Goal: Task Accomplishment & Management: Complete application form

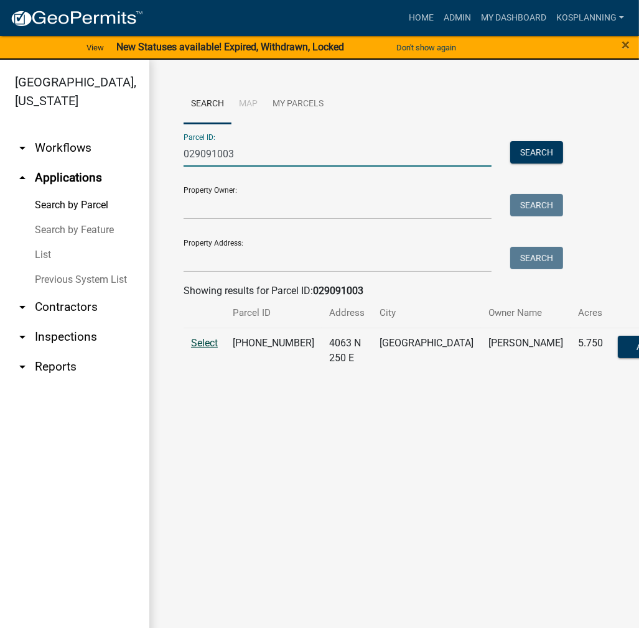
type input "029091003"
click at [199, 343] on span "Select" at bounding box center [204, 343] width 27 height 12
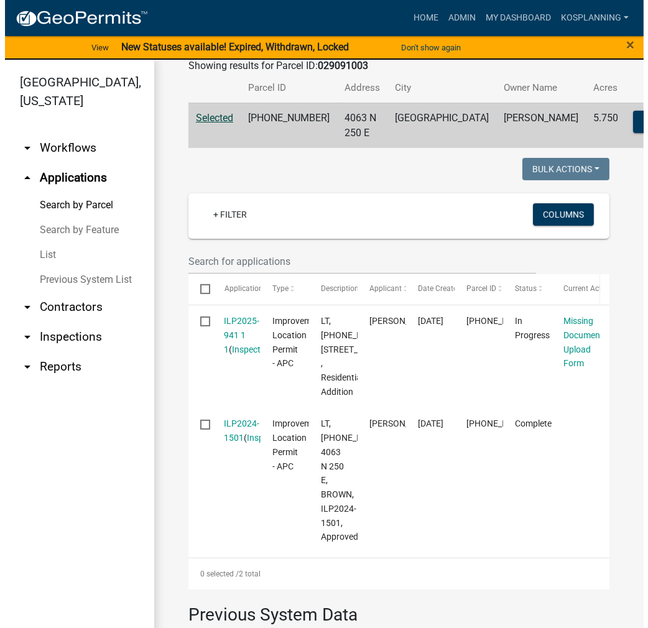
scroll to position [249, 0]
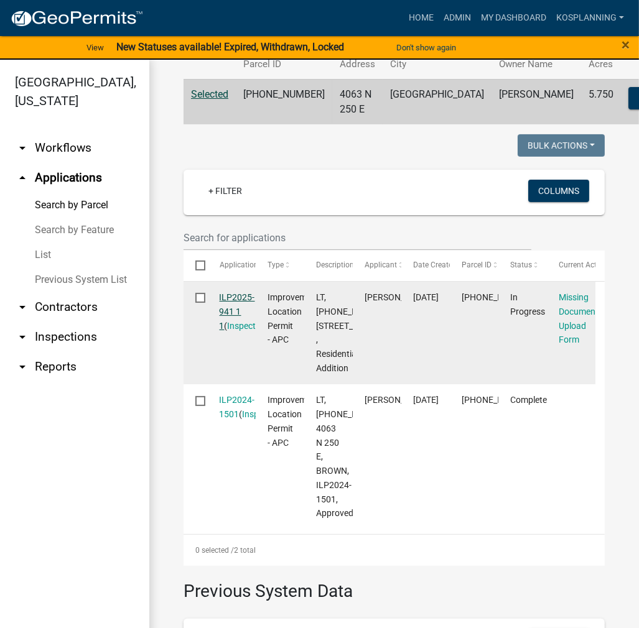
click at [235, 326] on link "ILP2025-941 1 1" at bounding box center [237, 311] width 35 height 39
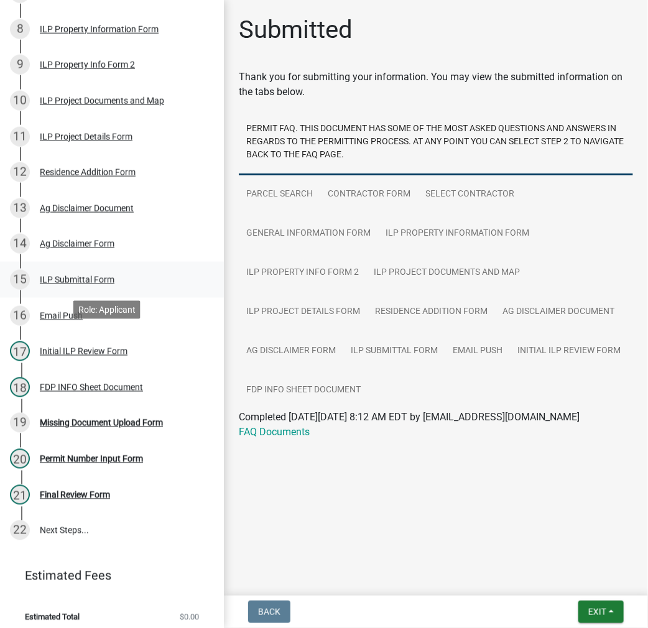
scroll to position [436, 0]
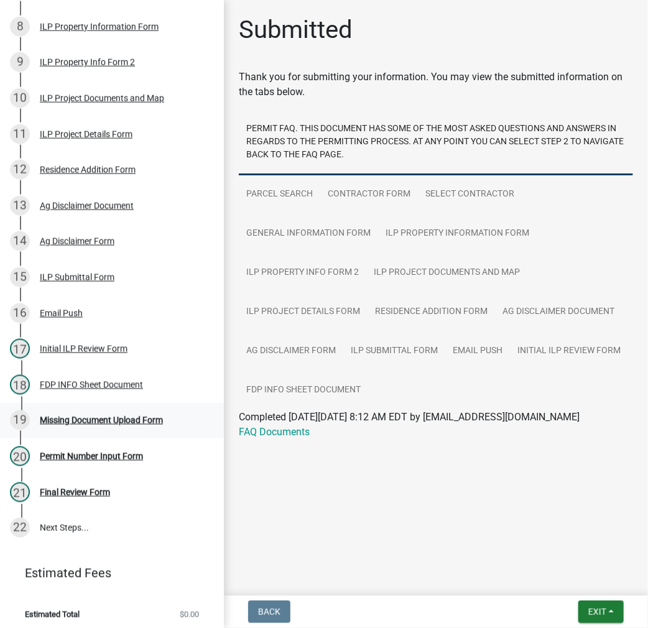
click at [106, 425] on div "Missing Document Upload Form" at bounding box center [101, 420] width 123 height 9
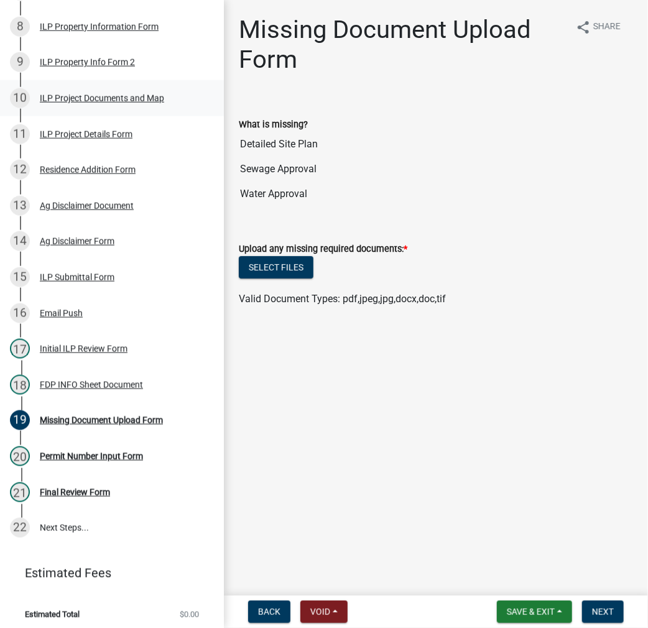
click at [121, 103] on div "ILP Project Documents and Map" at bounding box center [102, 98] width 124 height 9
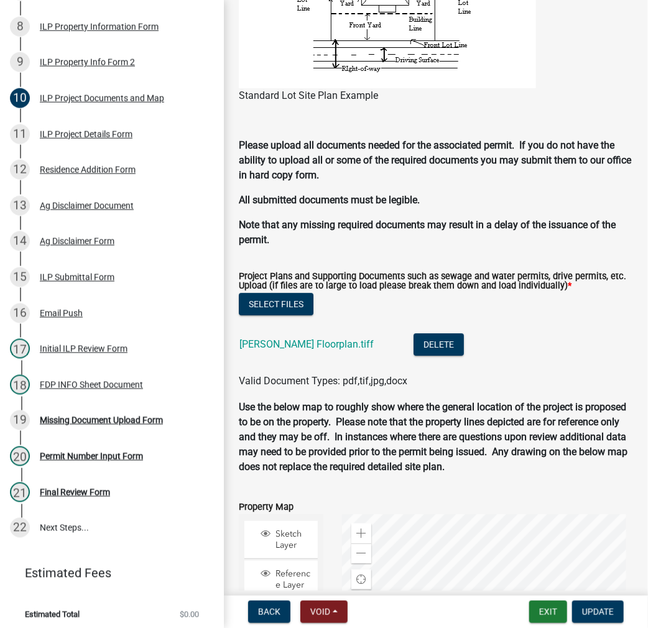
scroll to position [1182, 0]
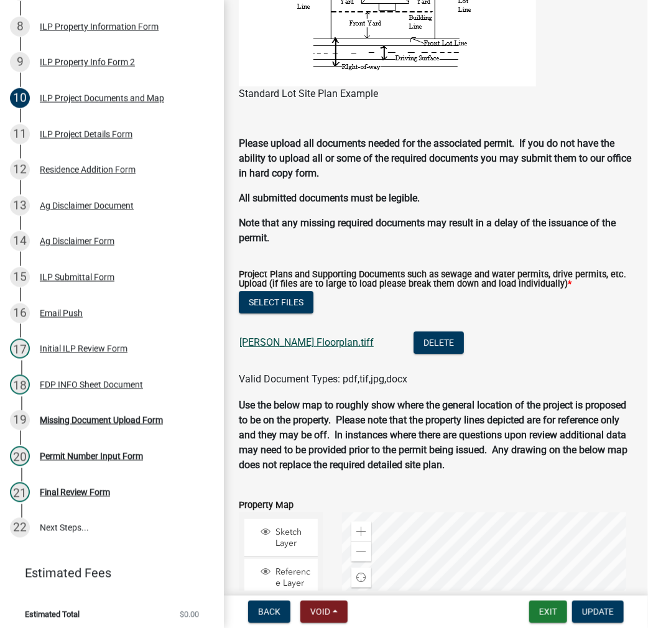
click at [305, 347] on link "[PERSON_NAME] Floorplan.tiff" at bounding box center [307, 343] width 134 height 12
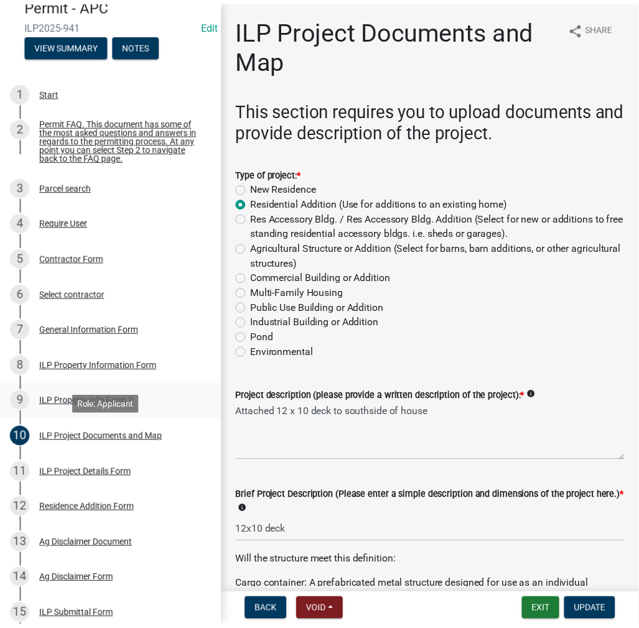
scroll to position [0, 0]
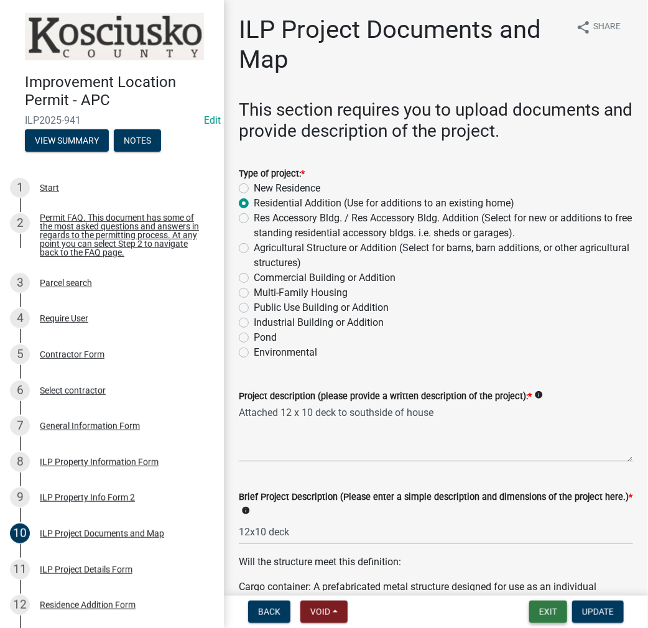
click at [546, 613] on button "Exit" at bounding box center [548, 612] width 38 height 22
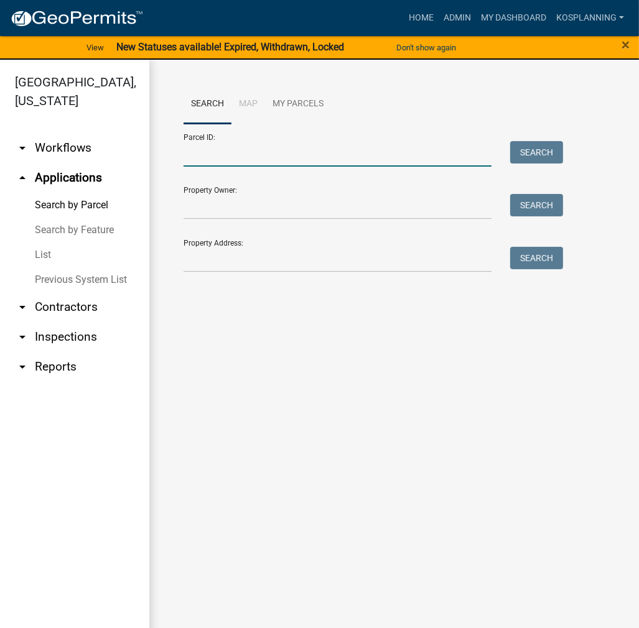
click at [254, 147] on input "Parcel ID:" at bounding box center [338, 154] width 308 height 26
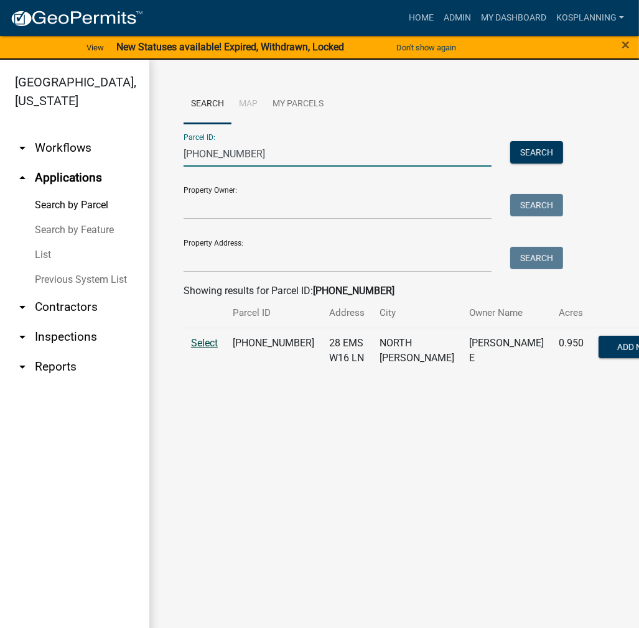
click at [208, 349] on span "Select" at bounding box center [204, 343] width 27 height 12
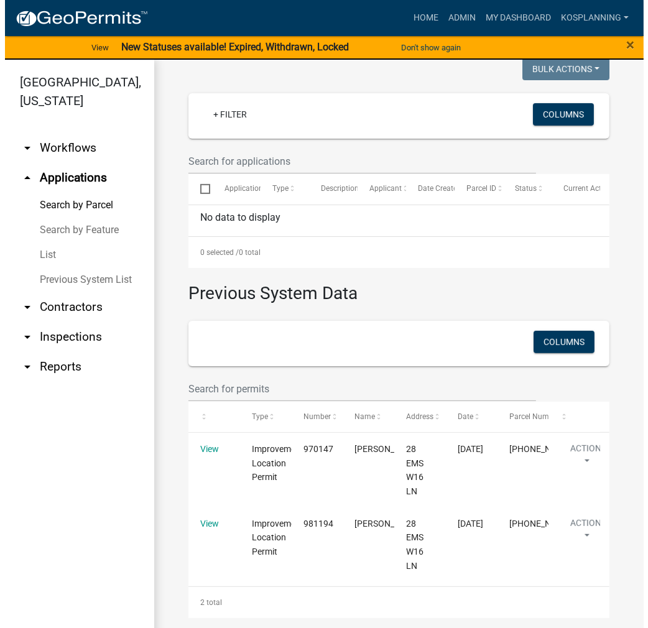
scroll to position [353, 0]
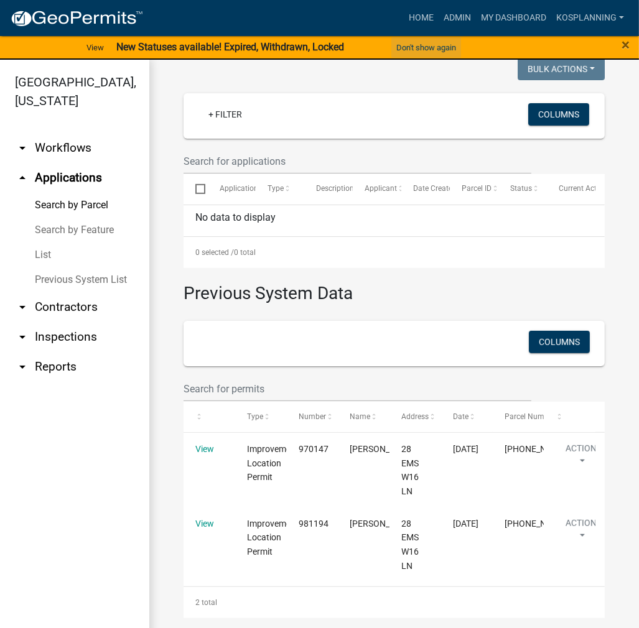
click at [427, 45] on button "Don't show again" at bounding box center [426, 47] width 70 height 21
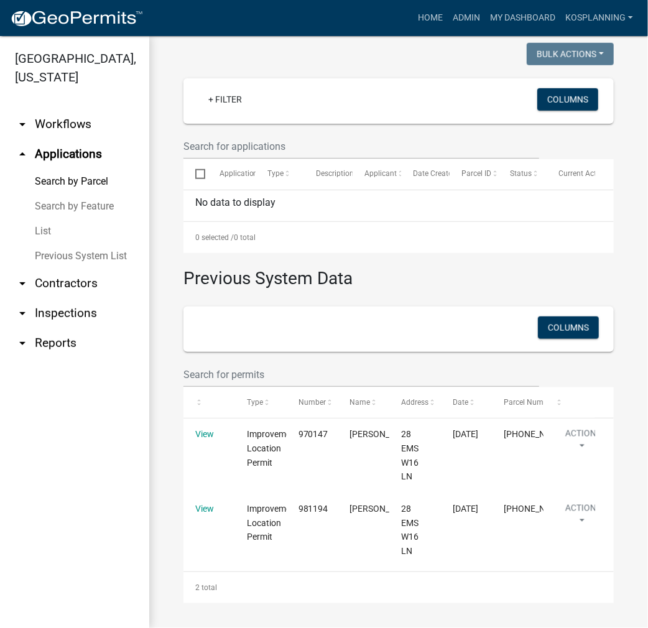
scroll to position [345, 0]
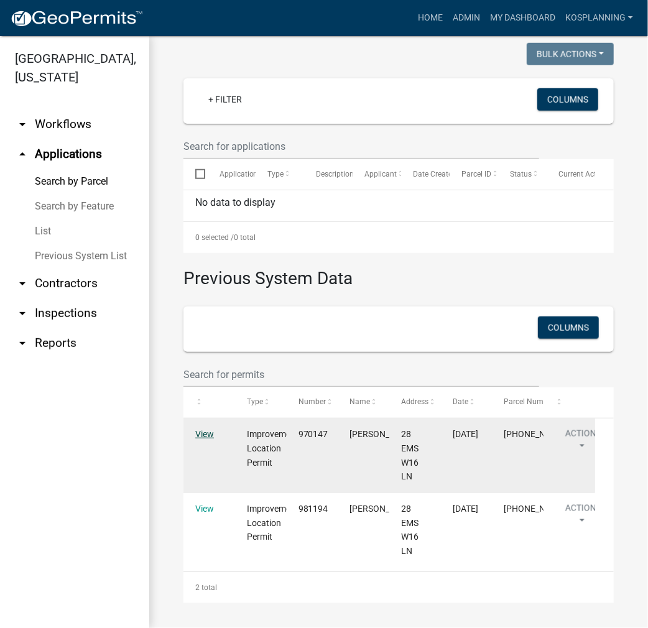
click at [208, 438] on link "View" at bounding box center [204, 434] width 19 height 10
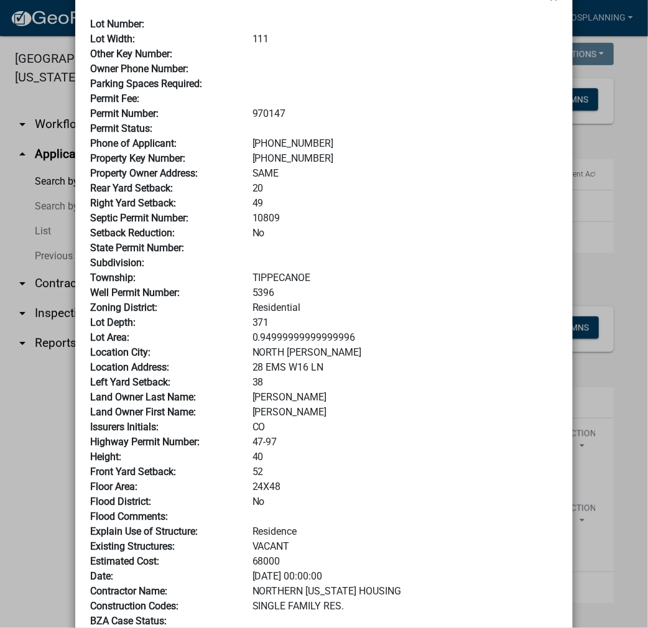
scroll to position [0, 0]
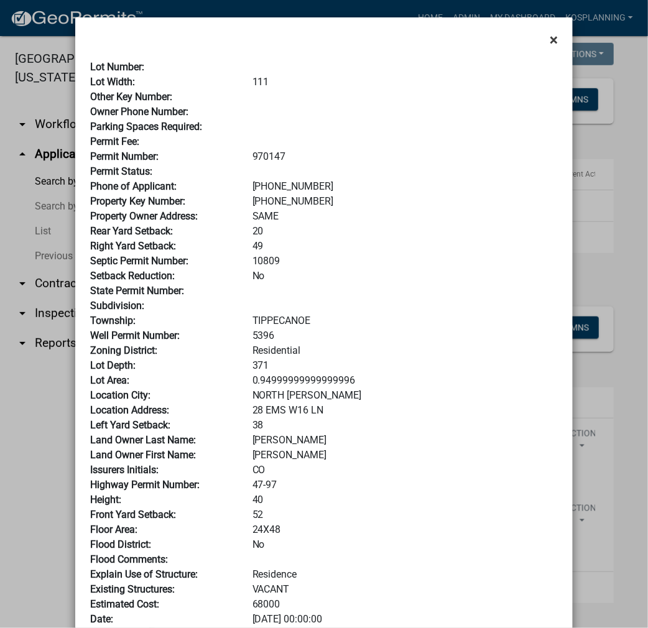
click at [557, 32] on button "×" at bounding box center [554, 39] width 28 height 35
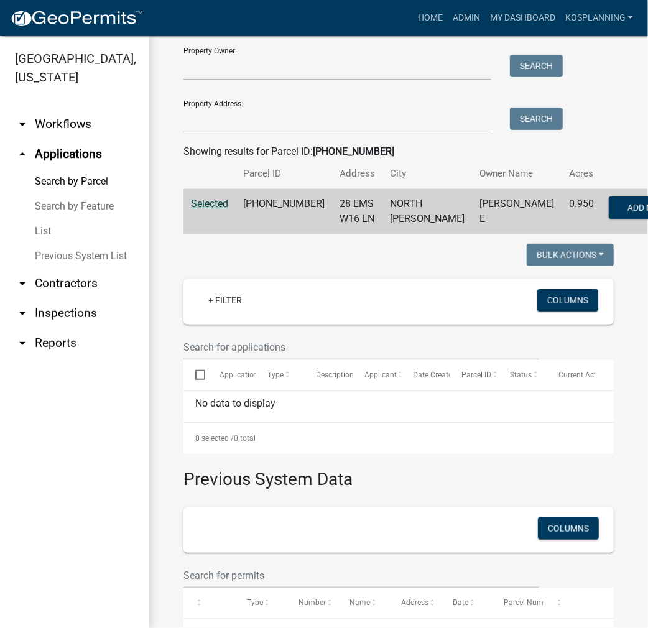
scroll to position [34, 0]
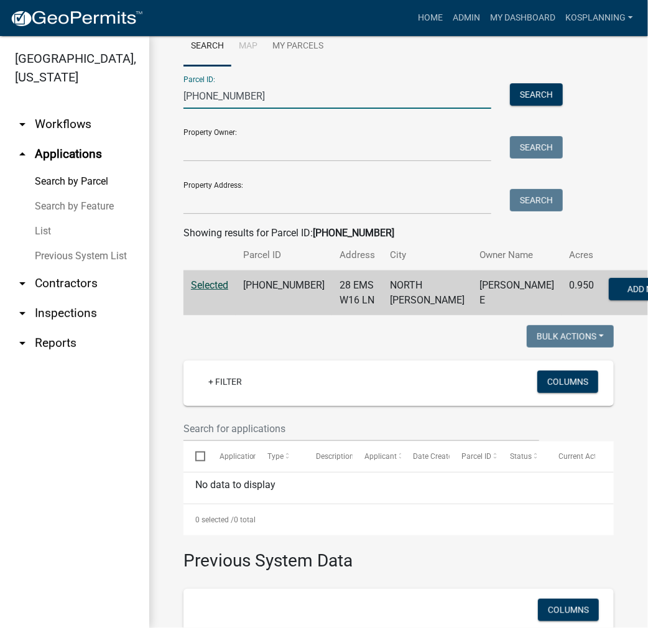
drag, startPoint x: 258, startPoint y: 96, endPoint x: 142, endPoint y: 104, distance: 115.4
click at [142, 104] on div "[GEOGRAPHIC_DATA], [US_STATE] arrow_drop_down Workflows List arrow_drop_up Appl…" at bounding box center [324, 332] width 648 height 592
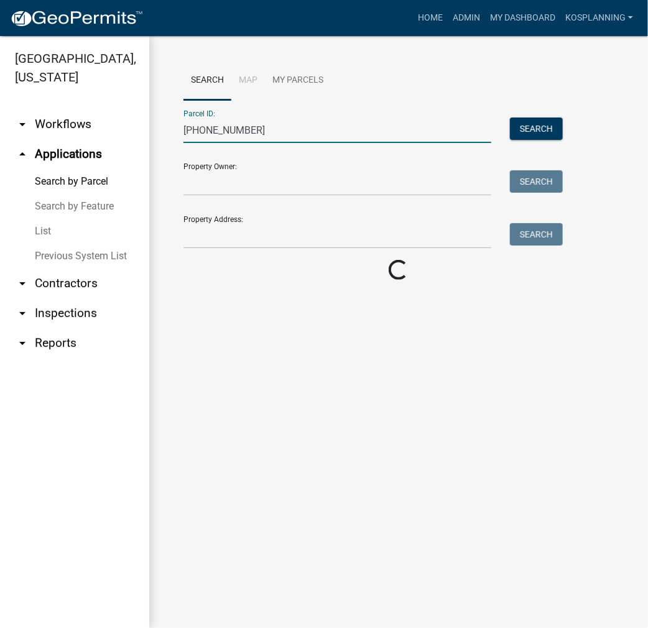
scroll to position [0, 0]
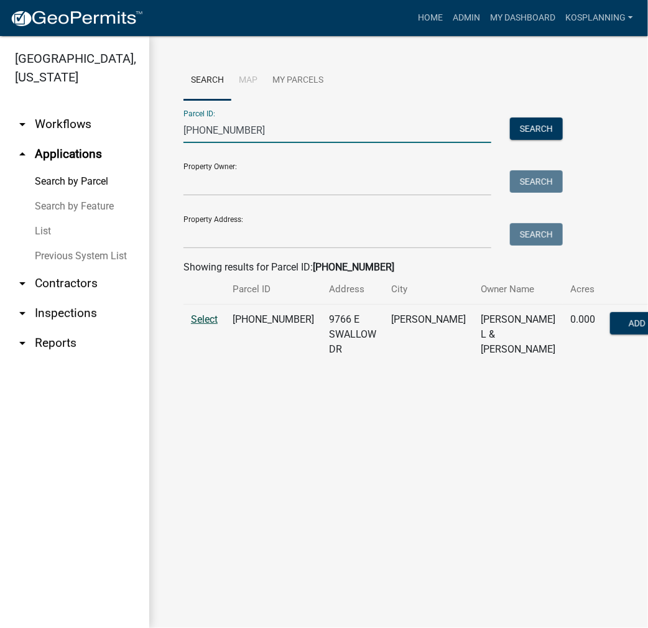
type input "[PHONE_NUMBER]"
click at [202, 325] on span "Select" at bounding box center [204, 320] width 27 height 12
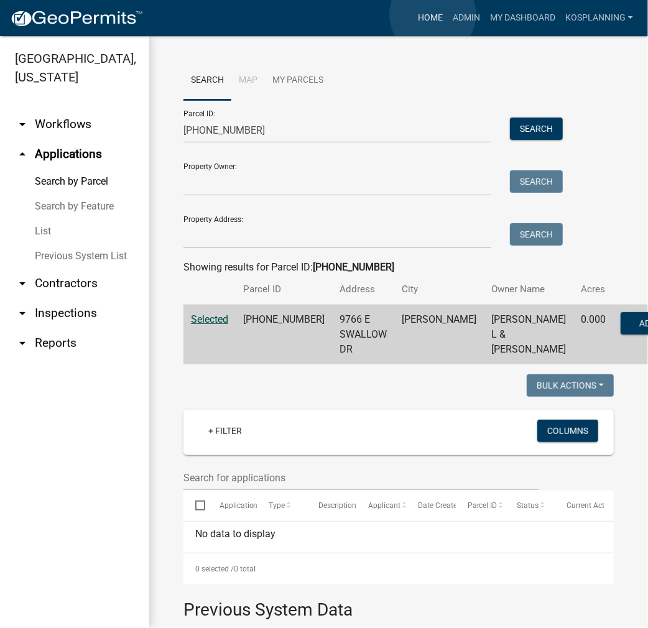
click at [433, 14] on link "Home" at bounding box center [430, 18] width 35 height 24
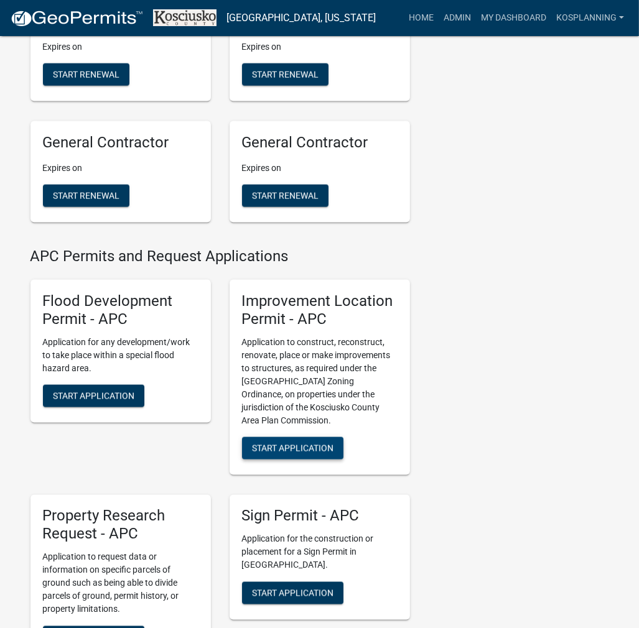
click at [308, 454] on span "Start Application" at bounding box center [293, 449] width 82 height 10
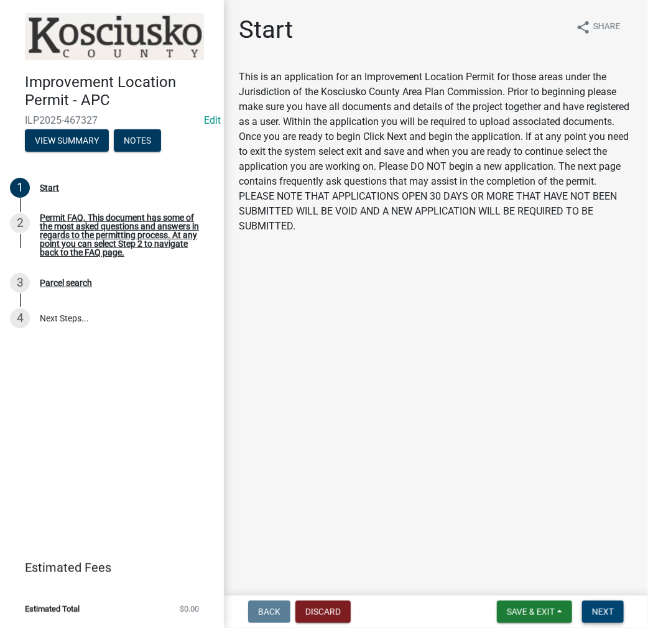
click at [593, 612] on span "Next" at bounding box center [603, 612] width 22 height 10
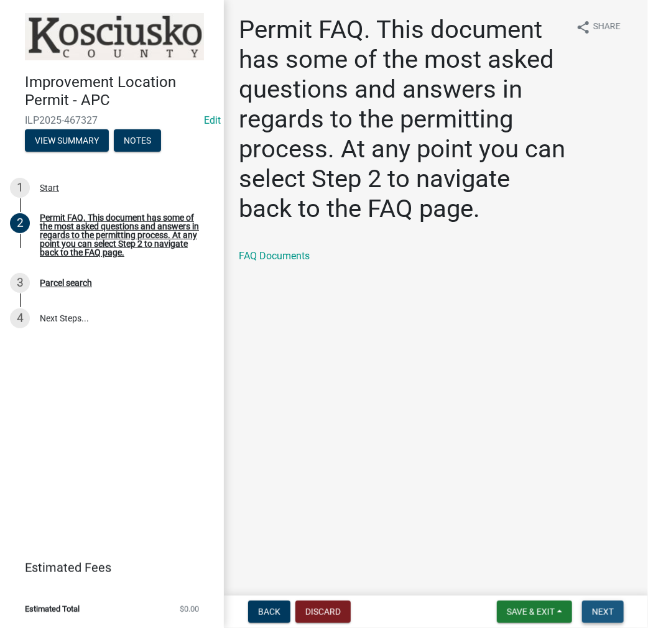
click at [603, 611] on span "Next" at bounding box center [603, 612] width 22 height 10
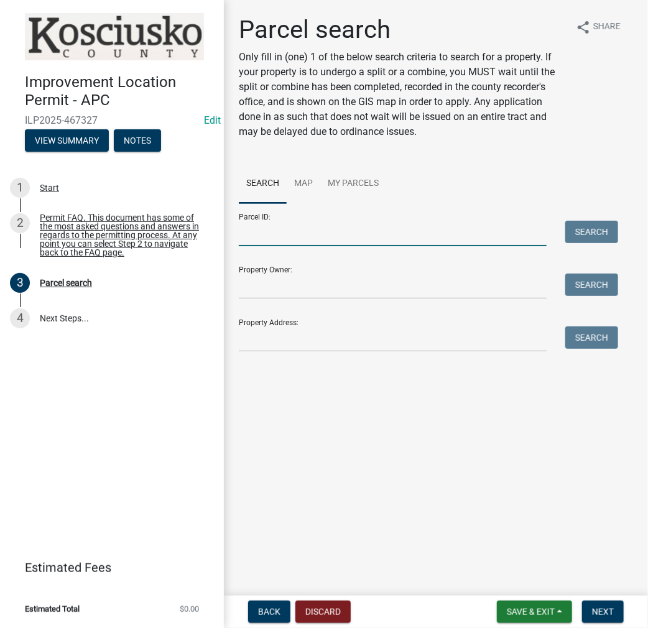
click at [284, 241] on input "Parcel ID:" at bounding box center [393, 234] width 308 height 26
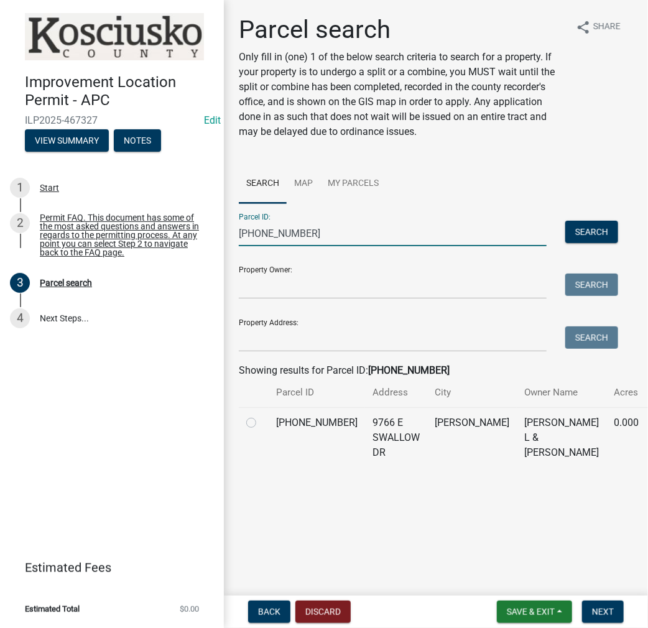
type input "[PHONE_NUMBER]"
click at [261, 416] on label at bounding box center [261, 416] width 0 height 0
click at [261, 424] on input "radio" at bounding box center [265, 420] width 8 height 8
radio input "true"
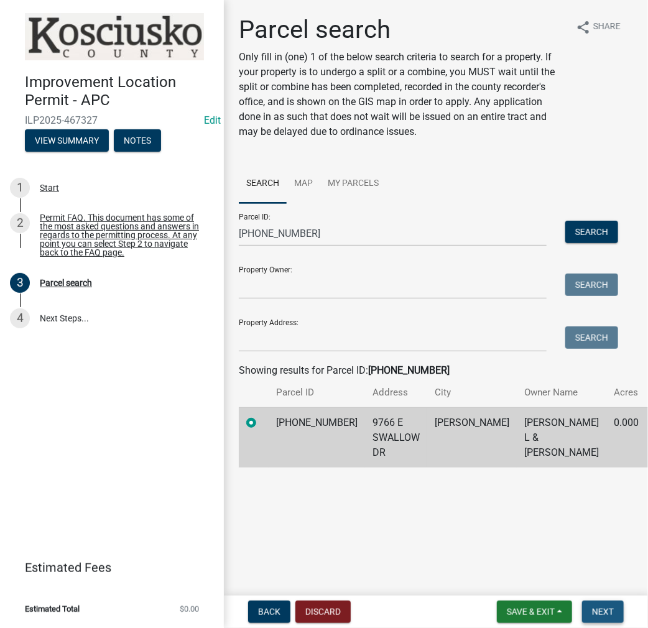
click at [608, 615] on span "Next" at bounding box center [603, 612] width 22 height 10
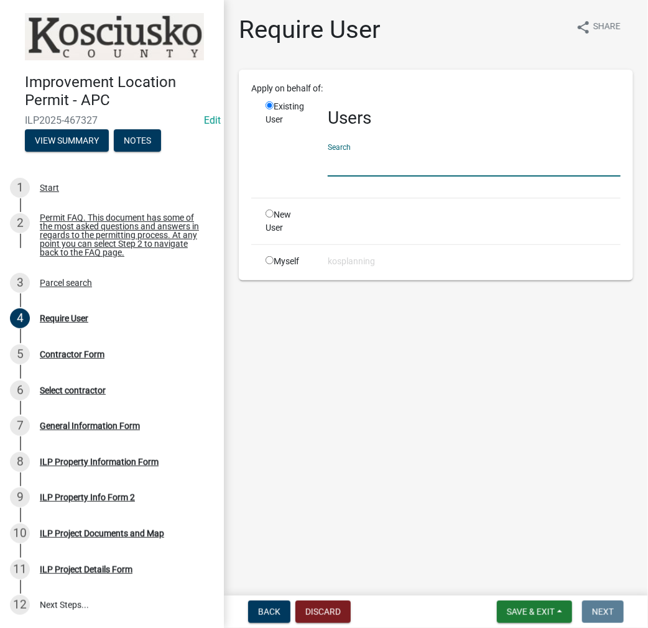
click at [350, 166] on input "text" at bounding box center [474, 164] width 293 height 26
click at [345, 167] on input "text" at bounding box center [474, 164] width 293 height 26
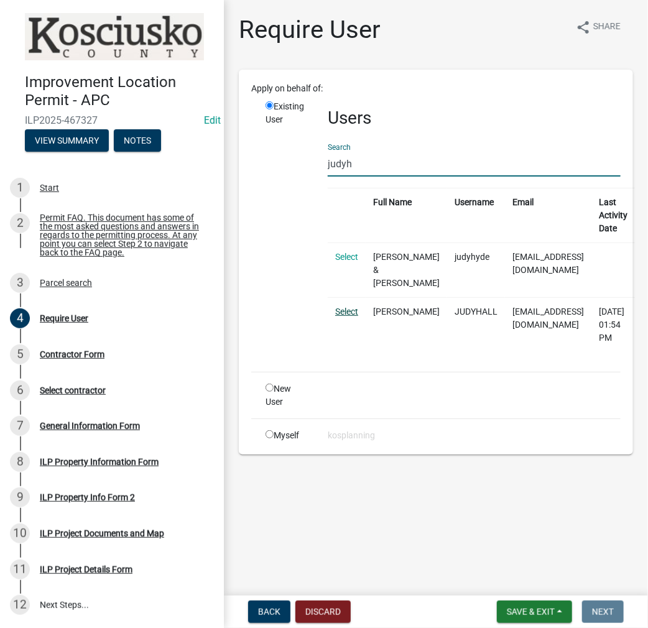
type input "judyh"
click at [348, 310] on link "Select" at bounding box center [346, 312] width 23 height 10
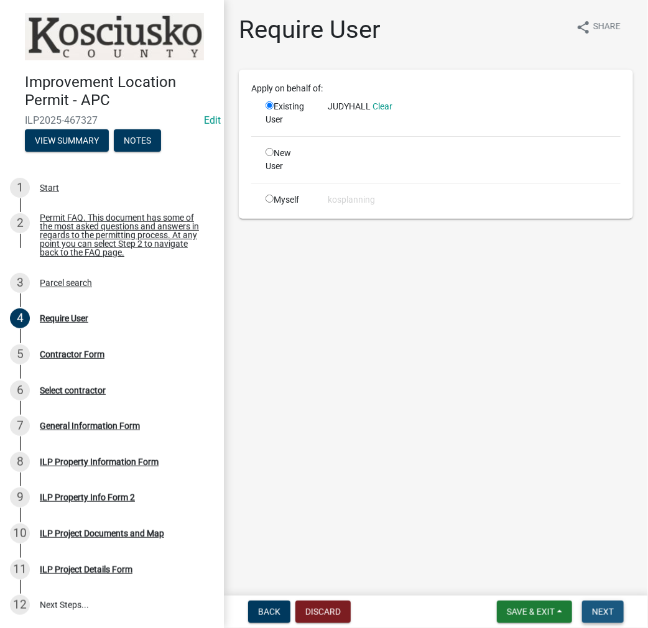
click at [604, 612] on span "Next" at bounding box center [603, 612] width 22 height 10
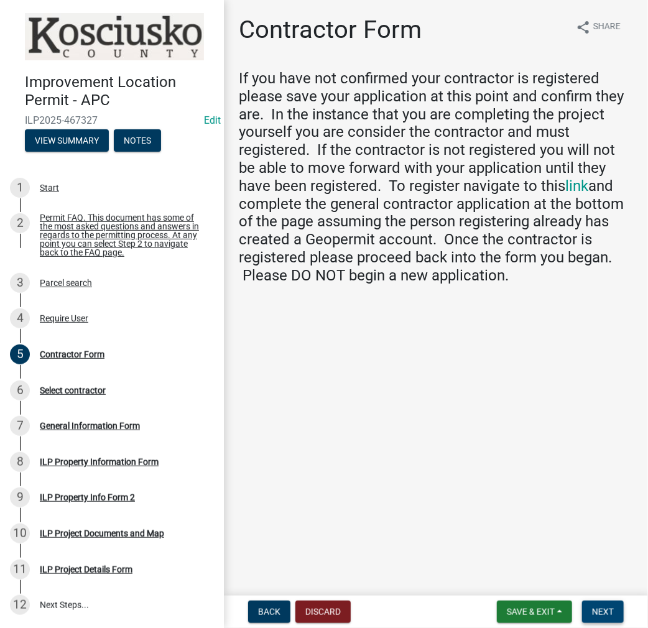
click at [603, 607] on span "Next" at bounding box center [603, 612] width 22 height 10
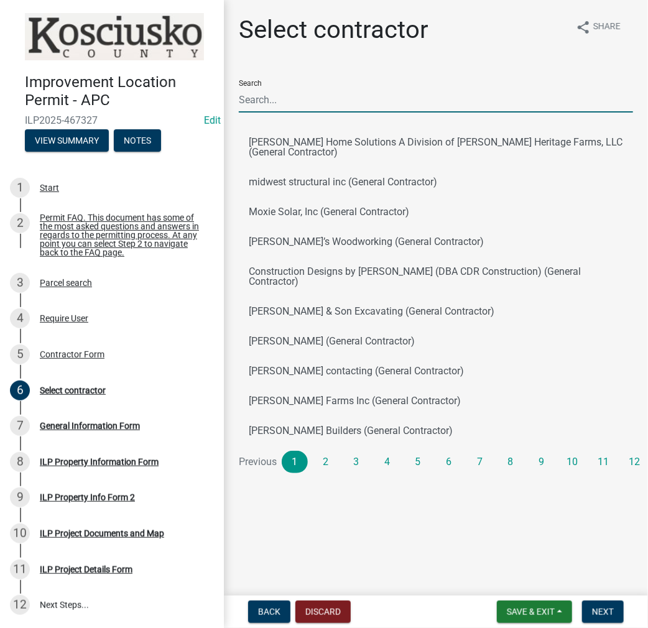
click at [281, 100] on input "Search" at bounding box center [436, 100] width 394 height 26
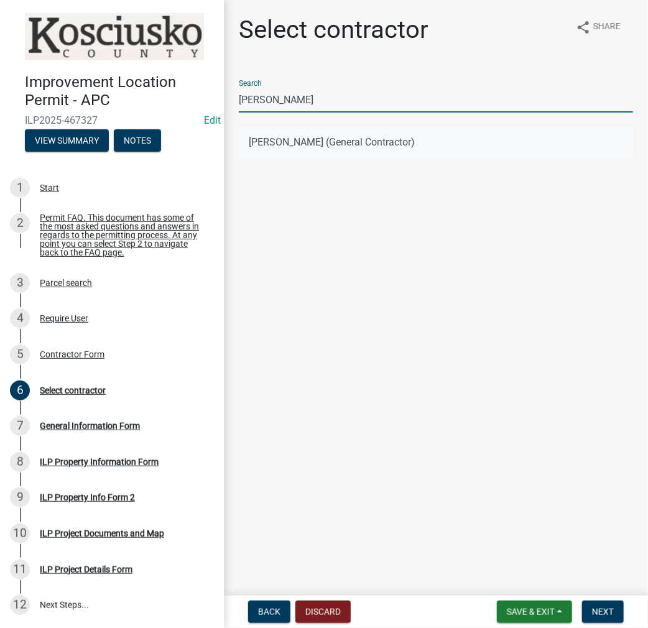
type input "[PERSON_NAME]"
click at [281, 142] on button "[PERSON_NAME] (General Contractor)" at bounding box center [436, 143] width 394 height 30
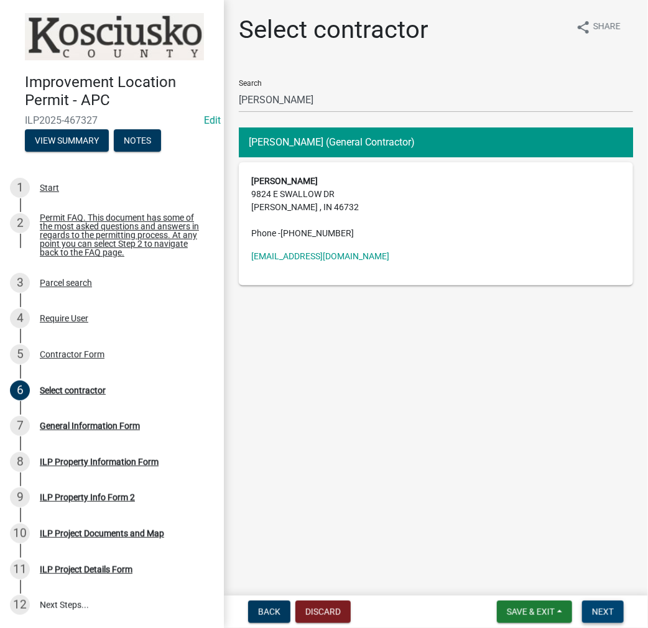
click at [603, 613] on span "Next" at bounding box center [603, 612] width 22 height 10
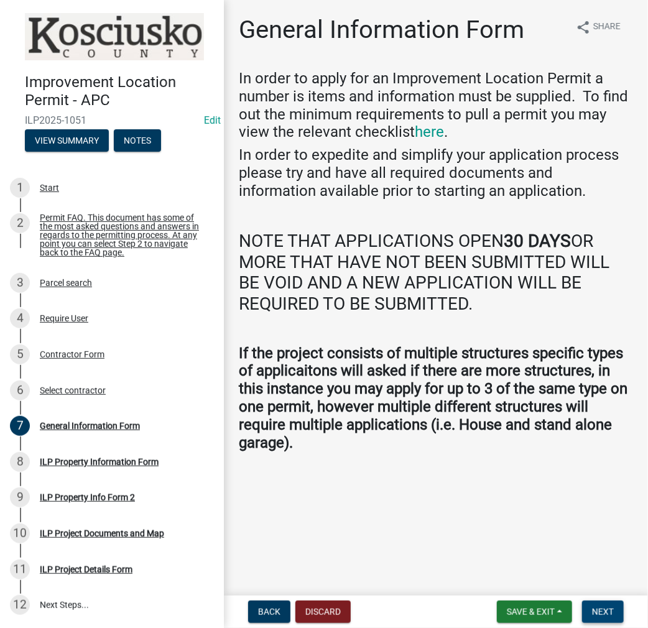
click at [598, 610] on span "Next" at bounding box center [603, 612] width 22 height 10
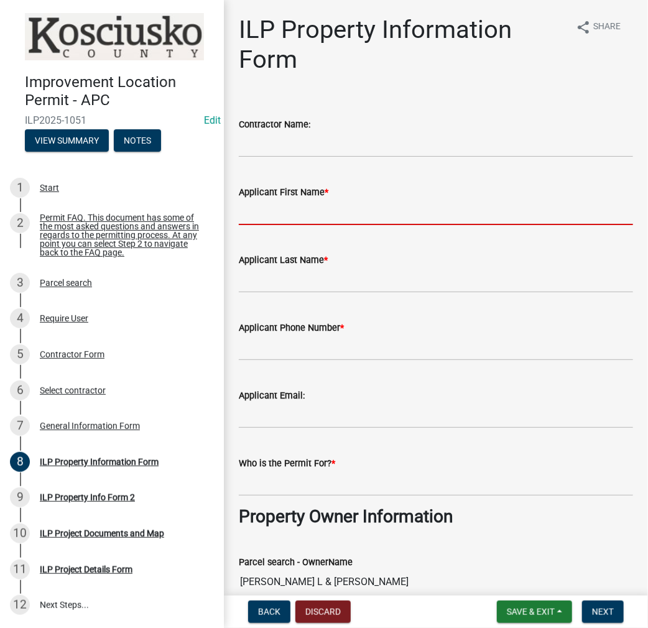
click at [327, 203] on input "Applicant First Name *" at bounding box center [436, 213] width 394 height 26
type input "[PERSON_NAME]"
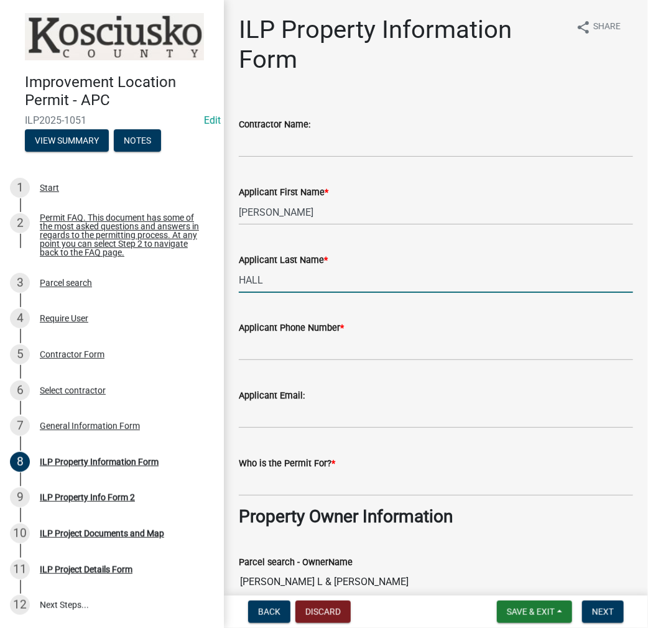
type input "HALL"
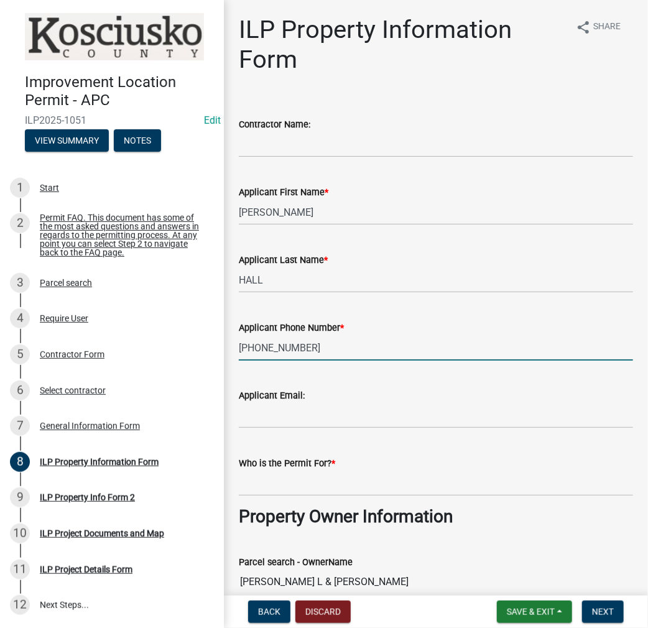
type input "[PHONE_NUMBER]"
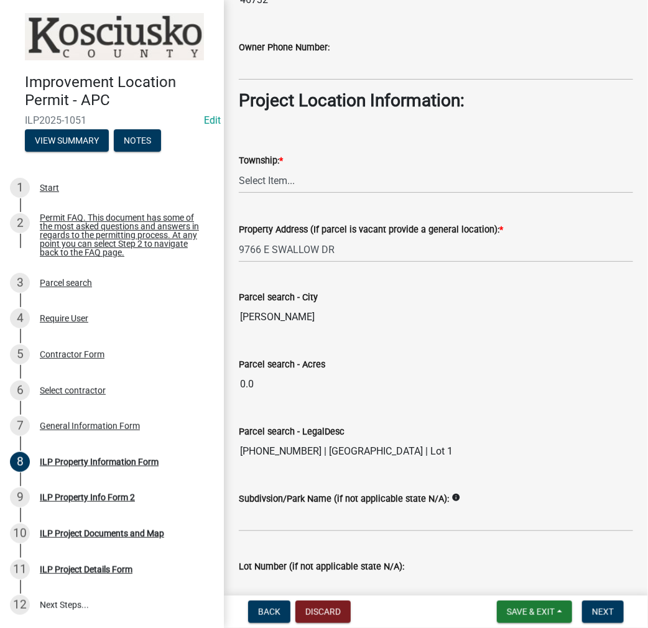
scroll to position [871, 0]
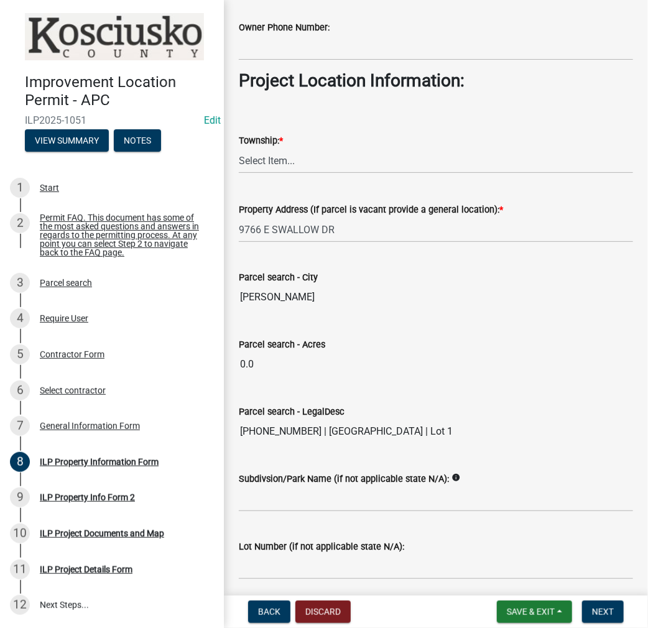
type input "[PERSON_NAME]"
click at [284, 155] on select "Select Item... [PERSON_NAME] - Elkhart Co Clay Etna [GEOGRAPHIC_DATA][PERSON_NA…" at bounding box center [436, 161] width 394 height 26
click at [239, 148] on select "Select Item... [PERSON_NAME] - Elkhart Co Clay Etna [GEOGRAPHIC_DATA][PERSON_NA…" at bounding box center [436, 161] width 394 height 26
select select "57368d26-defc-477e-a8be-5a23ab554a17"
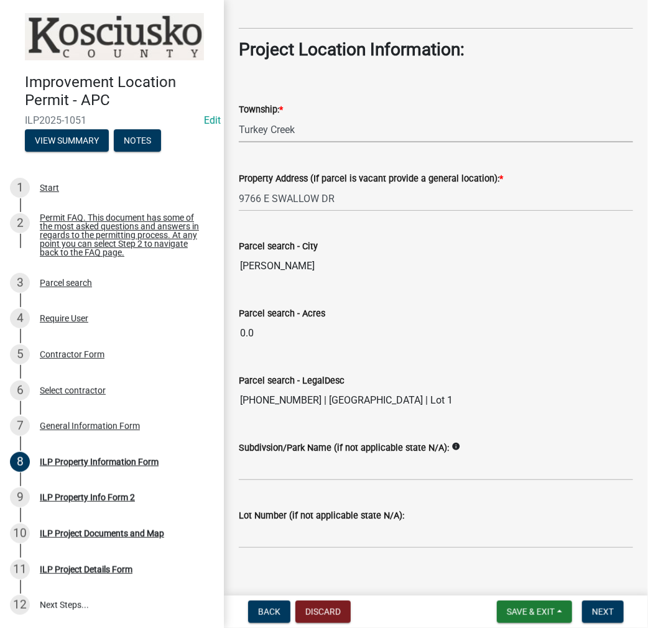
scroll to position [916, 0]
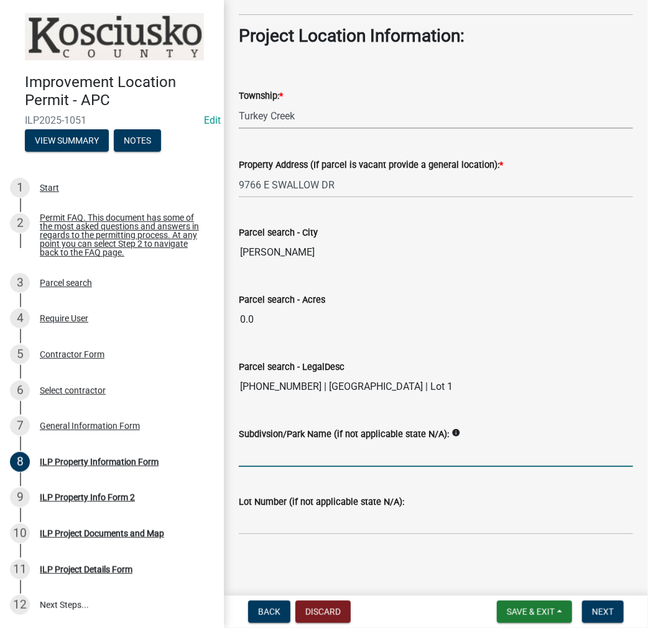
click at [292, 454] on input "Subdivsion/Park Name (if not applicable state N/A):" at bounding box center [436, 455] width 394 height 26
type input "[GEOGRAPHIC_DATA]"
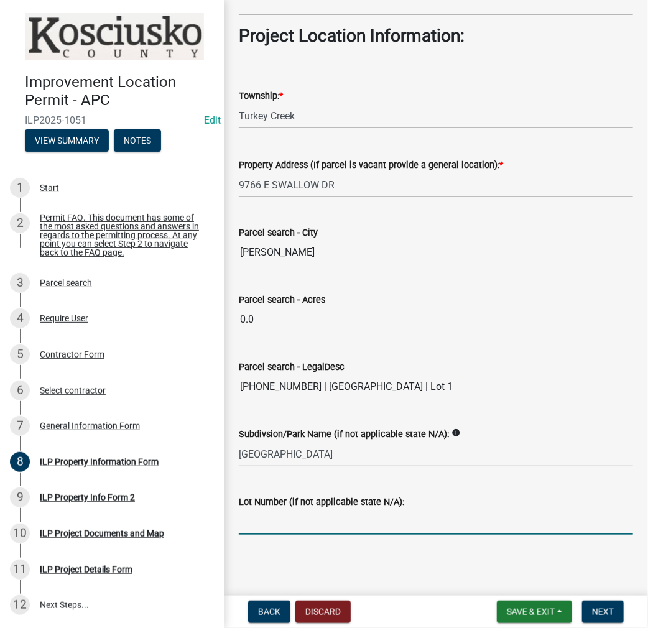
click at [295, 520] on input "Lot Number (if not applicable state N/A):" at bounding box center [436, 523] width 394 height 26
type input "1, 1A, 2"
click at [610, 616] on span "Next" at bounding box center [603, 612] width 22 height 10
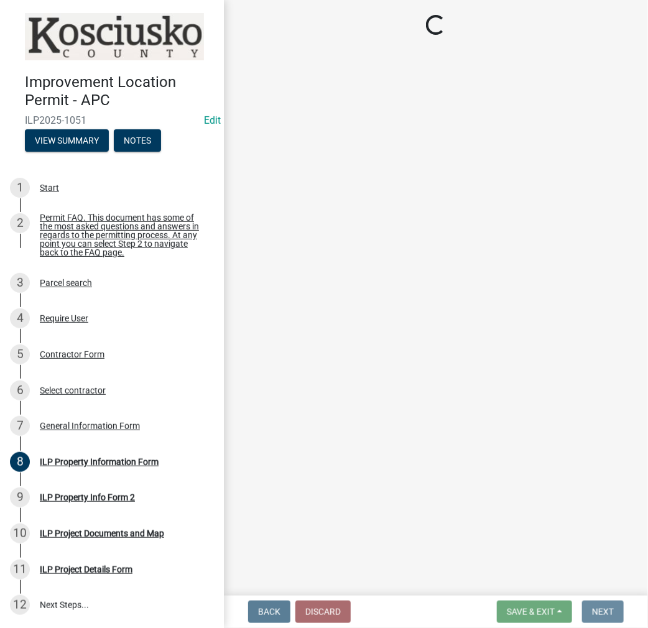
scroll to position [0, 0]
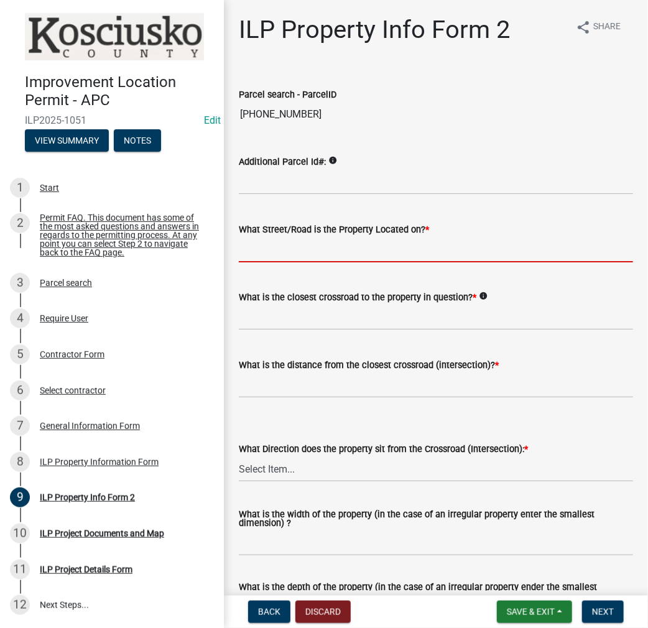
click at [349, 258] on input "What Street/Road is the Property Located on? *" at bounding box center [436, 250] width 394 height 26
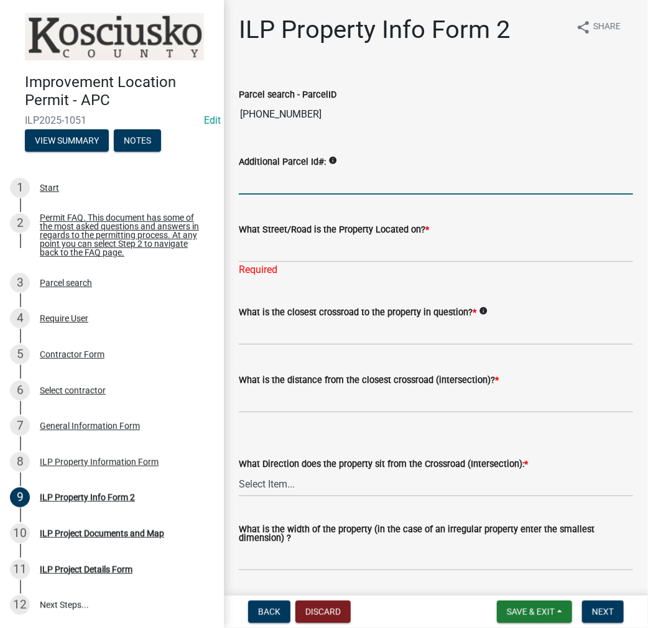
click at [336, 170] on input "Additional Parcel Id#:" at bounding box center [436, 182] width 394 height 26
click at [326, 183] on input "Additional Parcel Id#:" at bounding box center [436, 182] width 394 height 26
click at [336, 175] on input "[PHONE_NUMBER]." at bounding box center [436, 182] width 394 height 26
type input "[PHONE_NUMBER]. [PHONE_NUMBER]"
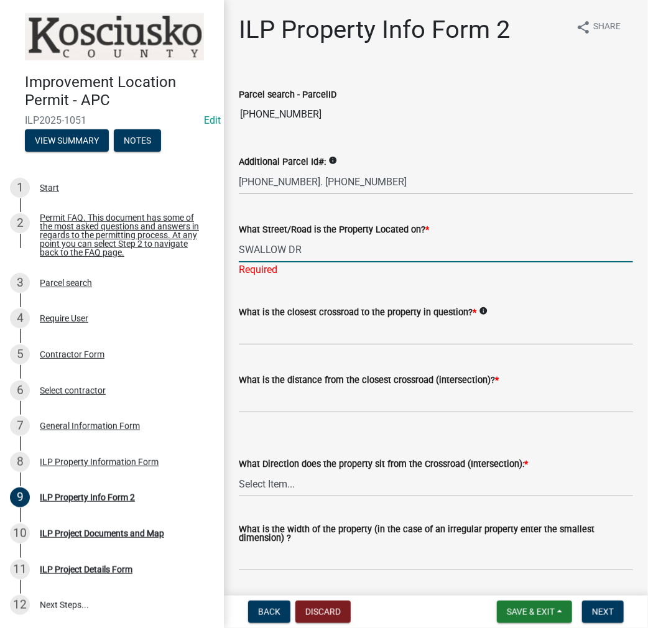
type input "SWALLOW DR"
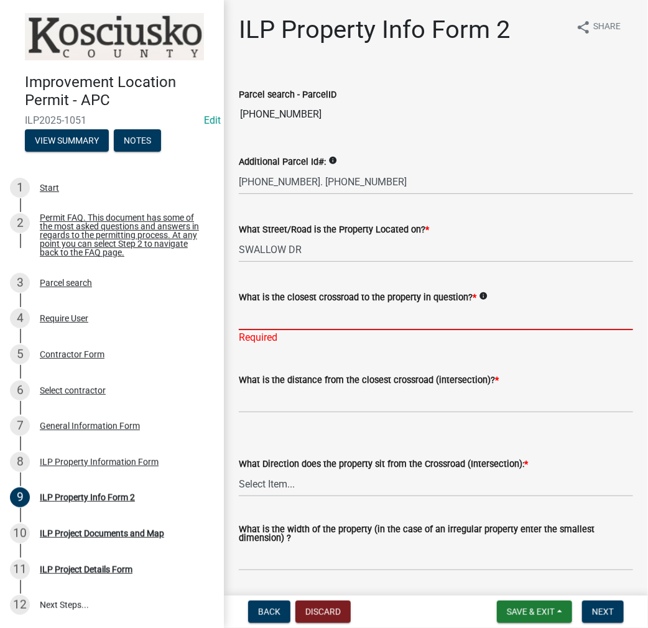
click at [302, 317] on input "What is the closest crossroad to the property in question? *" at bounding box center [436, 318] width 394 height 26
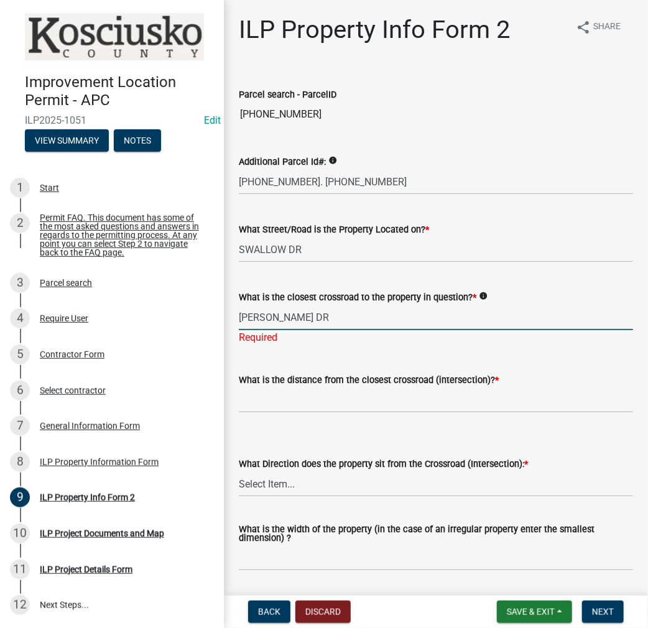
type input "[PERSON_NAME] DR"
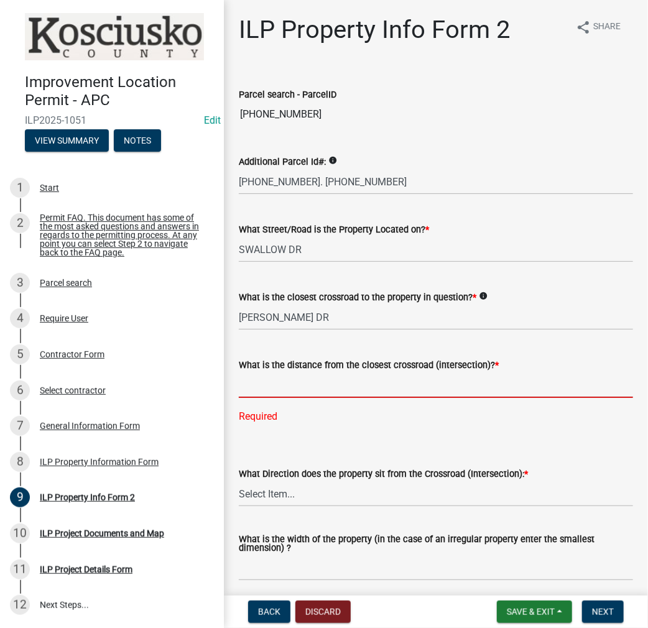
click at [275, 389] on input "text" at bounding box center [436, 386] width 394 height 26
type input "0"
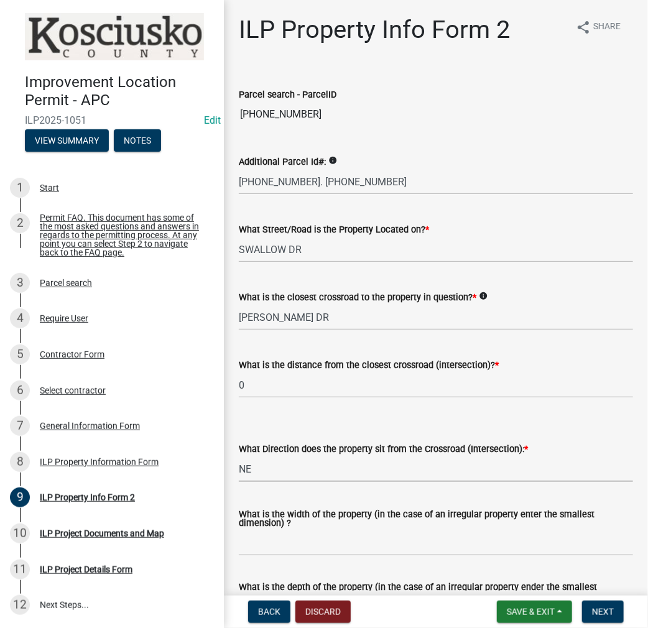
select select "d5ef8917-5513-464f-93cd-11bc9adf3566"
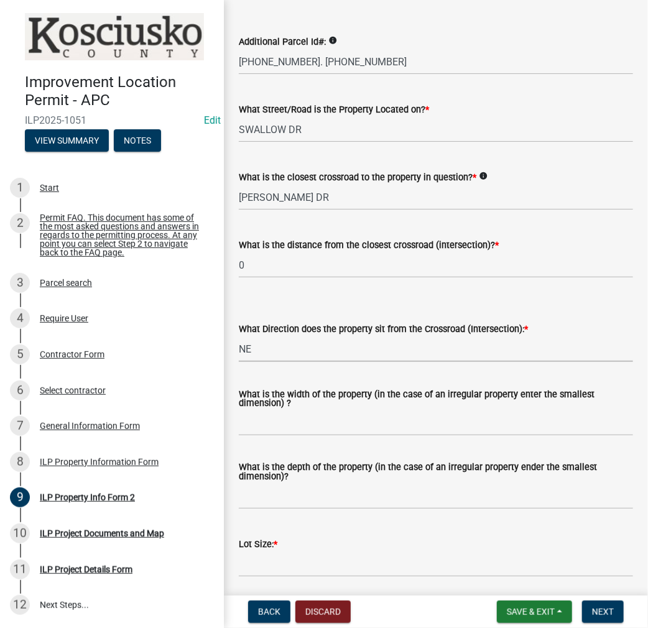
scroll to position [187, 0]
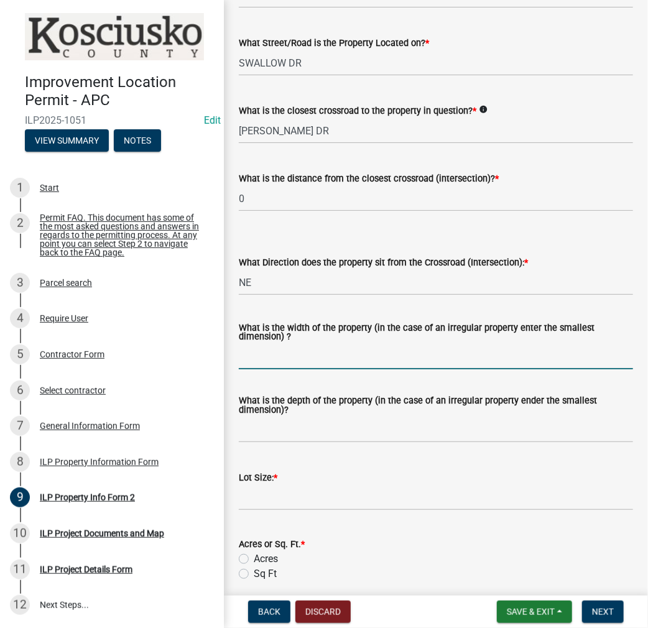
click at [318, 362] on input "What is the width of the property (in the case of an irregular property enter t…" at bounding box center [436, 357] width 394 height 26
type input "229"
type input "VARIES"
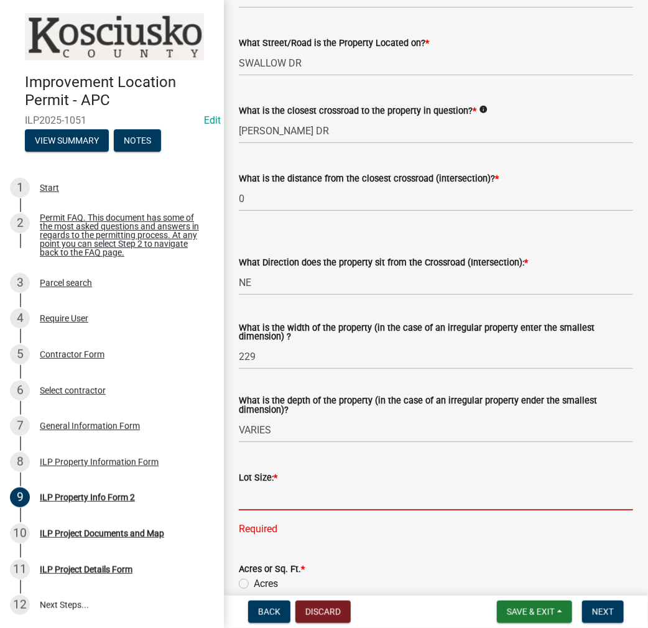
drag, startPoint x: 270, startPoint y: 500, endPoint x: 264, endPoint y: 501, distance: 6.3
click at [270, 500] on input "text" at bounding box center [436, 498] width 394 height 26
type input "40442"
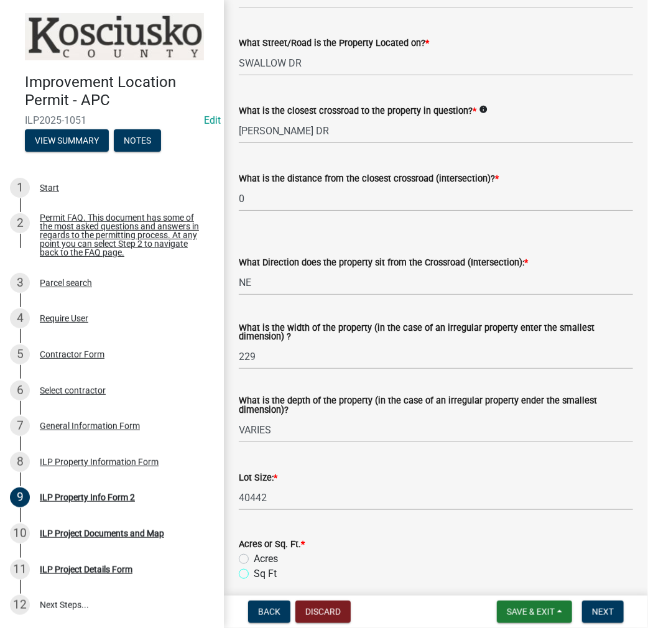
click at [254, 567] on input "Sq Ft" at bounding box center [258, 571] width 8 height 8
radio input "true"
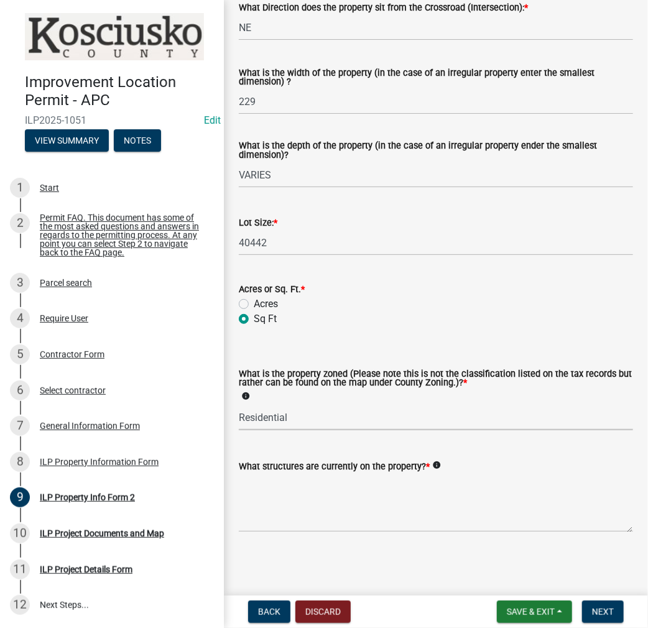
select select "1146270b-2111-4e23-bf7f-74ce85cf7041"
click at [478, 494] on textarea "MOBILE HOME" at bounding box center [436, 503] width 394 height 58
type textarea "MOBILE HOME, SHED"
click at [615, 613] on button "Next" at bounding box center [603, 612] width 42 height 22
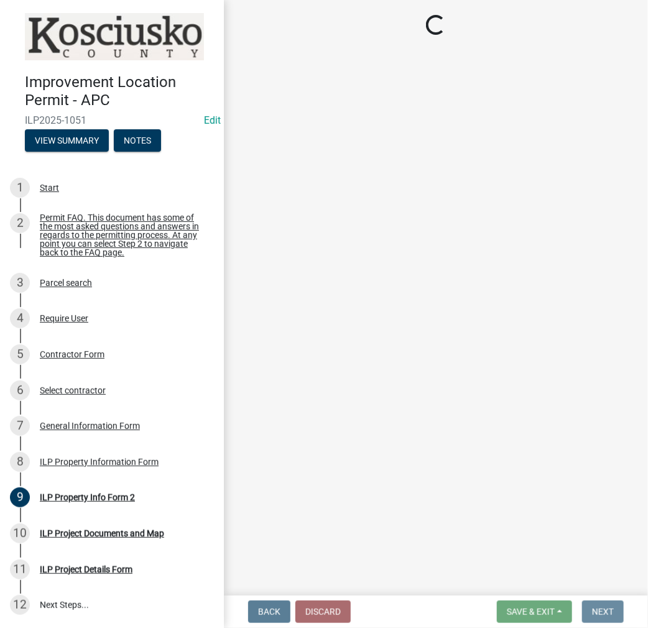
scroll to position [0, 0]
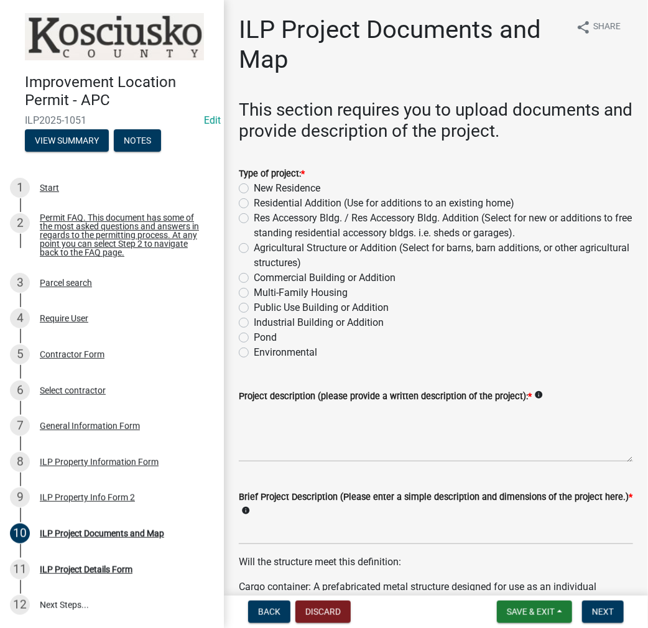
click at [254, 220] on label "Res Accessory Bldg. / Res Accessory Bldg. Addition (Select for new or additions…" at bounding box center [444, 226] width 380 height 30
click at [254, 219] on input "Res Accessory Bldg. / Res Accessory Bldg. Addition (Select for new or additions…" at bounding box center [258, 215] width 8 height 8
radio input "true"
click at [332, 421] on textarea "Project description (please provide a written description of the project): *" at bounding box center [436, 433] width 394 height 58
type textarea "CARPORT"
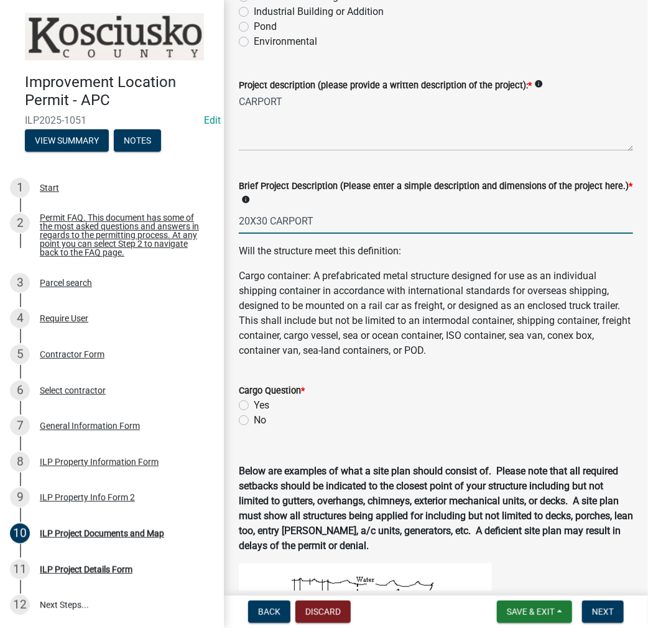
scroll to position [436, 0]
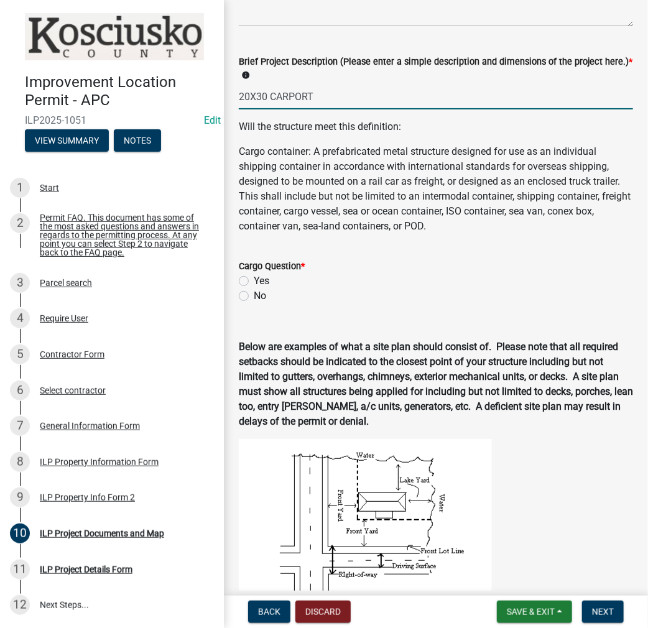
type input "20X30 CARPORT"
click at [254, 302] on label "No" at bounding box center [260, 296] width 12 height 15
click at [254, 297] on input "No" at bounding box center [258, 293] width 8 height 8
radio input "true"
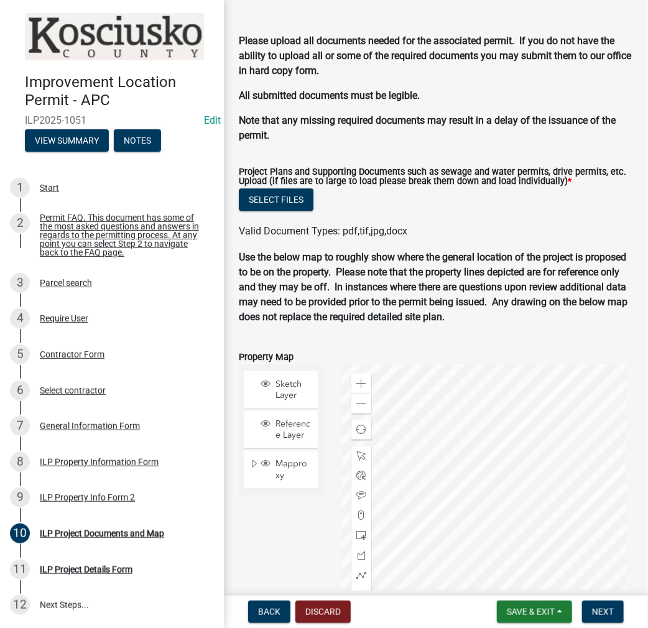
scroll to position [1285, 0]
click at [286, 208] on button "Select files" at bounding box center [276, 200] width 75 height 22
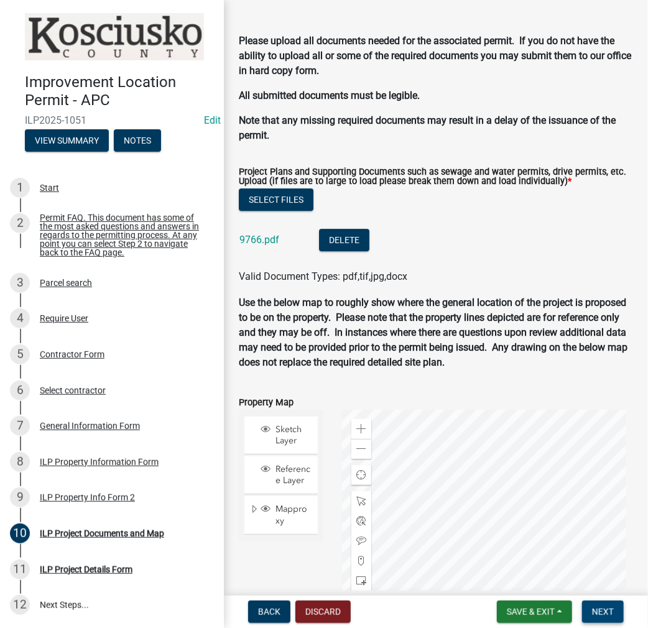
click at [606, 615] on span "Next" at bounding box center [603, 612] width 22 height 10
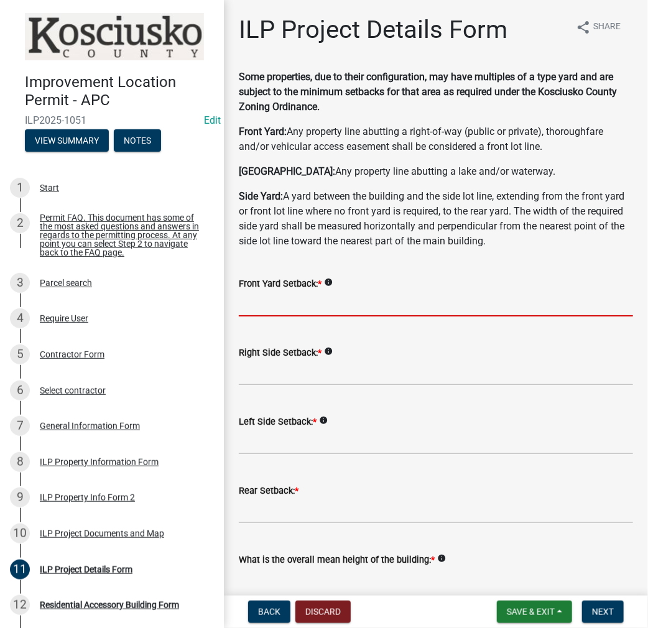
click at [309, 309] on input "text" at bounding box center [436, 304] width 394 height 26
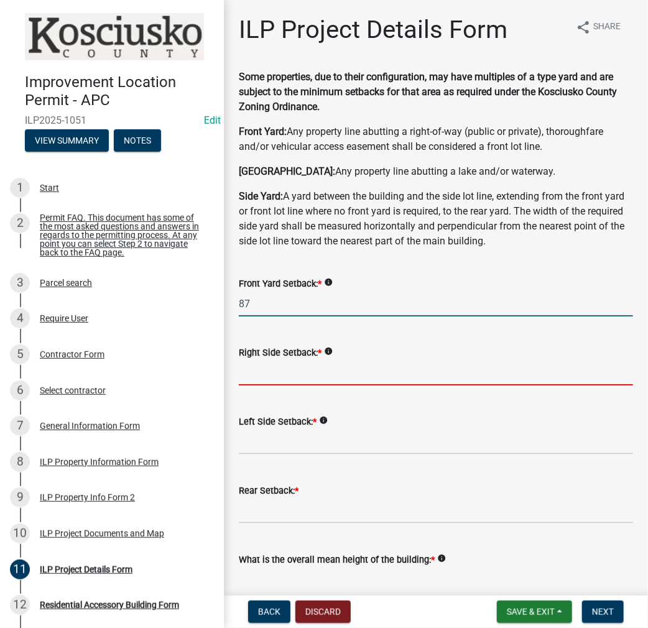
type input "87.0"
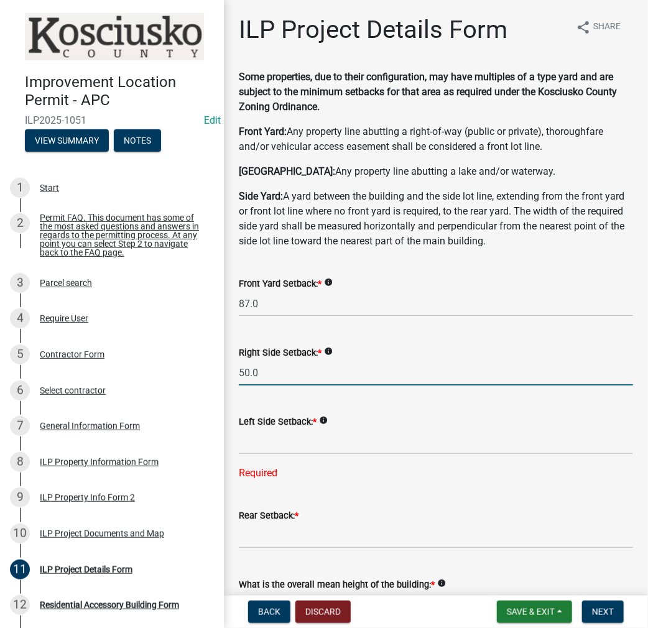
click at [275, 376] on input "50.0" at bounding box center [436, 373] width 394 height 26
type input "69.0"
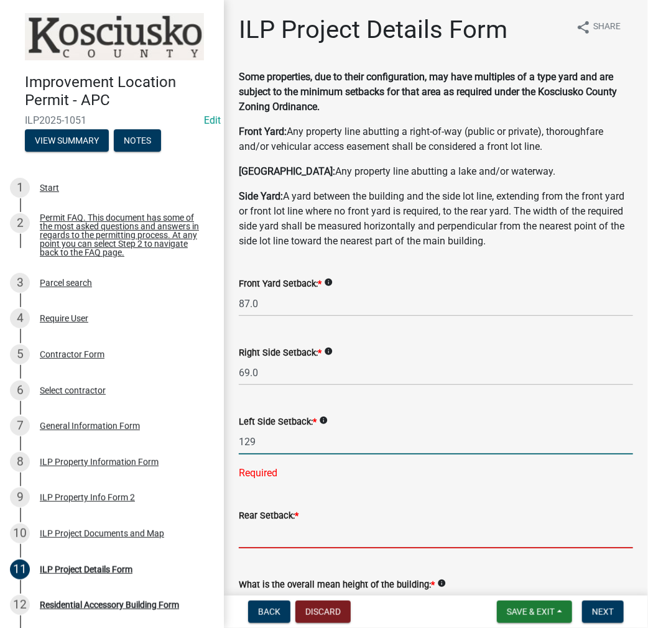
type input "129.0"
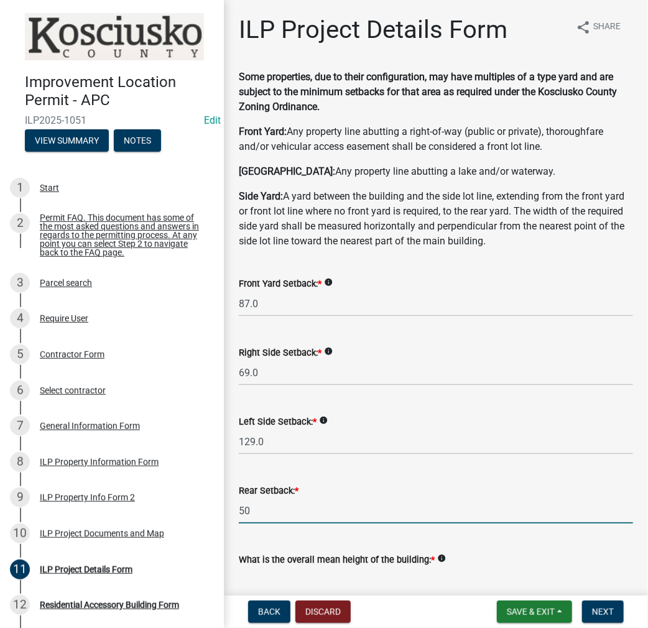
type input "50.0"
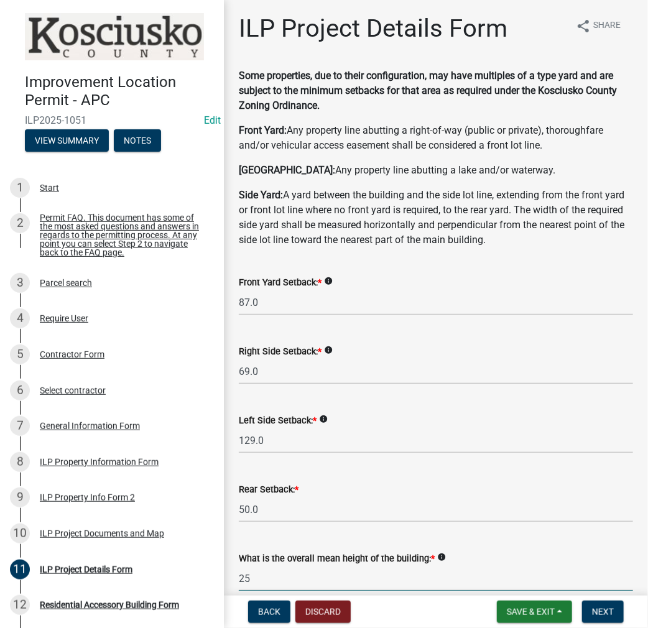
type input "25.0"
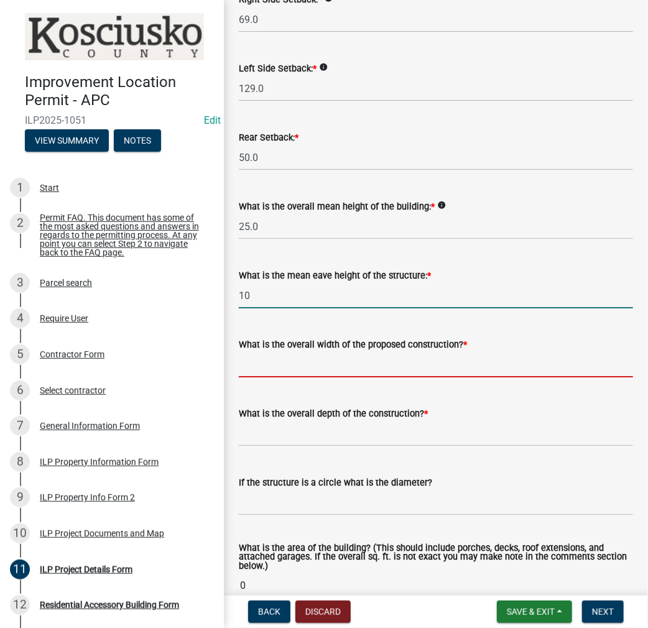
type input "10.0"
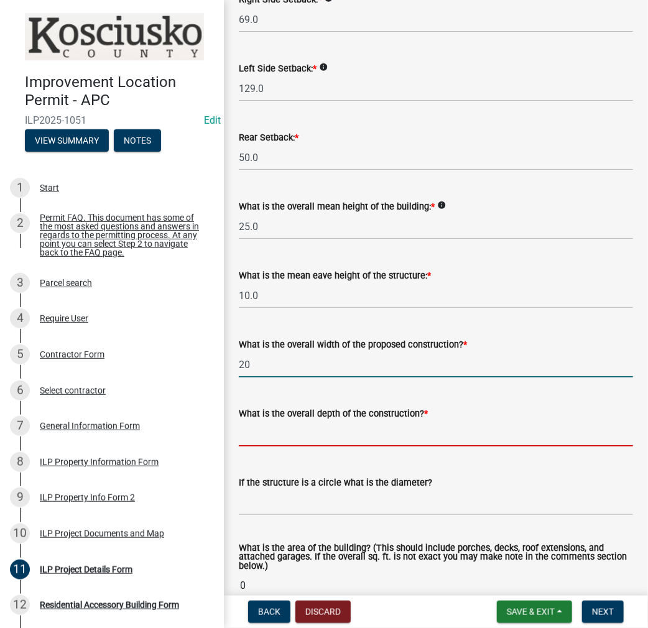
type input "20.00"
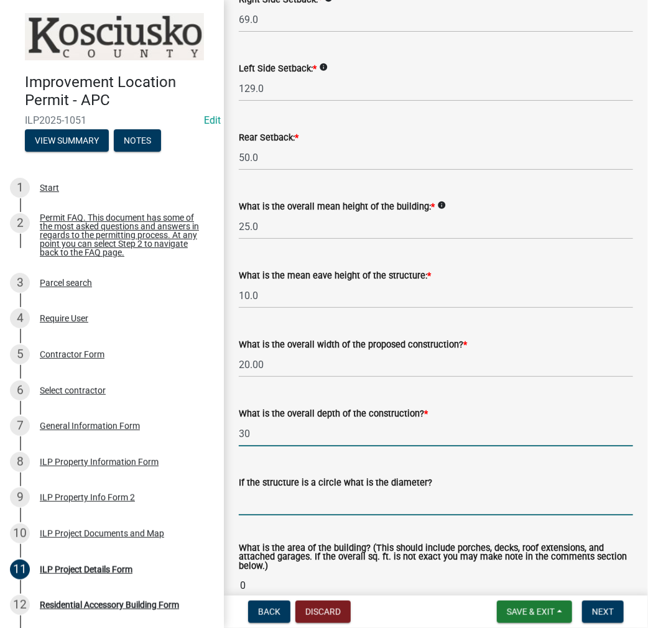
type input "30.00"
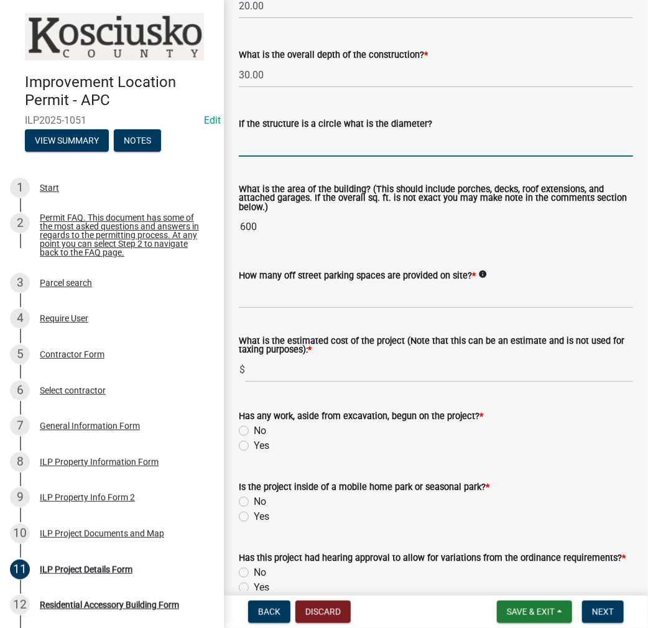
scroll to position [789, 0]
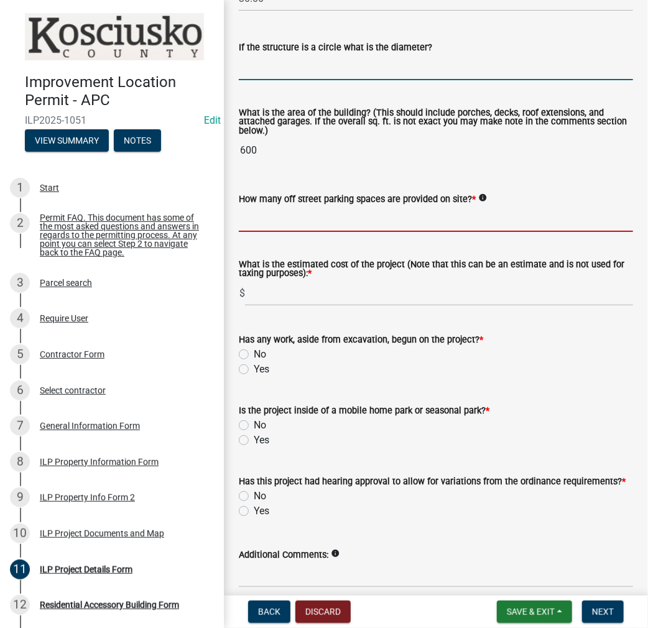
click at [291, 217] on input "text" at bounding box center [436, 220] width 394 height 26
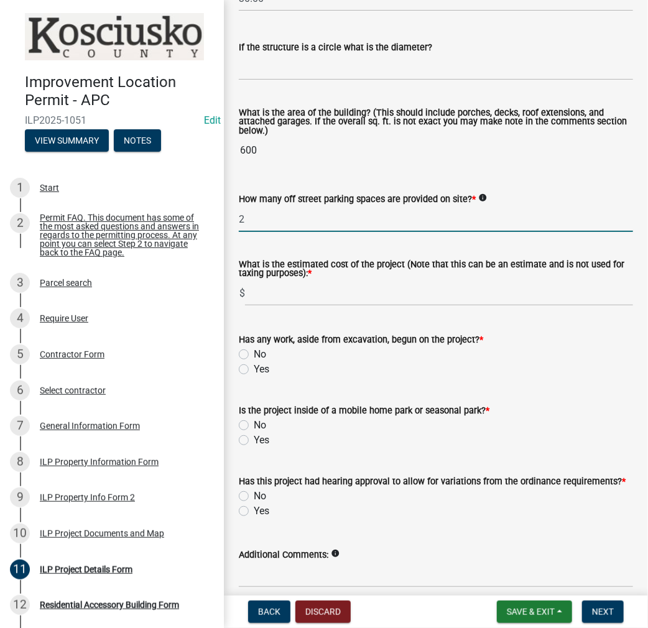
type input "2"
type input "400"
click at [254, 347] on input "No" at bounding box center [258, 351] width 8 height 8
radio input "true"
click at [254, 418] on input "No" at bounding box center [258, 422] width 8 height 8
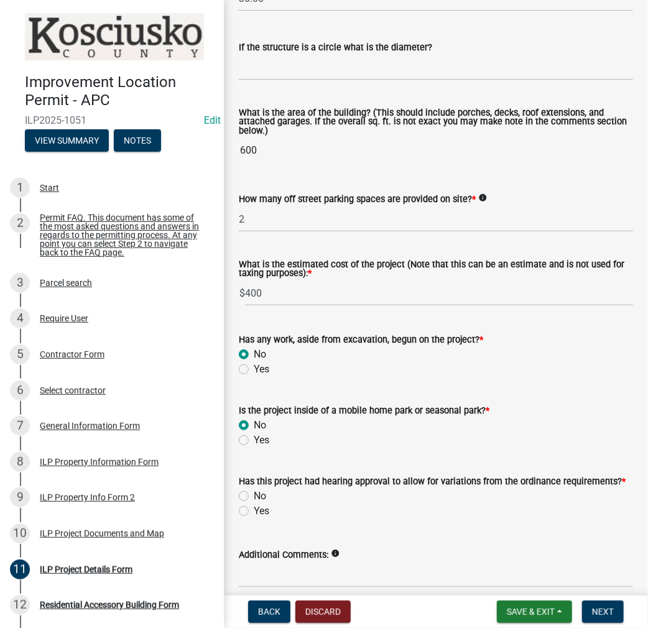
radio input "true"
click at [254, 489] on input "No" at bounding box center [258, 493] width 8 height 8
radio input "true"
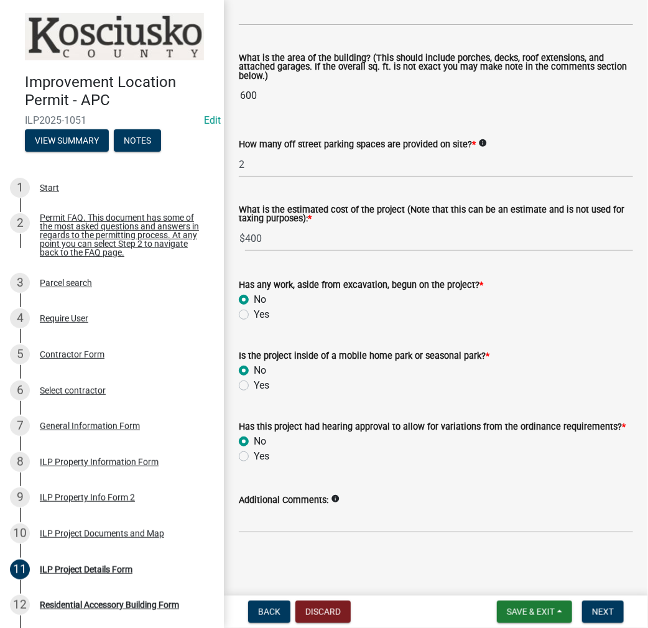
scroll to position [844, 0]
click at [598, 612] on span "Next" at bounding box center [603, 612] width 22 height 10
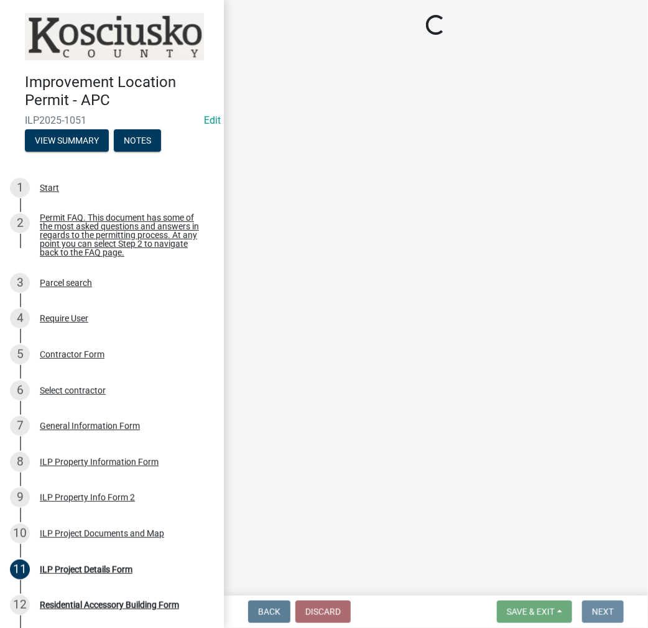
scroll to position [0, 0]
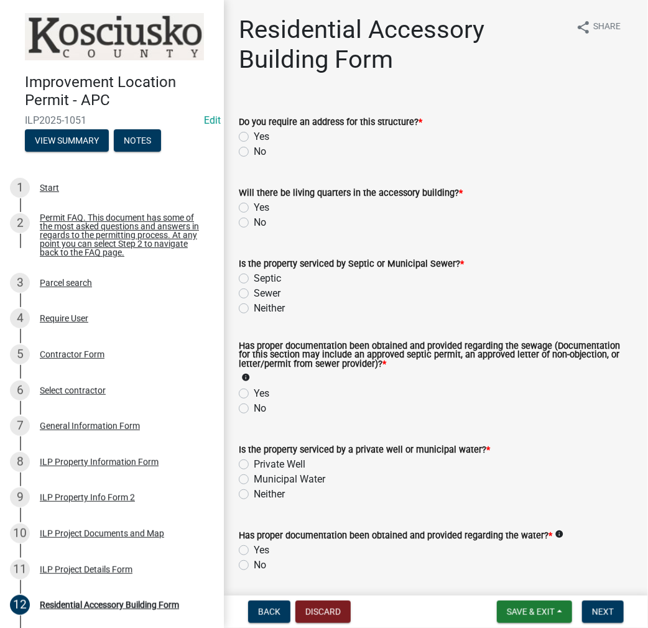
click at [254, 154] on label "No" at bounding box center [260, 151] width 12 height 15
click at [254, 152] on input "No" at bounding box center [258, 148] width 8 height 8
radio input "true"
click at [254, 212] on label "Yes" at bounding box center [262, 207] width 16 height 15
click at [254, 208] on input "Yes" at bounding box center [258, 204] width 8 height 8
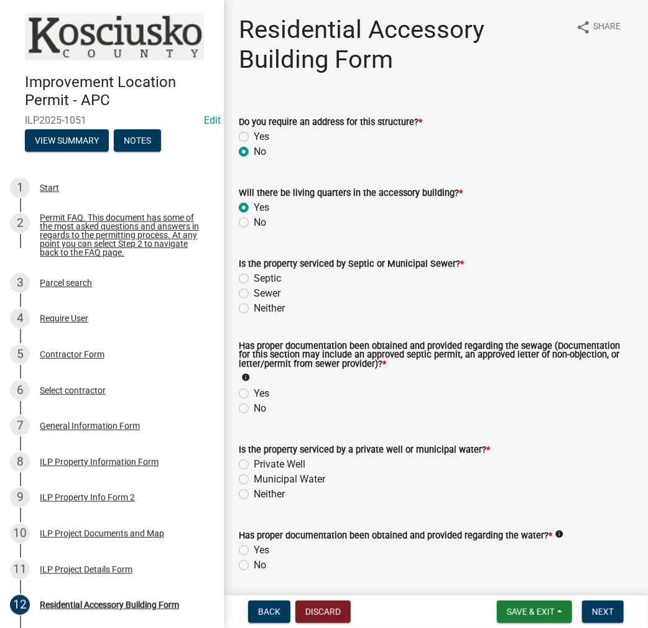
radio input "true"
click at [245, 230] on div "No" at bounding box center [436, 222] width 394 height 15
click at [254, 223] on label "No" at bounding box center [260, 222] width 12 height 15
click at [254, 223] on input "No" at bounding box center [258, 219] width 8 height 8
radio input "true"
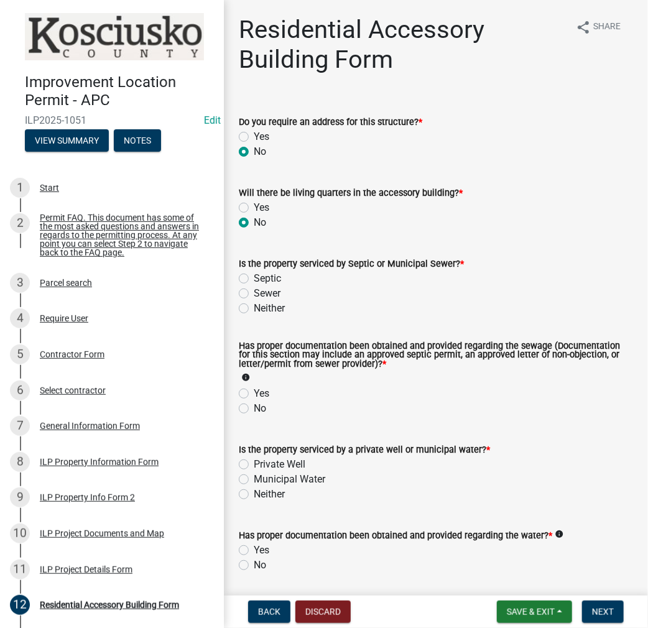
click at [254, 279] on label "Septic" at bounding box center [267, 278] width 27 height 15
click at [254, 279] on input "Septic" at bounding box center [258, 275] width 8 height 8
radio input "true"
click at [254, 396] on label "Yes" at bounding box center [262, 393] width 16 height 15
click at [254, 394] on input "Yes" at bounding box center [258, 390] width 8 height 8
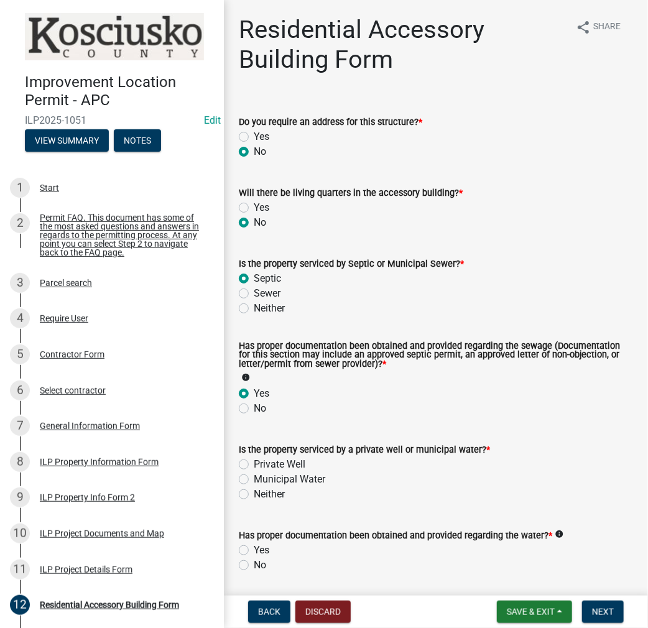
radio input "true"
click at [254, 466] on label "Private Well" at bounding box center [280, 464] width 52 height 15
click at [254, 465] on input "Private Well" at bounding box center [258, 461] width 8 height 8
radio input "true"
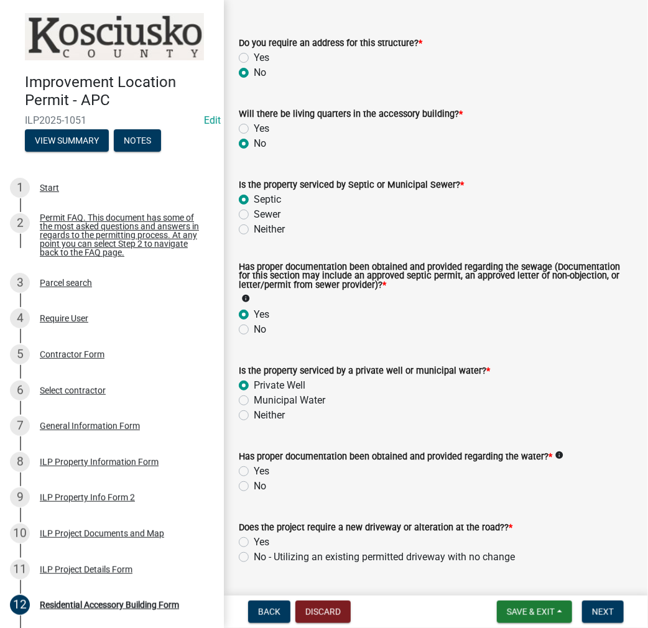
scroll to position [332, 0]
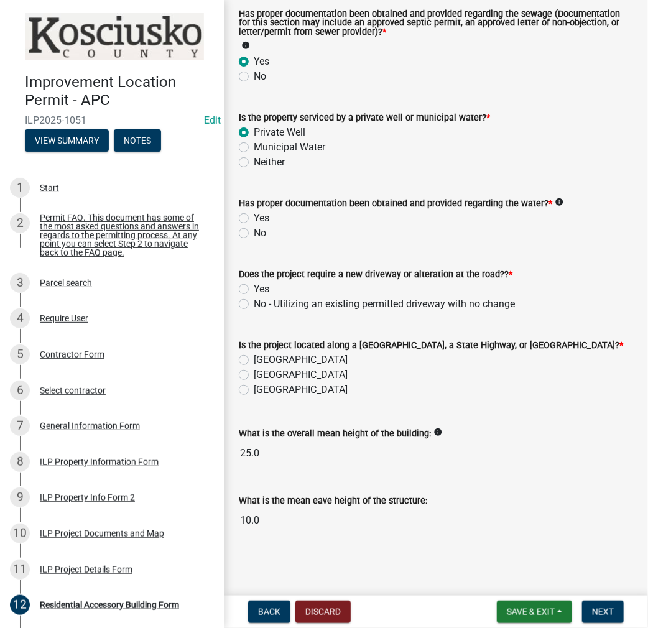
click at [254, 218] on label "Yes" at bounding box center [262, 218] width 16 height 15
click at [254, 218] on input "Yes" at bounding box center [258, 215] width 8 height 8
radio input "true"
click at [254, 304] on label "No - Utilizing an existing permitted driveway with no change" at bounding box center [384, 304] width 261 height 15
click at [254, 304] on input "No - Utilizing an existing permitted driveway with no change" at bounding box center [258, 301] width 8 height 8
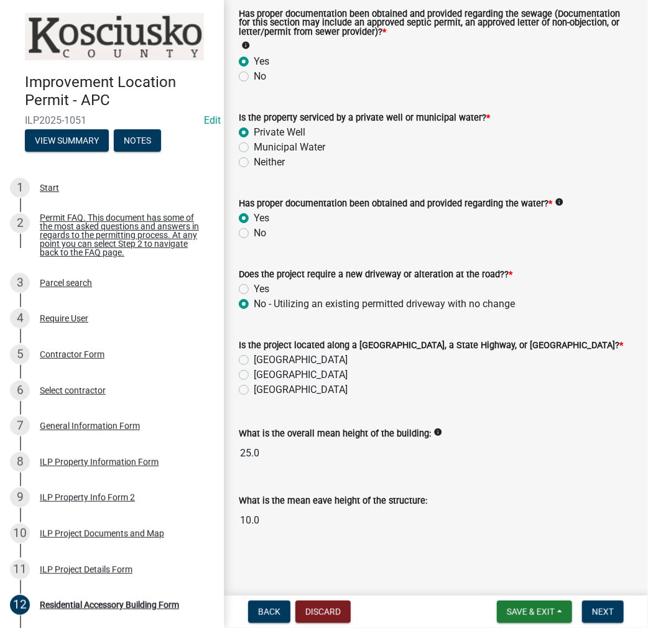
radio input "true"
click at [254, 361] on label "[GEOGRAPHIC_DATA]" at bounding box center [301, 360] width 94 height 15
click at [254, 361] on input "[GEOGRAPHIC_DATA]" at bounding box center [258, 357] width 8 height 8
radio input "true"
click at [602, 612] on span "Next" at bounding box center [603, 612] width 22 height 10
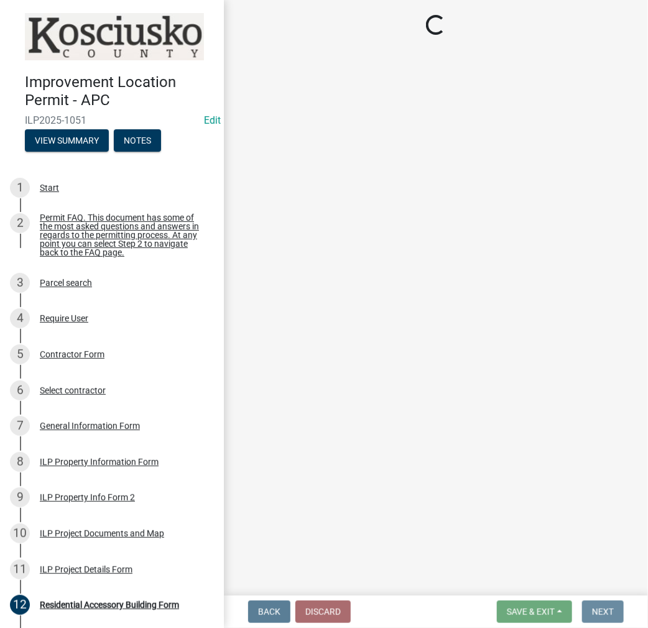
scroll to position [0, 0]
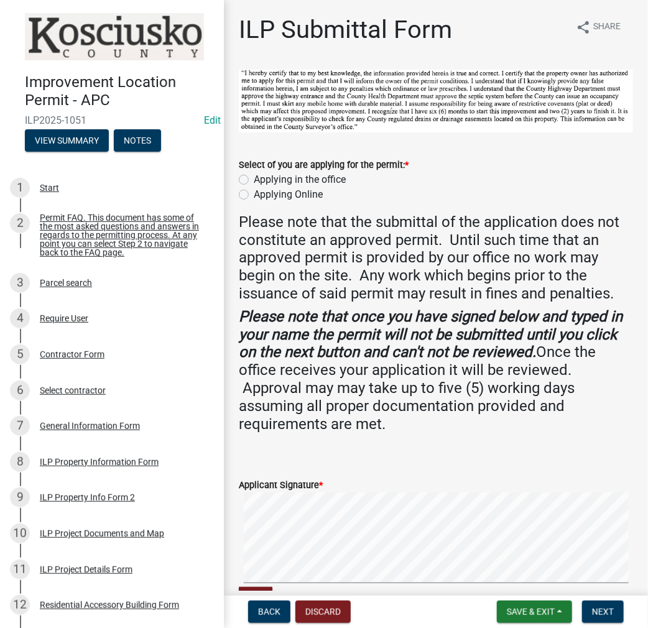
click at [254, 179] on label "Applying in the office" at bounding box center [300, 179] width 92 height 15
click at [254, 179] on input "Applying in the office" at bounding box center [258, 176] width 8 height 8
radio input "true"
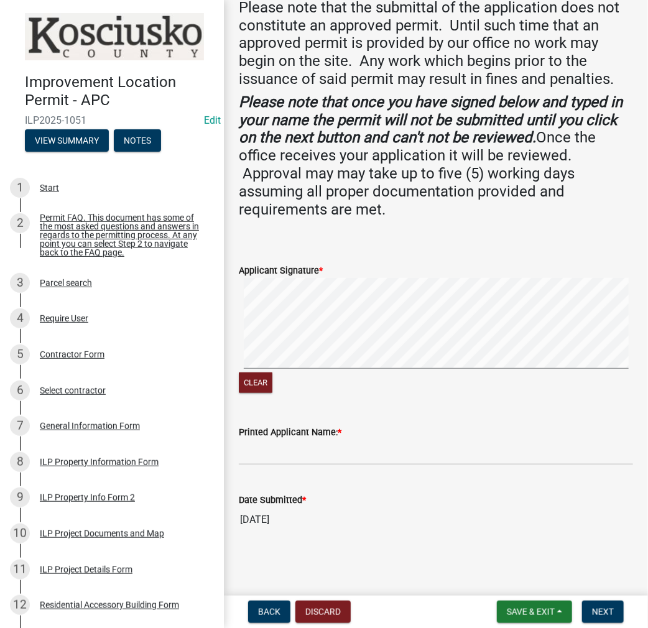
scroll to position [212, 0]
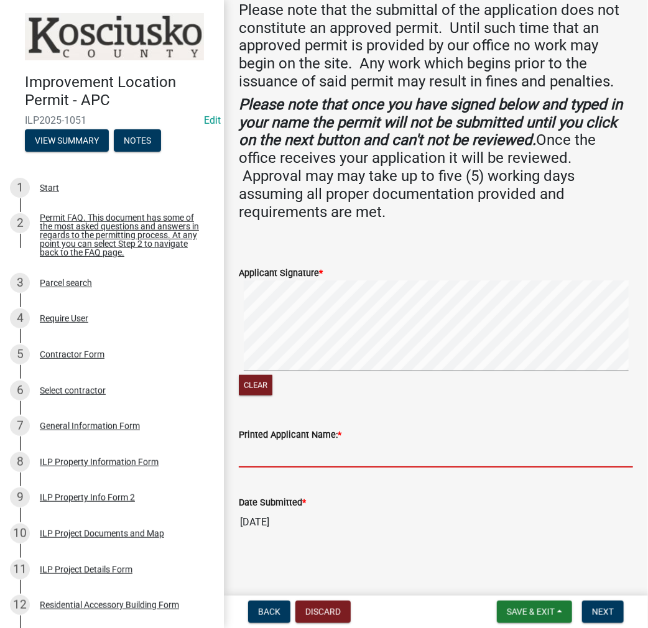
click at [294, 459] on input "Printed Applicant Name: *" at bounding box center [436, 455] width 394 height 26
type input "[PERSON_NAME]"
click at [604, 608] on span "Next" at bounding box center [603, 612] width 22 height 10
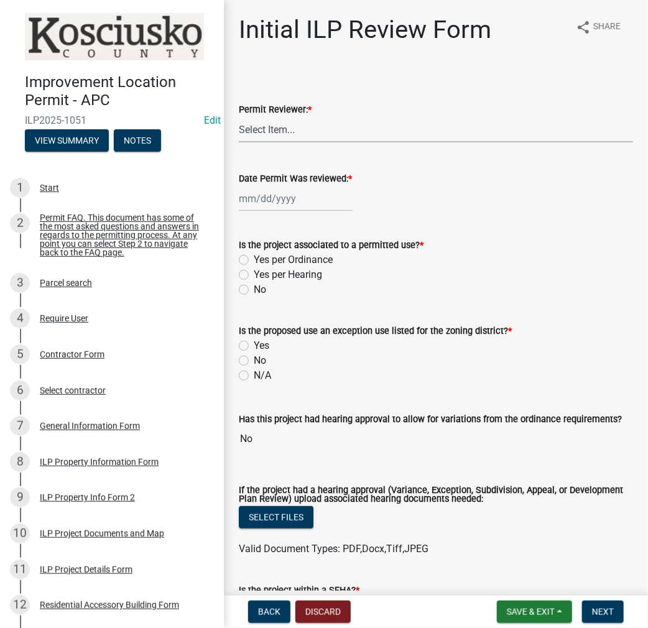
click at [305, 126] on select "Select Item... MMS LT AT CS [PERSON_NAME]" at bounding box center [436, 130] width 394 height 26
click at [239, 117] on select "Select Item... MMS LT AT CS [PERSON_NAME]" at bounding box center [436, 130] width 394 height 26
select select "fc758b50-acba-4166-9f24-5248f0f78016"
click at [281, 203] on div at bounding box center [296, 199] width 114 height 26
select select "8"
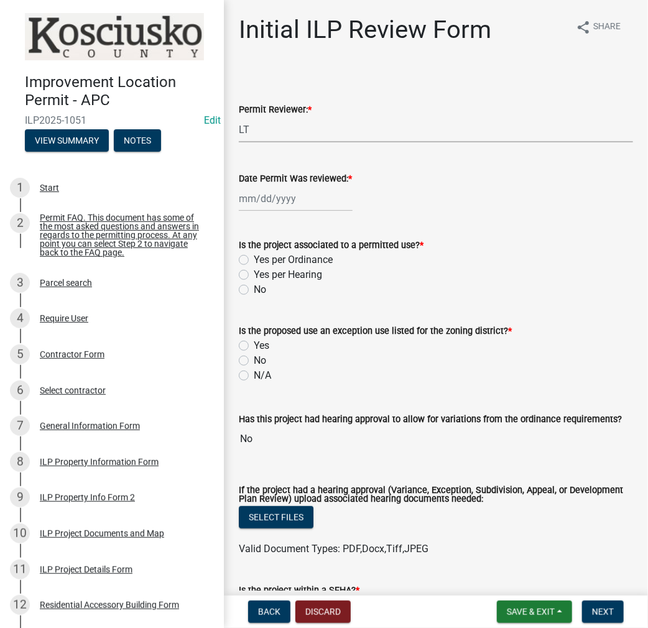
select select "2025"
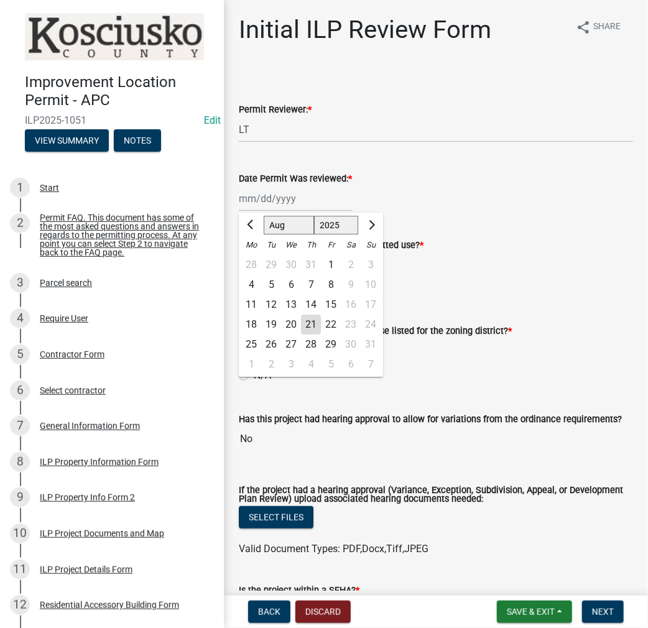
click at [311, 325] on div "21" at bounding box center [311, 325] width 20 height 20
type input "[DATE]"
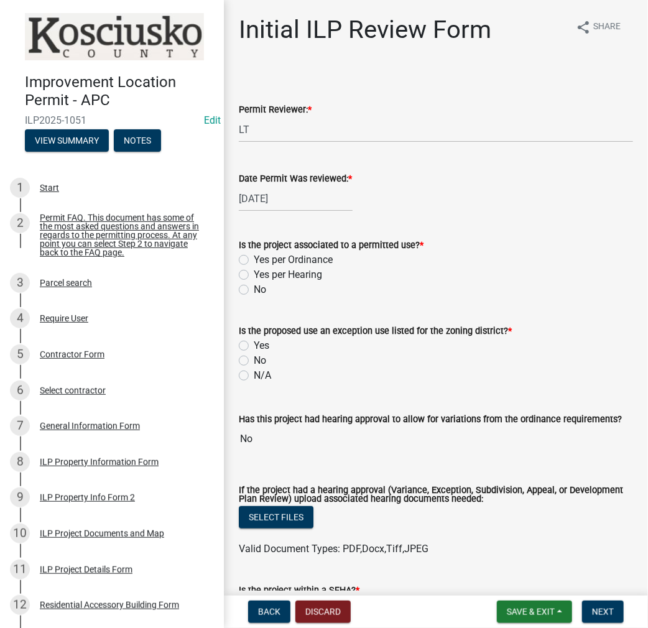
click at [254, 263] on label "Yes per Ordinance" at bounding box center [293, 260] width 79 height 15
click at [254, 261] on input "Yes per Ordinance" at bounding box center [258, 257] width 8 height 8
radio input "true"
click at [254, 361] on label "No" at bounding box center [260, 360] width 12 height 15
click at [254, 361] on input "No" at bounding box center [258, 357] width 8 height 8
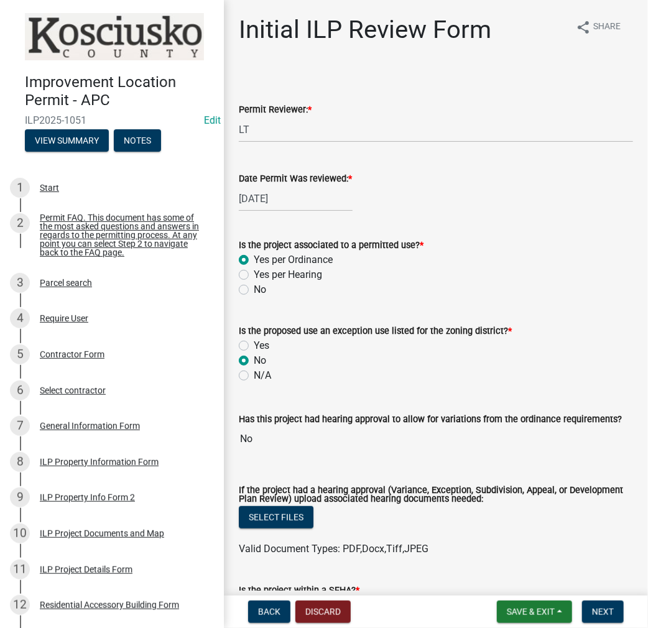
radio input "true"
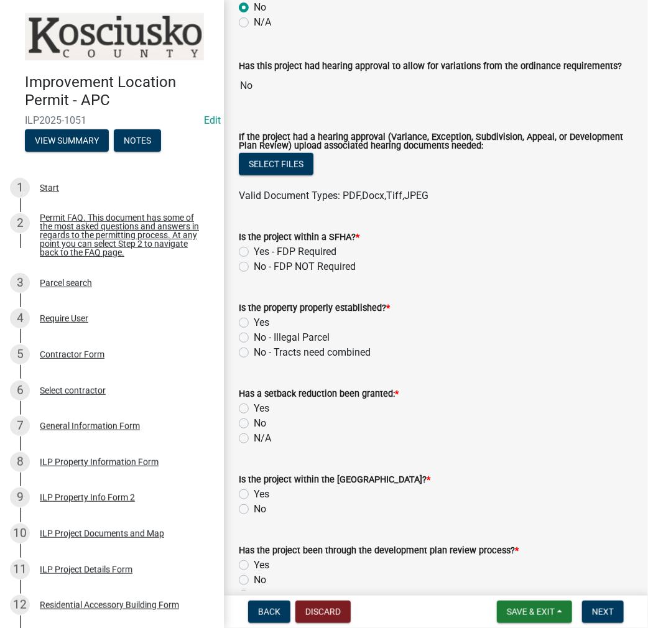
scroll to position [373, 0]
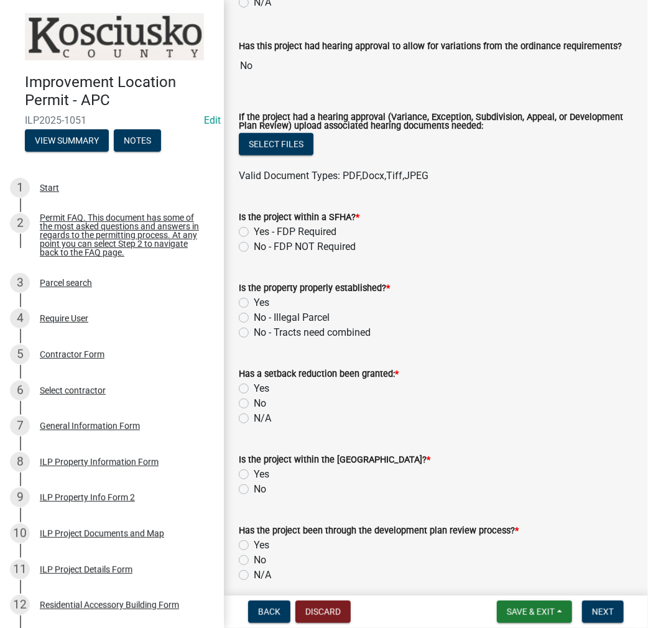
click at [254, 248] on label "No - FDP NOT Required" at bounding box center [305, 247] width 102 height 15
click at [254, 248] on input "No - FDP NOT Required" at bounding box center [258, 244] width 8 height 8
radio input "true"
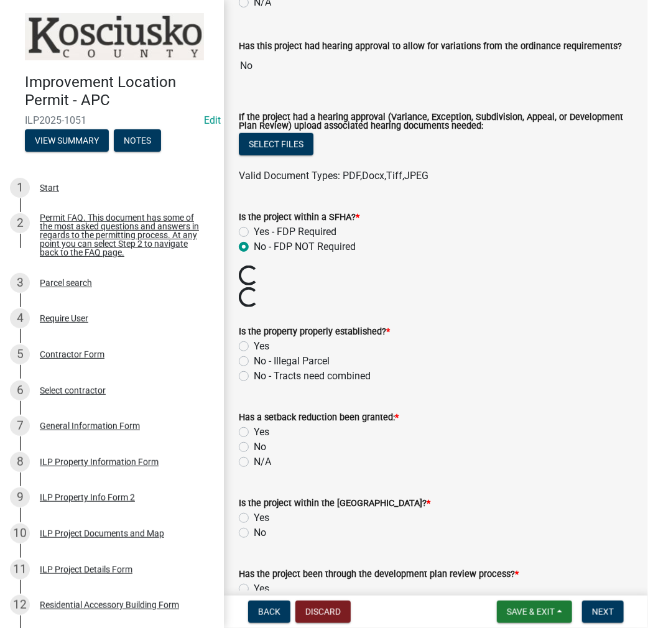
click at [246, 342] on wm-data-entity-input "Is the property properly established? * Yes No - Illegal Parcel No - Tracts nee…" at bounding box center [436, 352] width 394 height 86
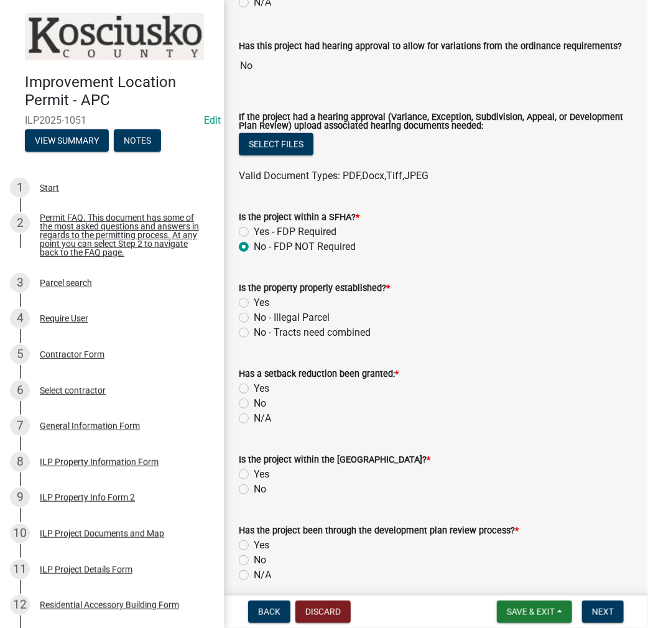
click at [254, 302] on label "Yes" at bounding box center [262, 303] width 16 height 15
click at [254, 302] on input "Yes" at bounding box center [258, 300] width 8 height 8
radio input "true"
click at [254, 403] on label "No" at bounding box center [260, 403] width 12 height 15
click at [254, 403] on input "No" at bounding box center [258, 400] width 8 height 8
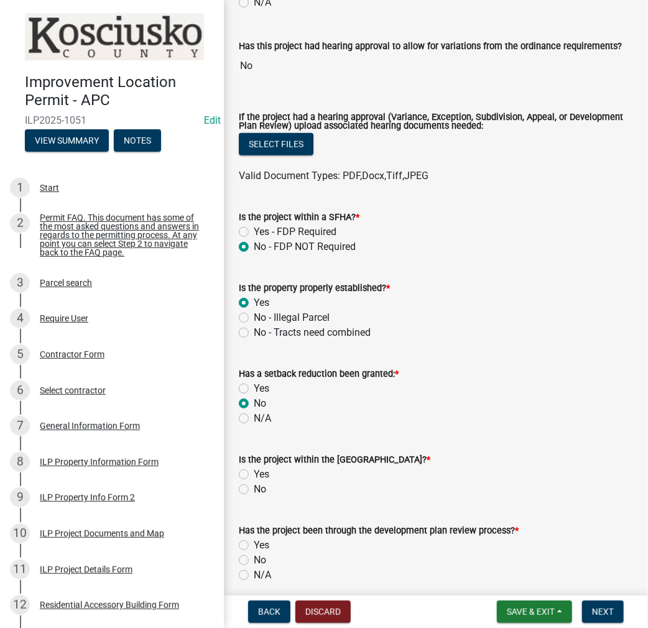
radio input "true"
click at [249, 488] on div "No" at bounding box center [436, 489] width 394 height 15
click at [254, 488] on label "No" at bounding box center [260, 489] width 12 height 15
click at [254, 488] on input "No" at bounding box center [258, 486] width 8 height 8
radio input "true"
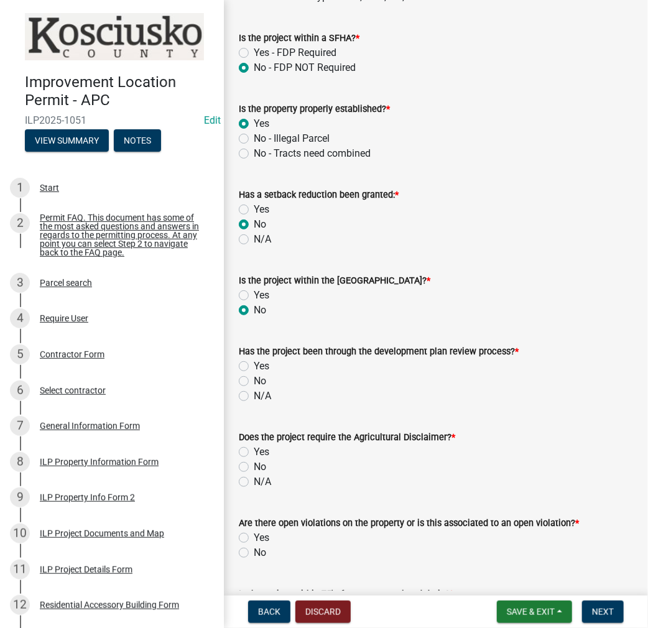
scroll to position [684, 0]
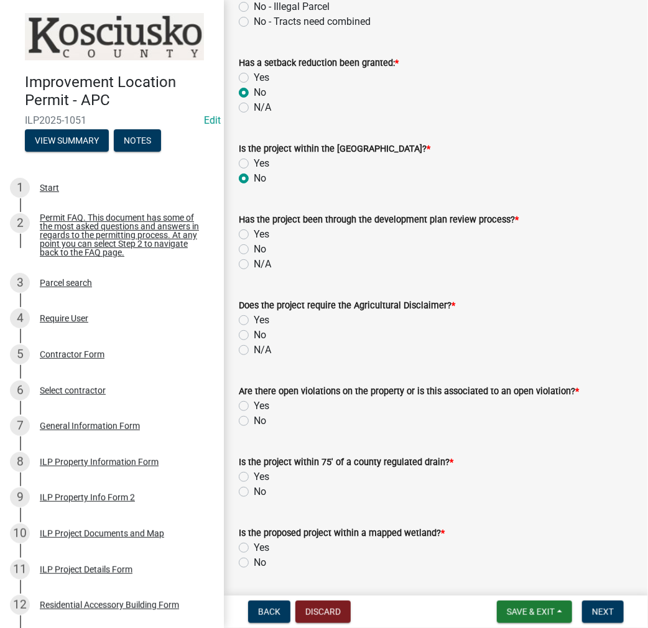
click at [254, 265] on label "N/A" at bounding box center [262, 264] width 17 height 15
click at [254, 265] on input "N/A" at bounding box center [258, 261] width 8 height 8
radio input "true"
click at [254, 346] on label "N/A" at bounding box center [262, 350] width 17 height 15
click at [254, 346] on input "N/A" at bounding box center [258, 347] width 8 height 8
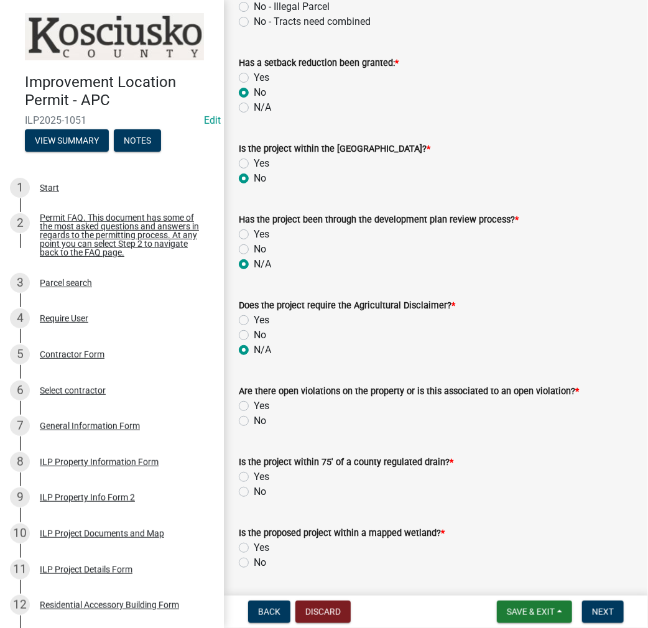
radio input "true"
click at [254, 423] on label "No" at bounding box center [260, 421] width 12 height 15
click at [254, 422] on input "No" at bounding box center [258, 418] width 8 height 8
radio input "true"
click at [254, 495] on label "No" at bounding box center [260, 492] width 12 height 15
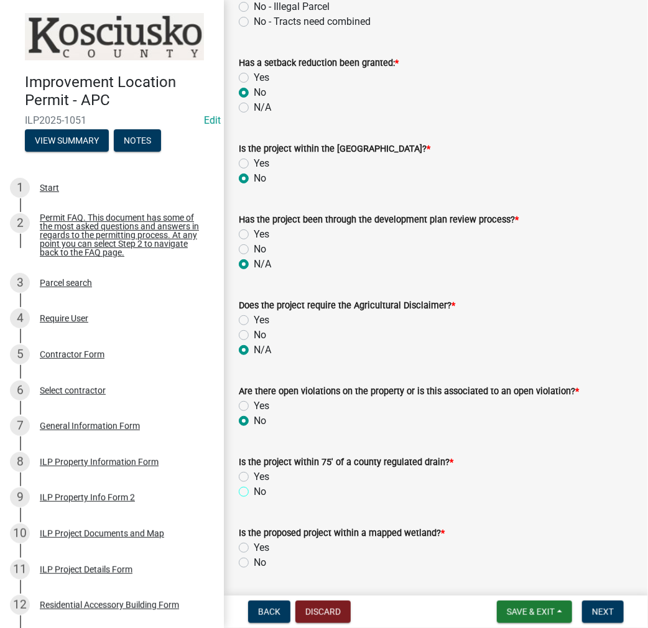
click at [254, 493] on input "No" at bounding box center [258, 489] width 8 height 8
radio input "true"
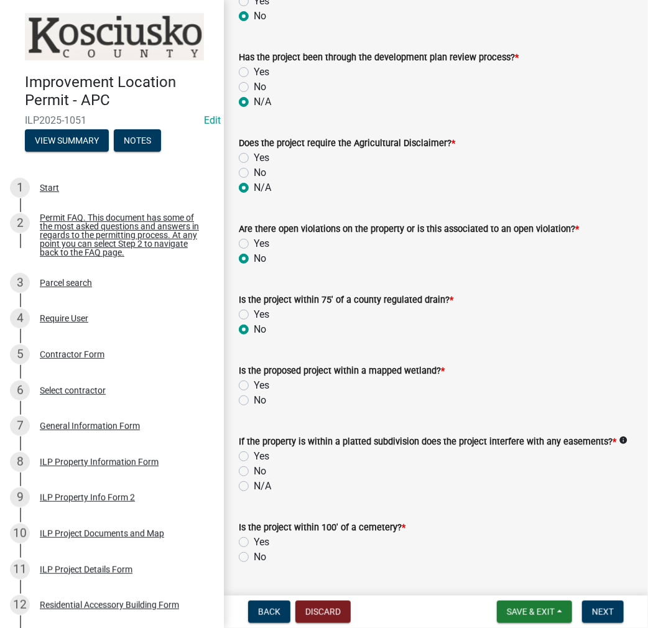
scroll to position [933, 0]
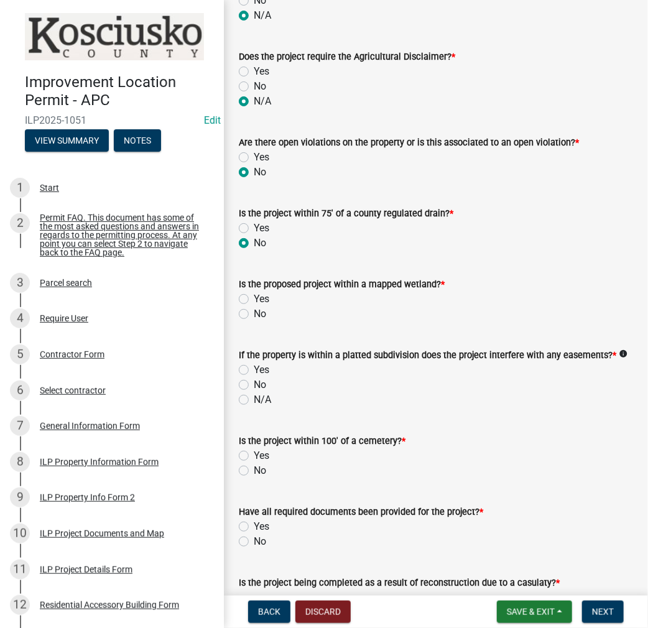
click at [254, 312] on label "No" at bounding box center [260, 314] width 12 height 15
click at [254, 312] on input "No" at bounding box center [258, 311] width 8 height 8
radio input "true"
click at [254, 386] on label "No" at bounding box center [260, 385] width 12 height 15
click at [254, 386] on input "No" at bounding box center [258, 382] width 8 height 8
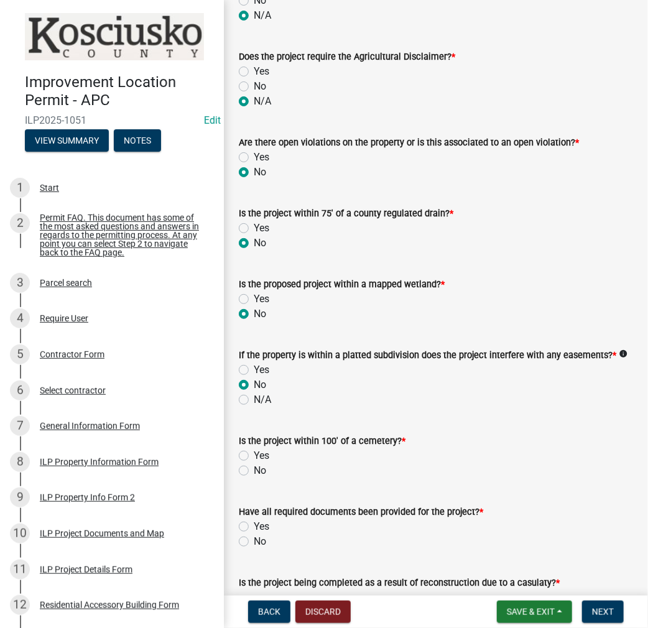
radio input "true"
click at [254, 472] on label "No" at bounding box center [260, 471] width 12 height 15
click at [254, 472] on input "No" at bounding box center [258, 468] width 8 height 8
radio input "true"
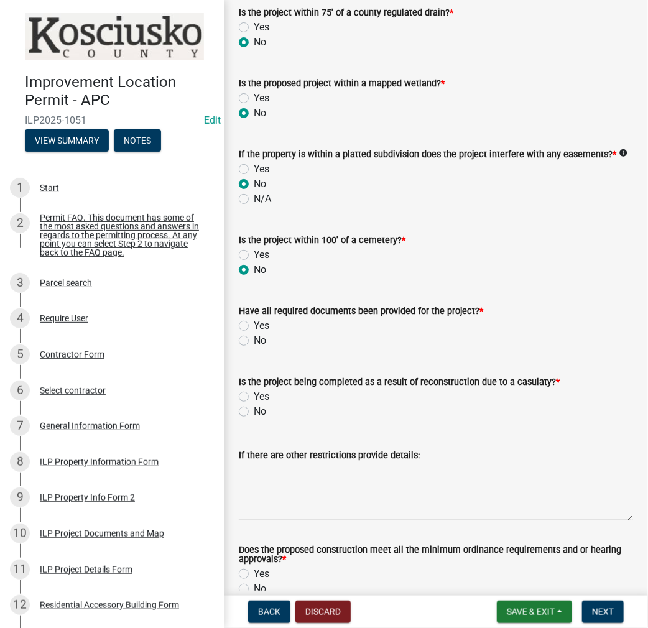
scroll to position [1200, 0]
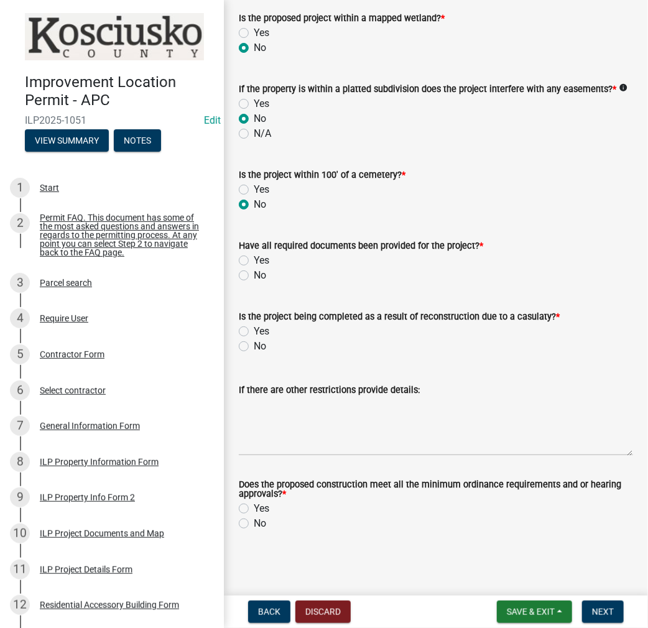
click at [254, 265] on label "Yes" at bounding box center [262, 260] width 16 height 15
click at [254, 261] on input "Yes" at bounding box center [258, 257] width 8 height 8
radio input "true"
click at [254, 346] on label "No" at bounding box center [260, 346] width 12 height 15
click at [254, 346] on input "No" at bounding box center [258, 343] width 8 height 8
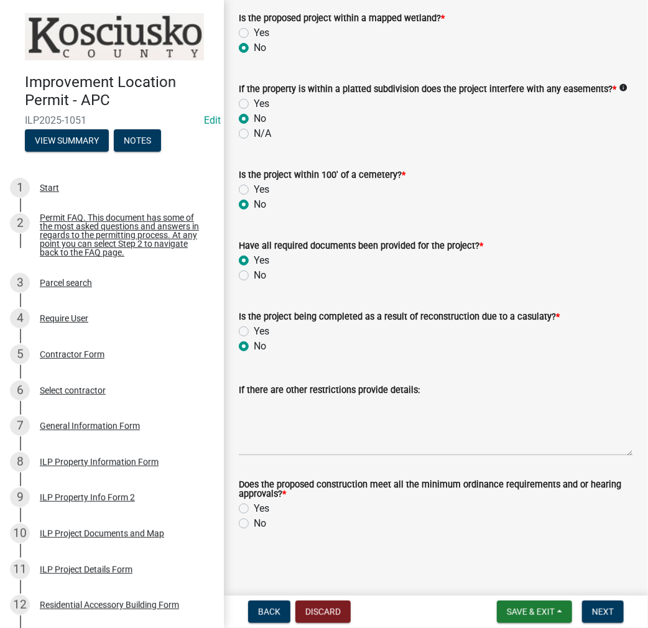
radio input "true"
click at [254, 513] on label "Yes" at bounding box center [262, 508] width 16 height 15
click at [254, 510] on input "Yes" at bounding box center [258, 505] width 8 height 8
radio input "true"
click at [605, 613] on span "Next" at bounding box center [603, 612] width 22 height 10
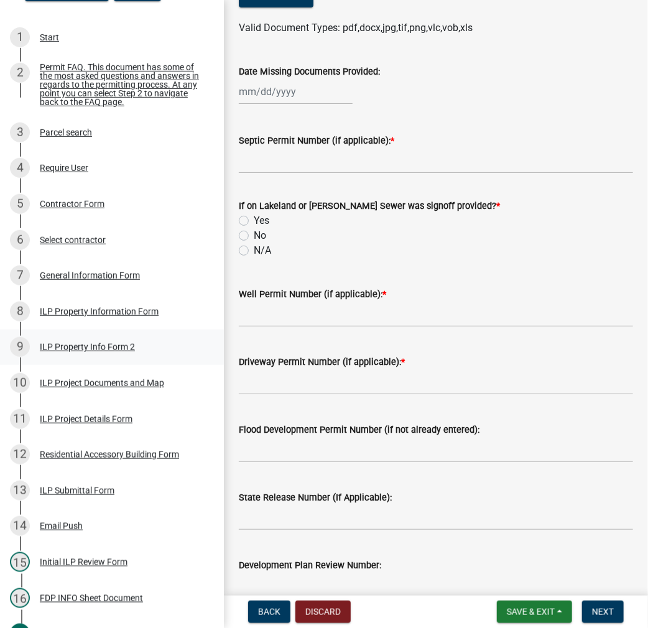
scroll to position [187, 0]
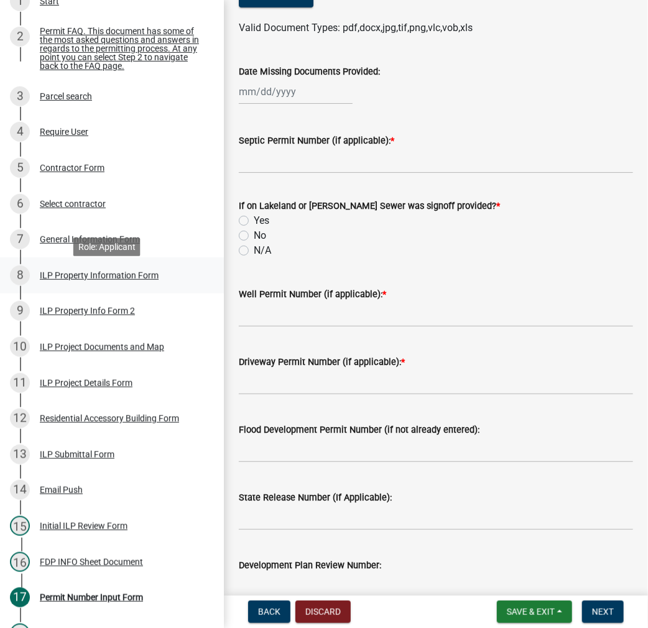
click at [64, 286] on div "8 ILP Property Information Form" at bounding box center [107, 276] width 194 height 20
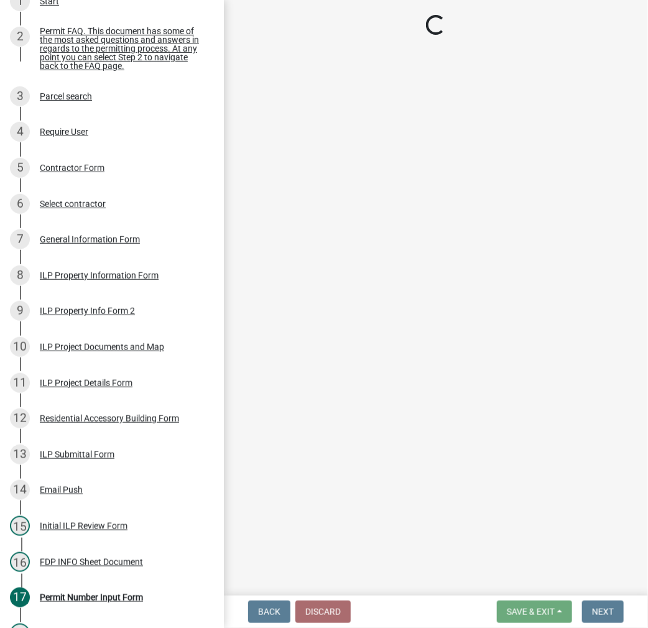
select select "57368d26-defc-477e-a8be-5a23ab554a17"
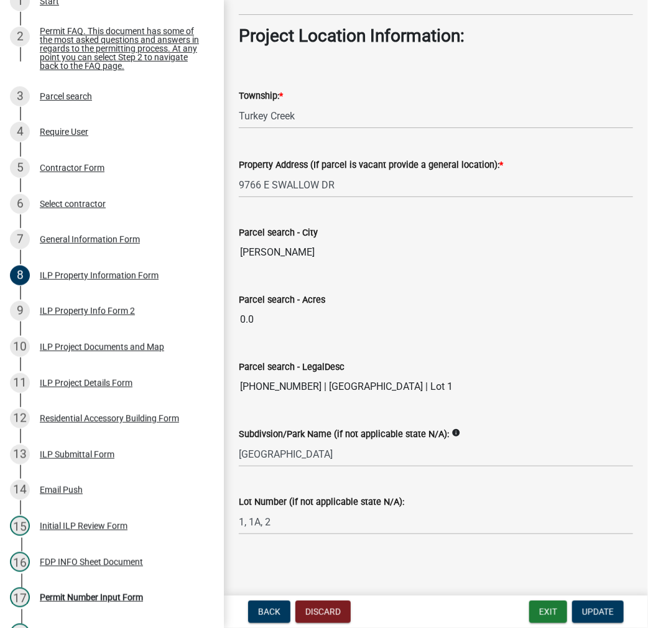
scroll to position [916, 0]
click at [60, 315] on div "ILP Property Info Form 2" at bounding box center [87, 311] width 95 height 9
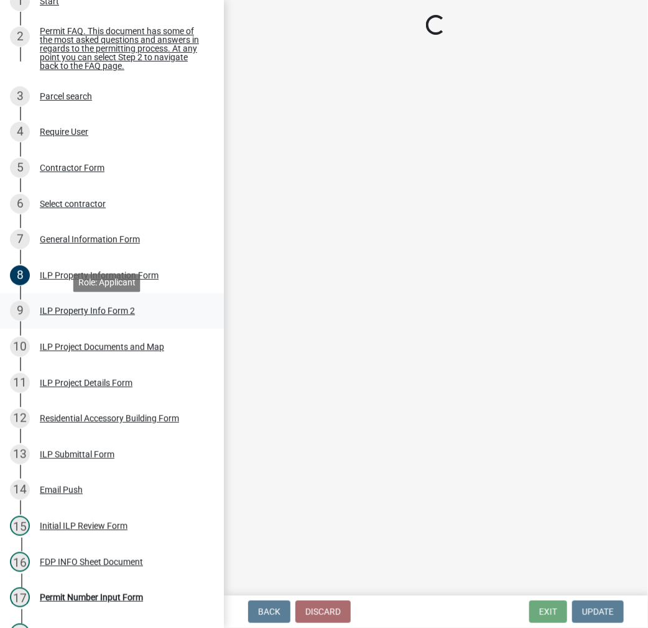
scroll to position [0, 0]
select select "d5ef8917-5513-464f-93cd-11bc9adf3566"
select select "1146270b-2111-4e23-bf7f-74ce85cf7041"
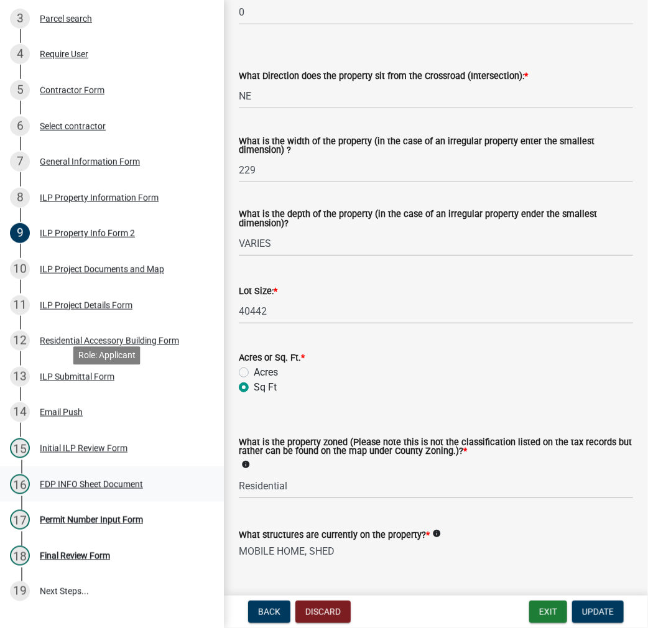
scroll to position [339, 0]
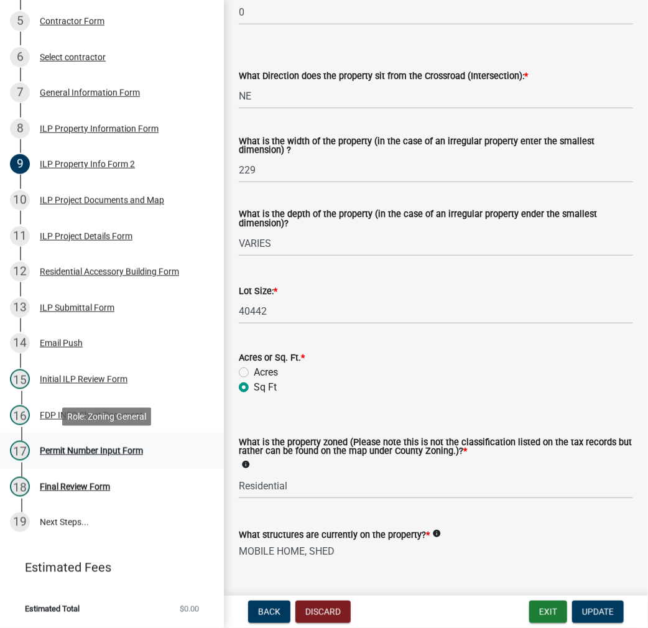
click at [65, 456] on div "17 Permit Number Input Form" at bounding box center [107, 451] width 194 height 20
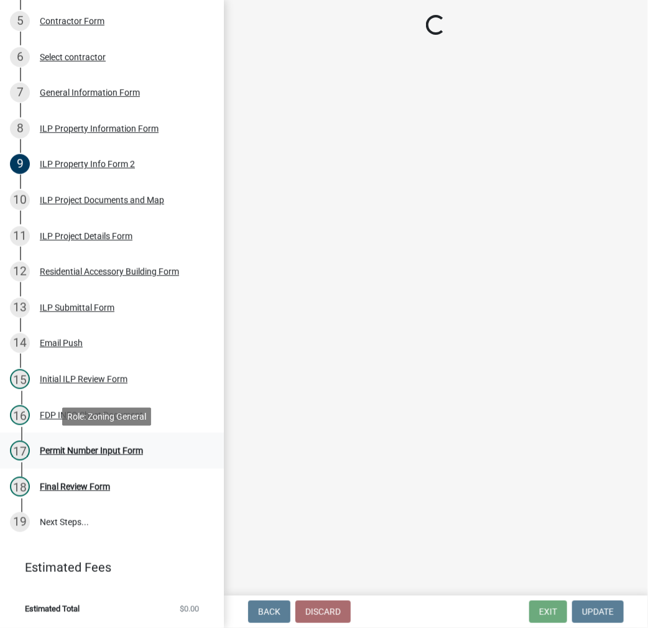
scroll to position [0, 0]
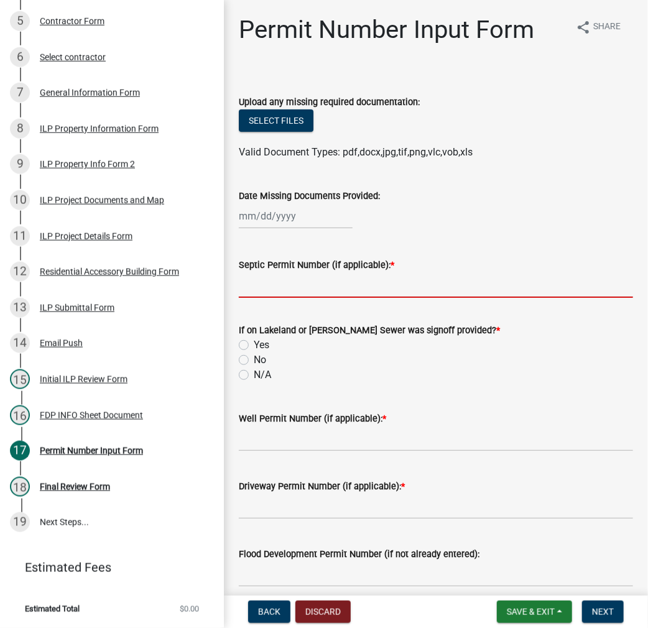
click at [288, 287] on input "Septic Permit Number (if applicable): *" at bounding box center [436, 286] width 394 height 26
type input "LONO"
click at [254, 353] on input "No" at bounding box center [258, 357] width 8 height 8
radio input "true"
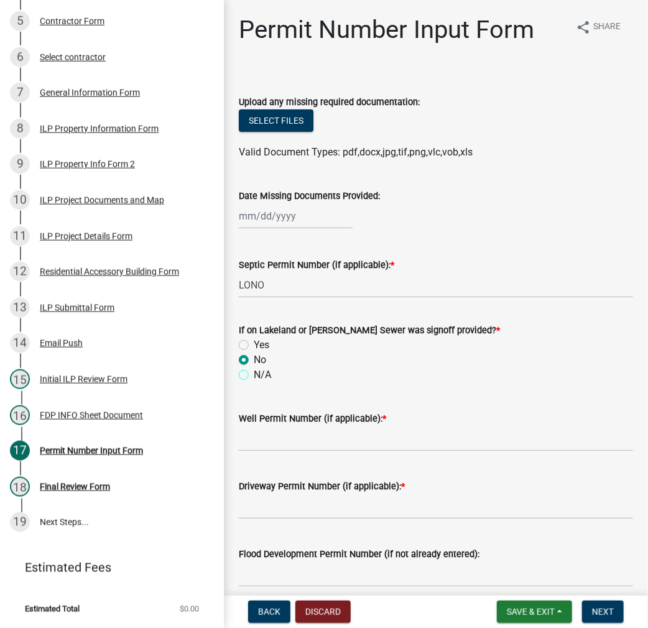
click at [254, 368] on input "N/A" at bounding box center [258, 372] width 8 height 8
radio input "true"
type input "LONO"
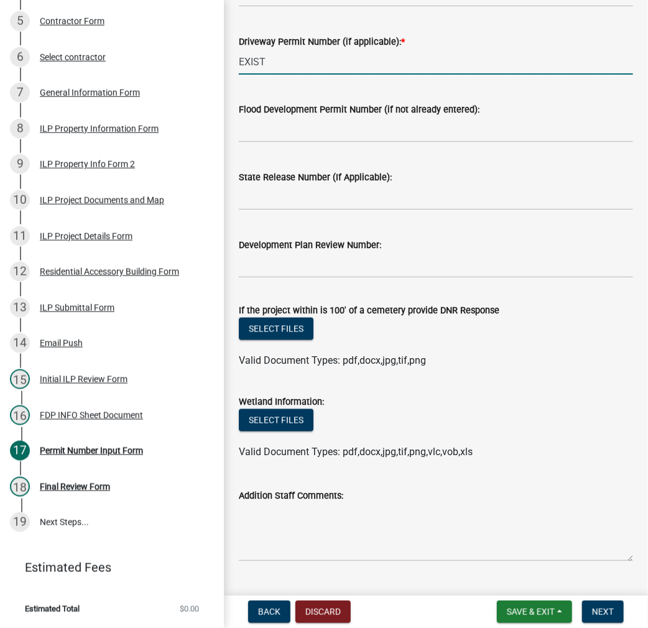
scroll to position [473, 0]
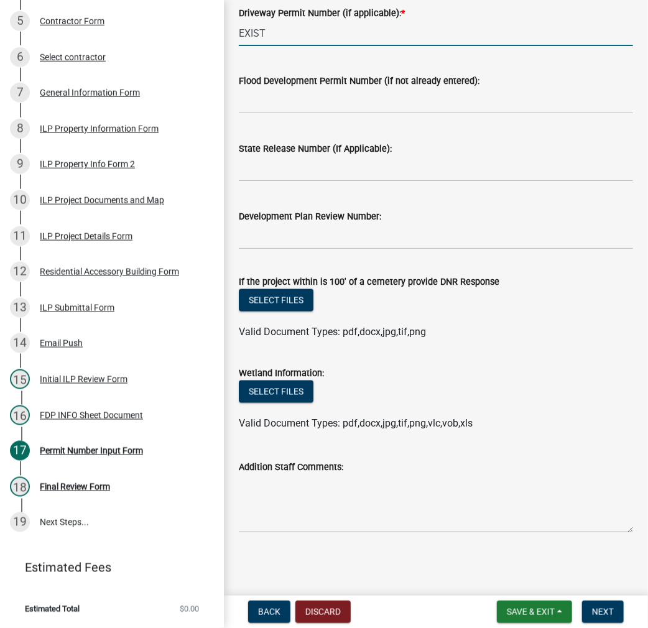
type input "EXIST"
click at [421, 506] on textarea "Addition Staff Comments:" at bounding box center [436, 504] width 394 height 58
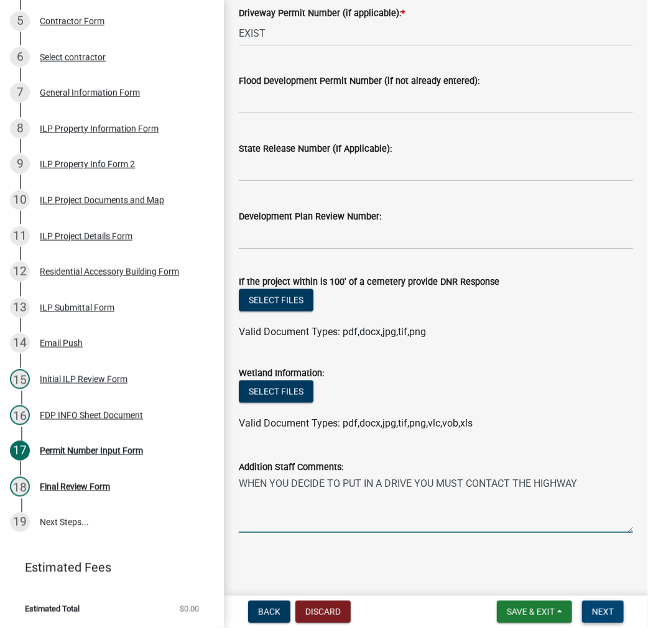
type textarea "WHEN YOU DECIDE TO PUT IN A DRIVE YOU MUST CONTACT THE HIGHWAY"
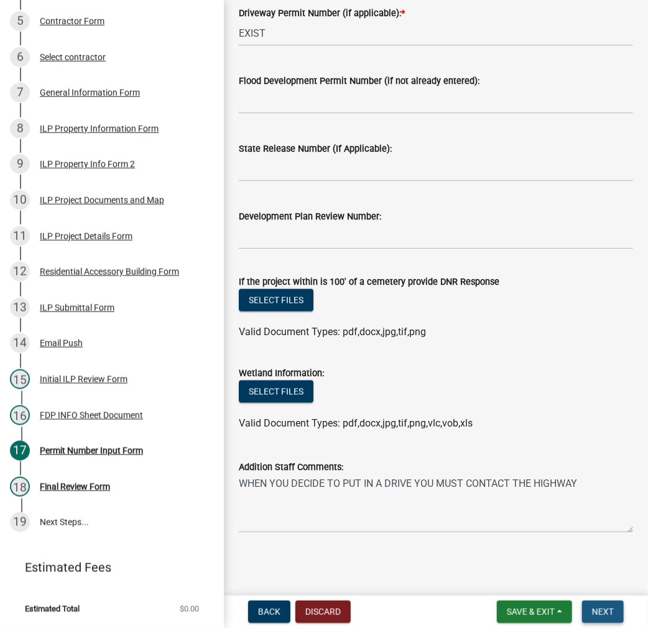
click at [610, 612] on span "Next" at bounding box center [603, 612] width 22 height 10
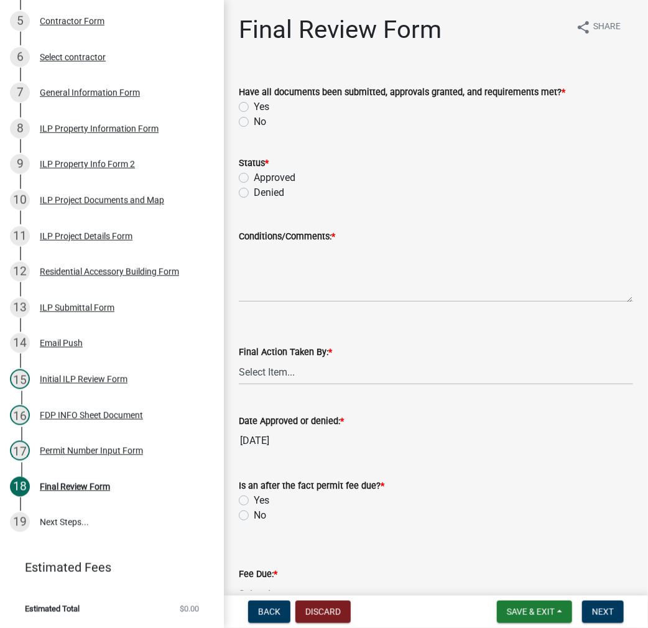
click at [254, 106] on label "Yes" at bounding box center [262, 107] width 16 height 15
click at [254, 106] on input "Yes" at bounding box center [258, 104] width 8 height 8
radio input "true"
click at [254, 176] on label "Approved" at bounding box center [275, 177] width 42 height 15
click at [254, 176] on input "Approved" at bounding box center [258, 174] width 8 height 8
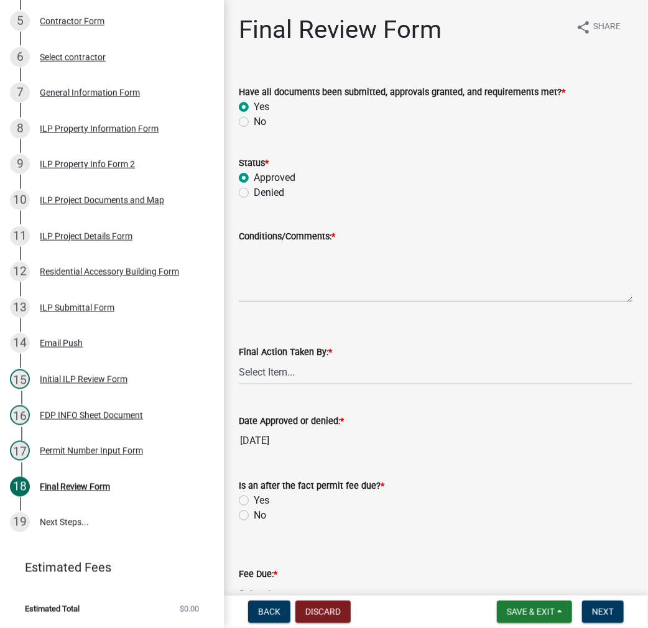
radio input "true"
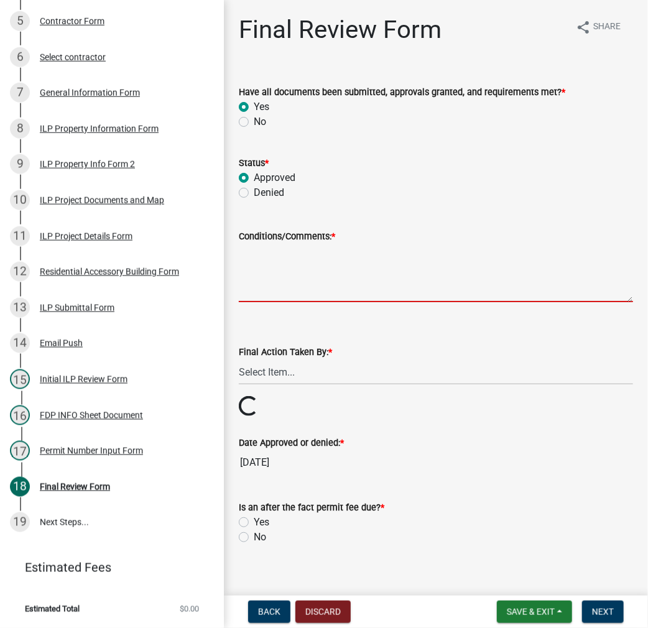
click at [324, 262] on textarea "Conditions/Comments: *" at bounding box center [436, 273] width 394 height 58
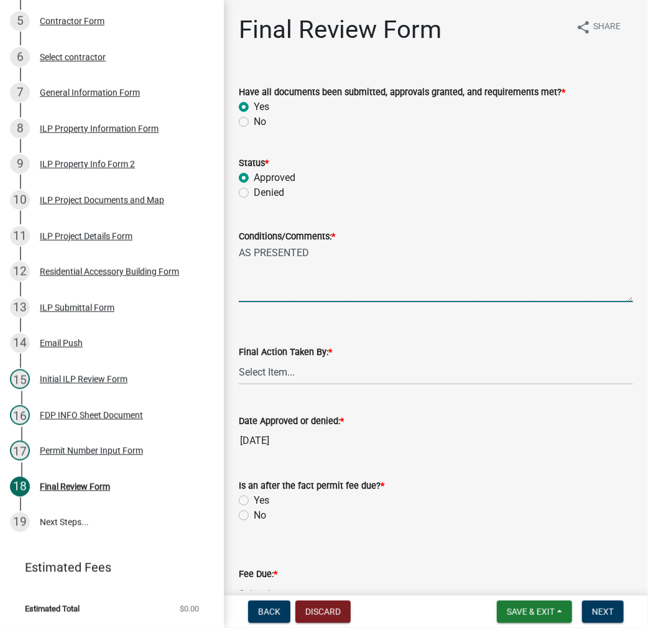
type textarea "AS PRESENTED"
select select "fc758b50-acba-4166-9f24-5248f0f78016"
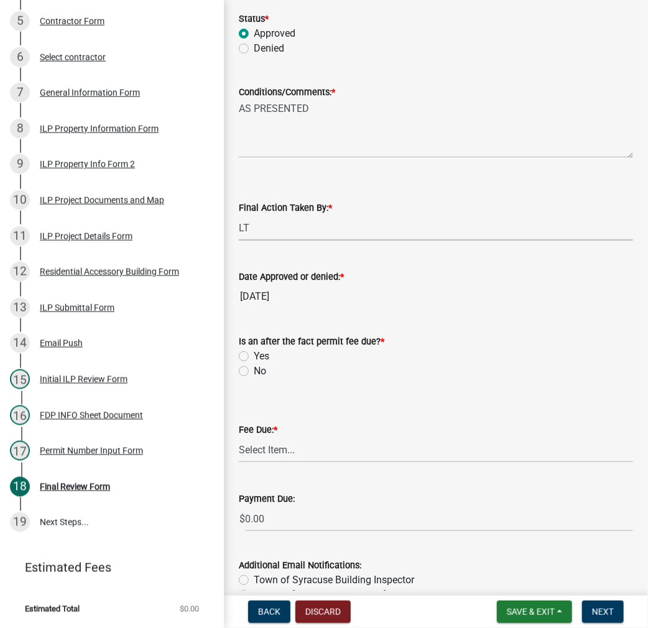
scroll to position [215, 0]
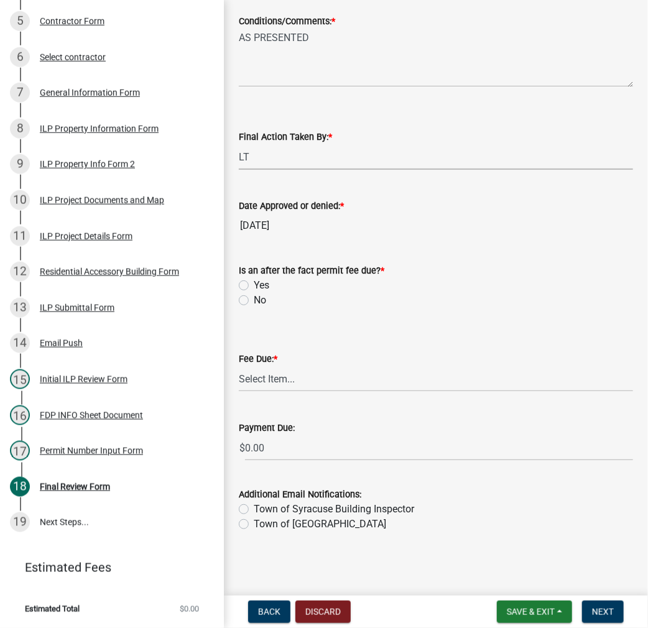
click at [254, 296] on label "No" at bounding box center [260, 300] width 12 height 15
click at [254, 296] on input "No" at bounding box center [258, 297] width 8 height 8
radio input "true"
click at [255, 381] on select "Select Item... N/A $10.00 $25.00 $125.00 $250 $500 $500 + $10.00 for every 10 s…" at bounding box center [436, 379] width 394 height 26
click at [239, 392] on select "Select Item... N/A $10.00 $25.00 $125.00 $250 $500 $500 + $10.00 for every 10 s…" at bounding box center [436, 379] width 394 height 26
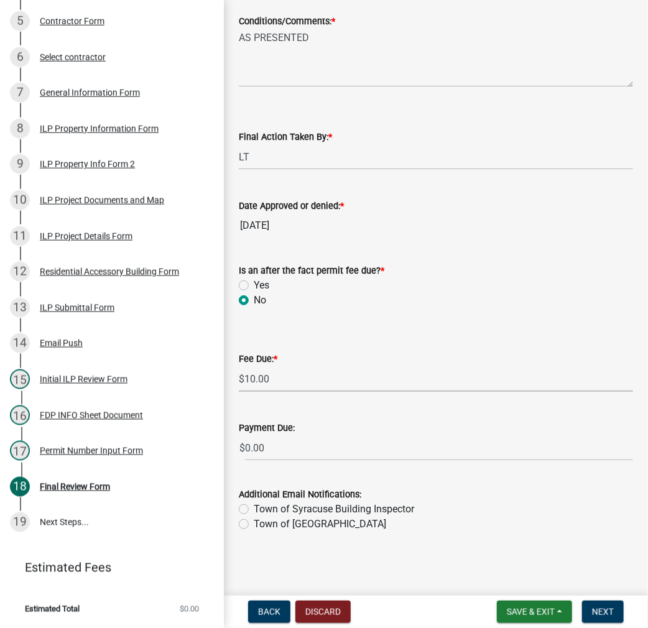
select select "6f482d1d-eb35-47e6-92b0-143404755581"
click at [607, 612] on span "Next" at bounding box center [603, 612] width 22 height 10
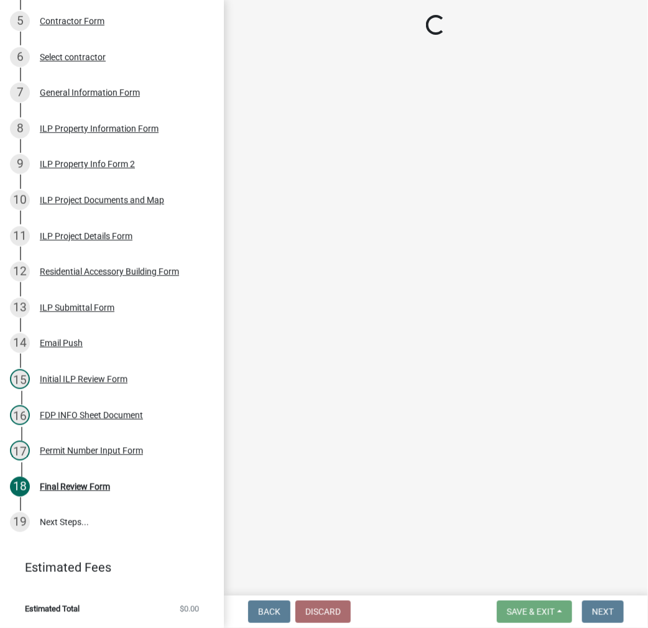
scroll to position [411, 0]
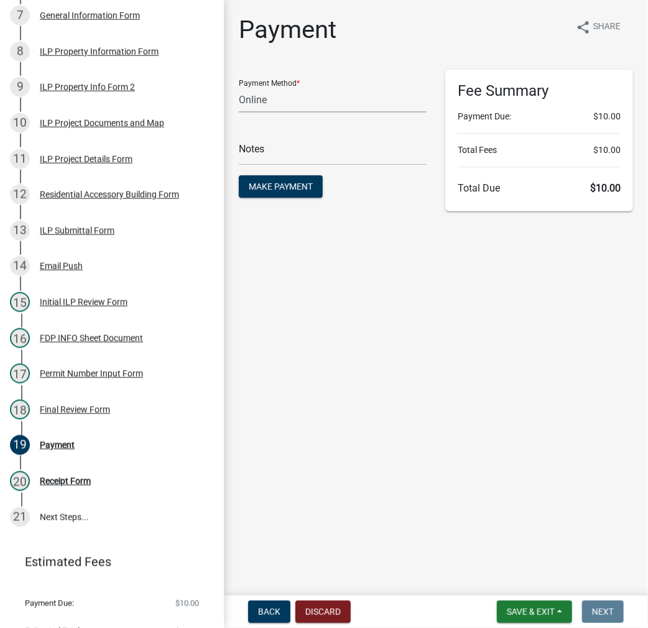
click at [368, 104] on select "Credit Card POS Check Cash Online" at bounding box center [333, 100] width 188 height 26
select select "2: 1"
click at [239, 87] on select "Credit Card POS Check Cash Online" at bounding box center [333, 100] width 188 height 26
click at [276, 187] on span "Make Payment" at bounding box center [281, 187] width 64 height 10
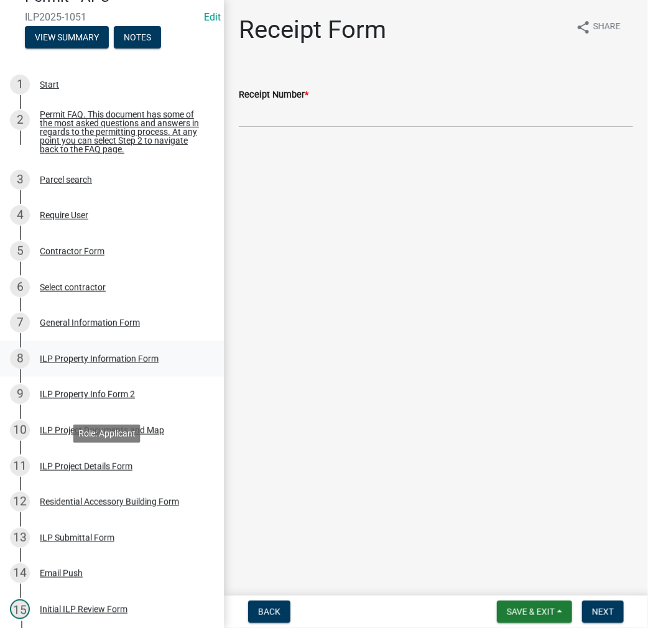
scroll to position [0, 0]
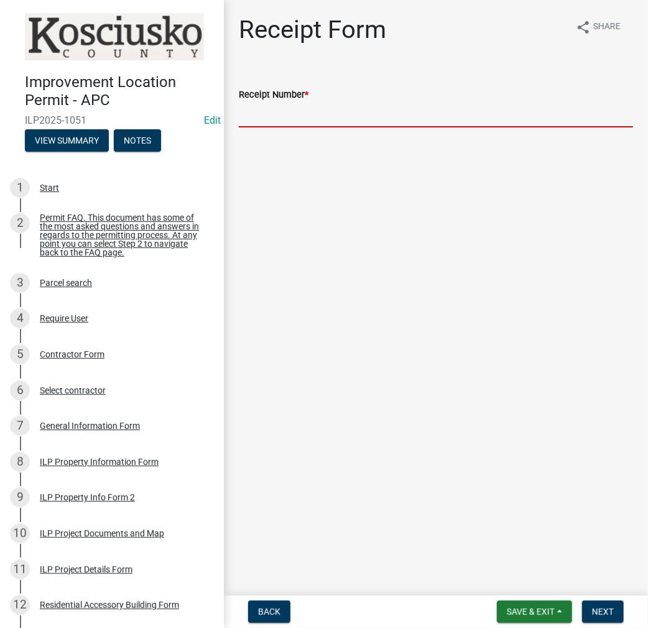
click at [268, 106] on input "Receipt Number *" at bounding box center [436, 115] width 394 height 26
type input "023504"
click at [605, 608] on span "Next" at bounding box center [603, 612] width 22 height 10
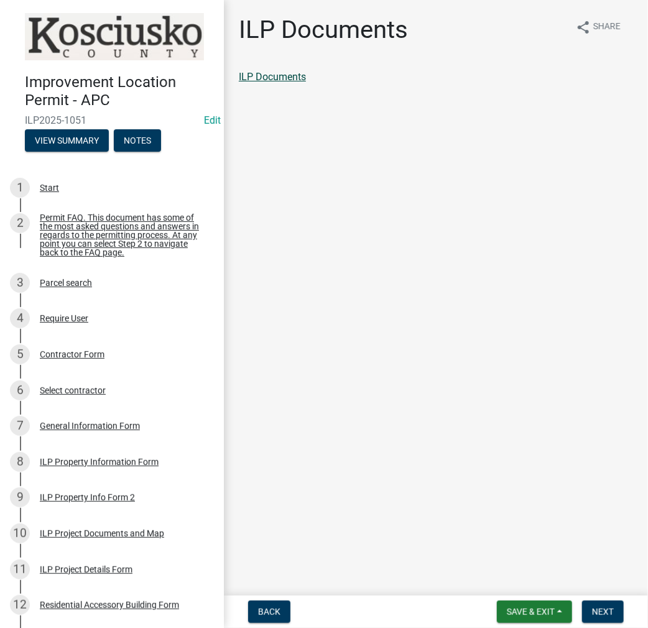
click at [292, 74] on link "ILP Documents" at bounding box center [272, 77] width 67 height 12
click at [610, 611] on span "Next" at bounding box center [603, 612] width 22 height 10
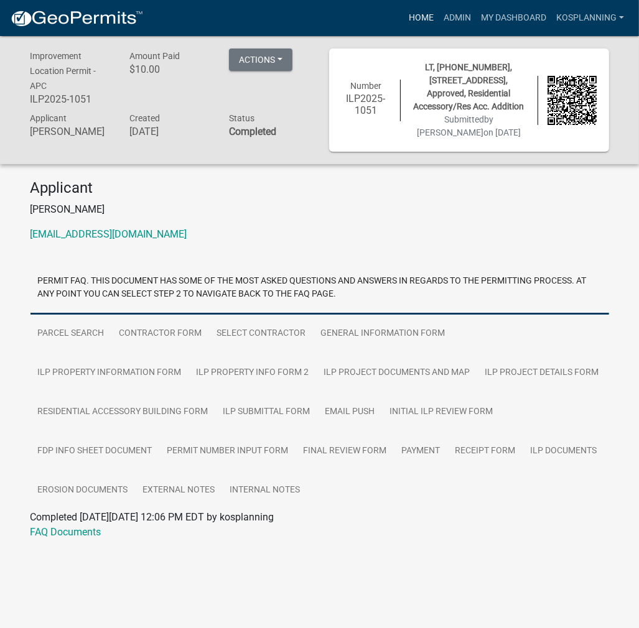
click at [423, 20] on link "Home" at bounding box center [421, 18] width 35 height 24
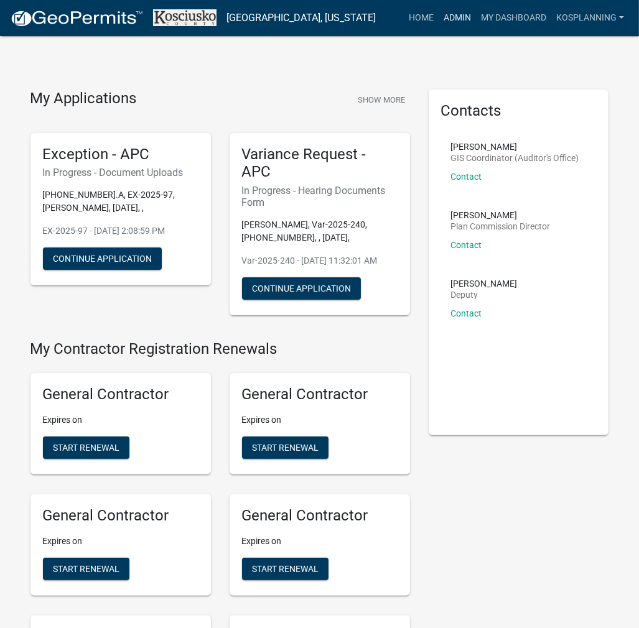
click at [459, 18] on link "Admin" at bounding box center [457, 18] width 37 height 24
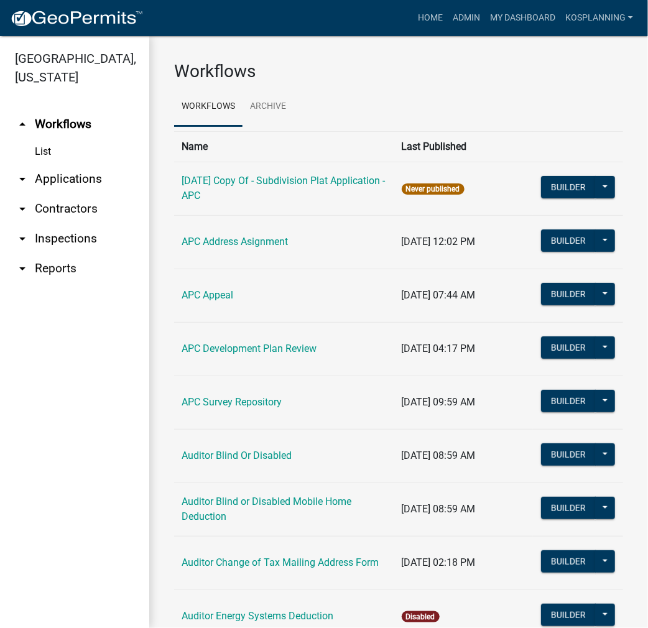
click at [79, 181] on link "arrow_drop_down Applications" at bounding box center [74, 179] width 149 height 30
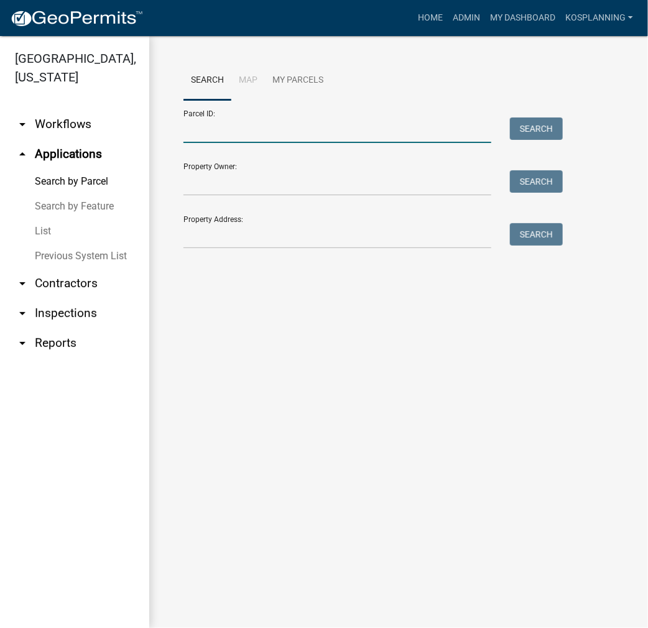
click at [204, 133] on input "Parcel ID:" at bounding box center [338, 131] width 308 height 26
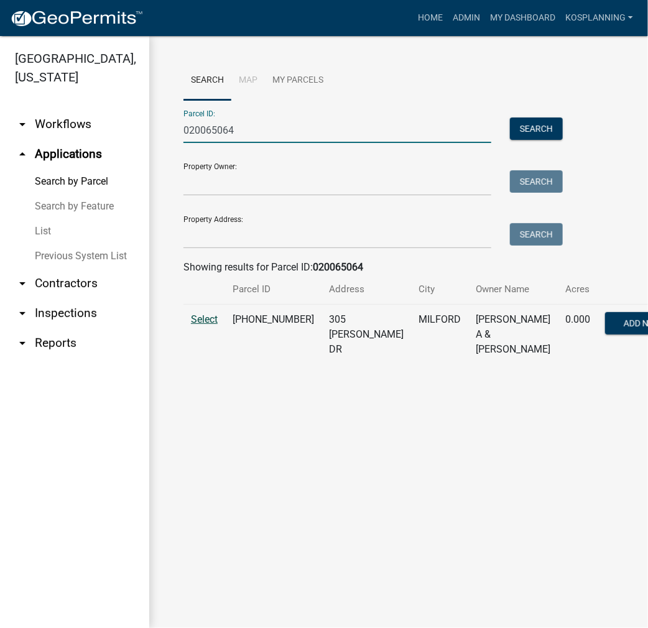
type input "020065064"
click at [209, 316] on span "Select" at bounding box center [204, 320] width 27 height 12
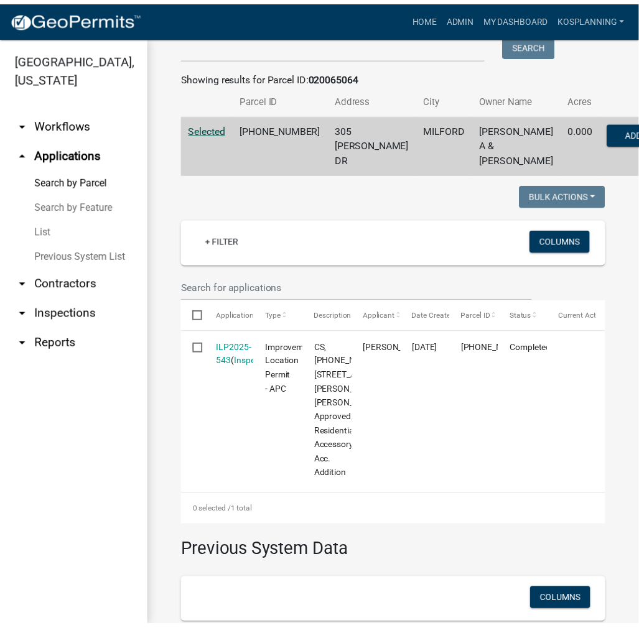
scroll to position [249, 0]
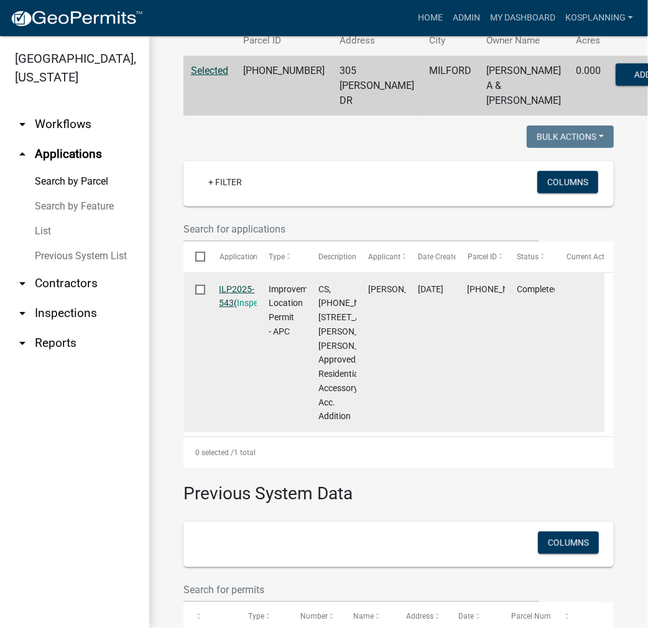
click at [243, 302] on link "ILP2025-543" at bounding box center [237, 296] width 35 height 24
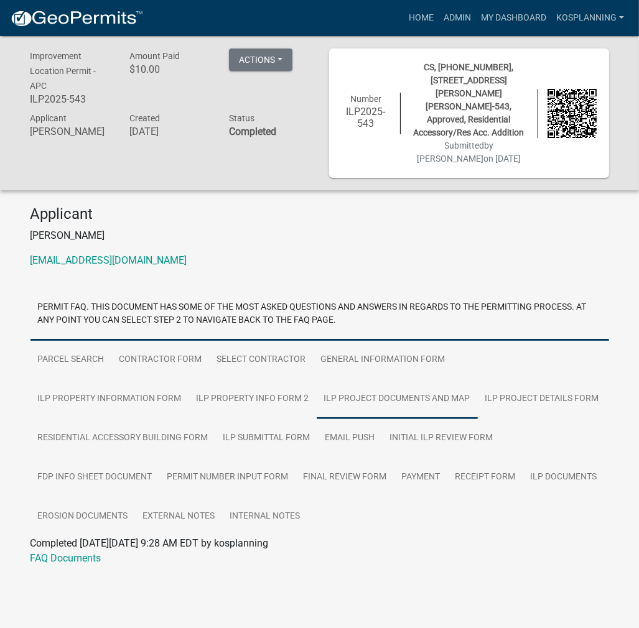
click at [317, 380] on link "ILP Project Documents and Map" at bounding box center [397, 400] width 161 height 40
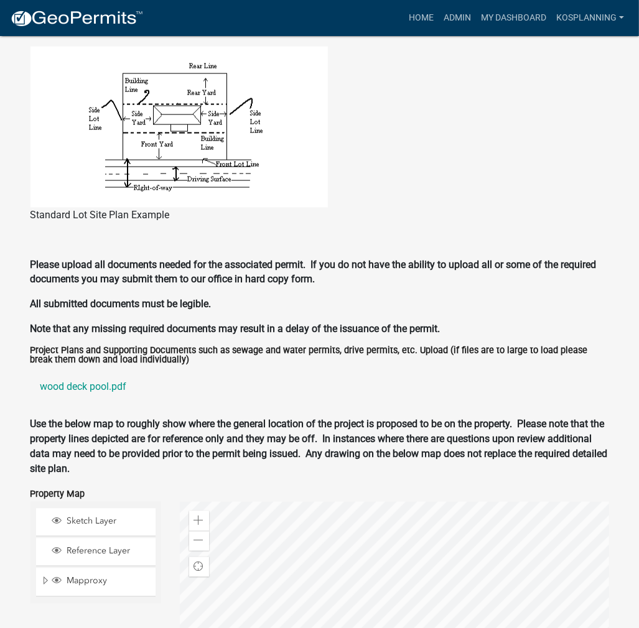
scroll to position [1431, 0]
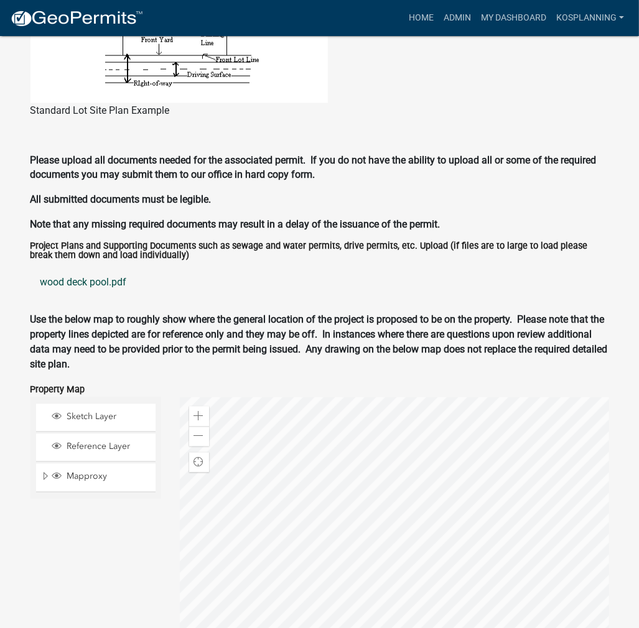
click at [93, 268] on link "wood deck pool.pdf" at bounding box center [319, 283] width 579 height 30
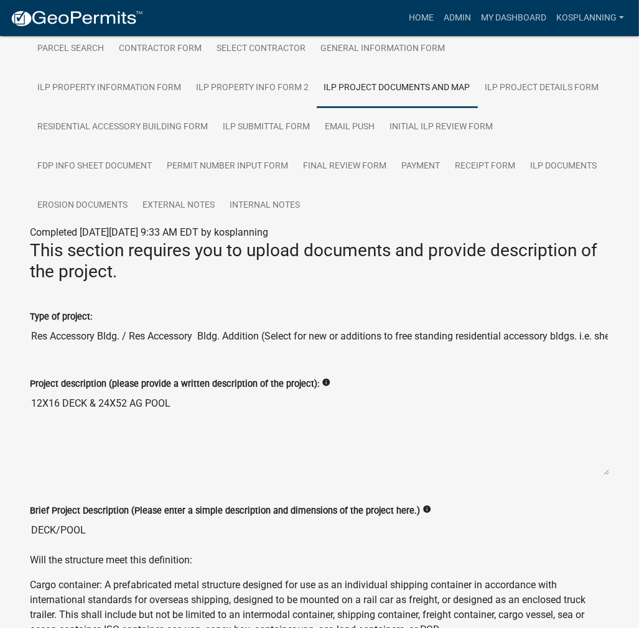
scroll to position [187, 0]
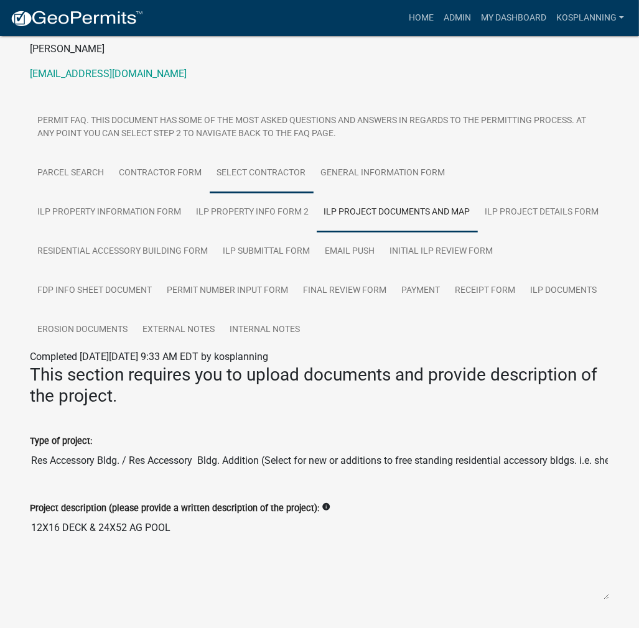
click at [290, 154] on link "Select contractor" at bounding box center [262, 174] width 104 height 40
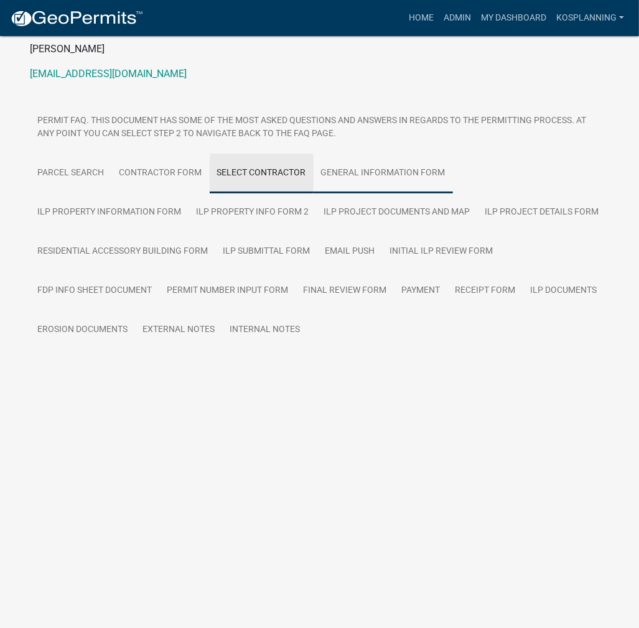
scroll to position [87, 0]
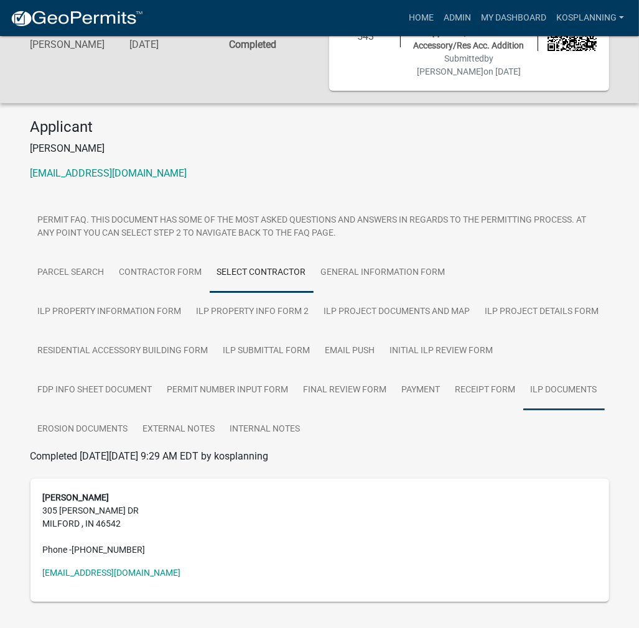
click at [547, 371] on link "ILP Documents" at bounding box center [564, 391] width 82 height 40
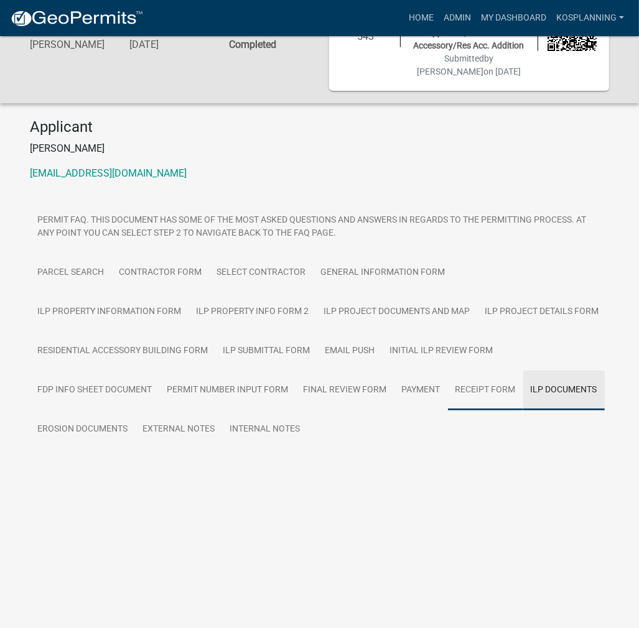
scroll to position [36, 0]
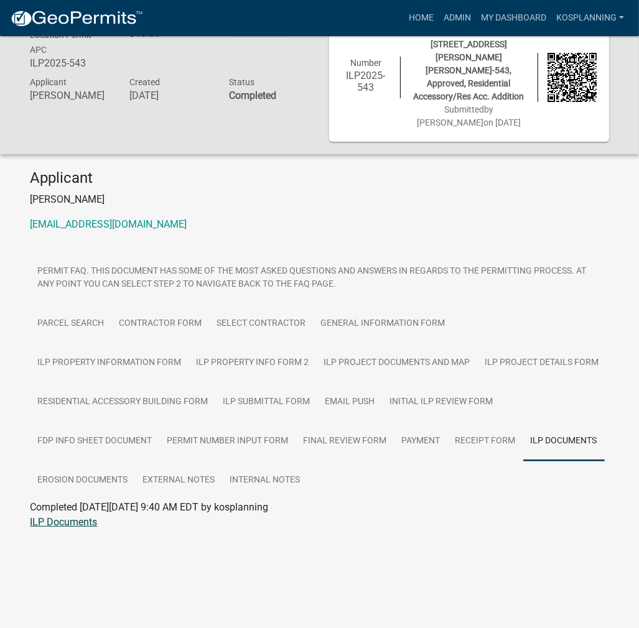
drag, startPoint x: 68, startPoint y: 500, endPoint x: 77, endPoint y: 498, distance: 8.9
click at [69, 516] on link "ILP Documents" at bounding box center [63, 522] width 67 height 12
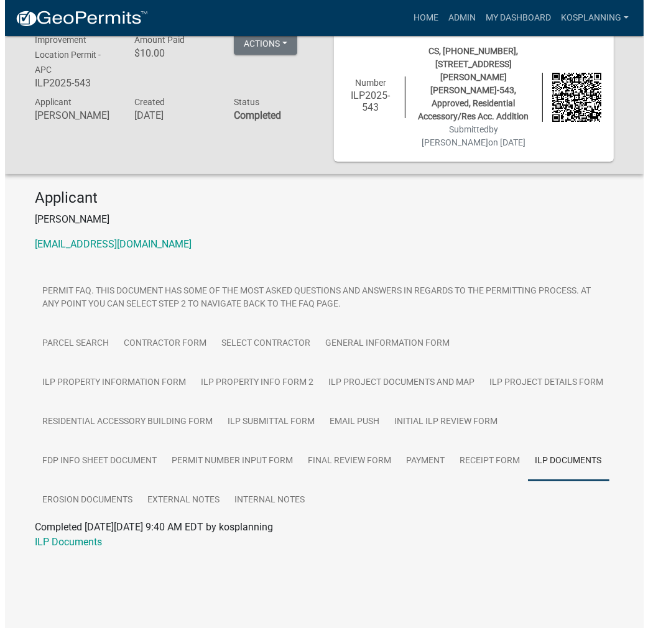
scroll to position [0, 0]
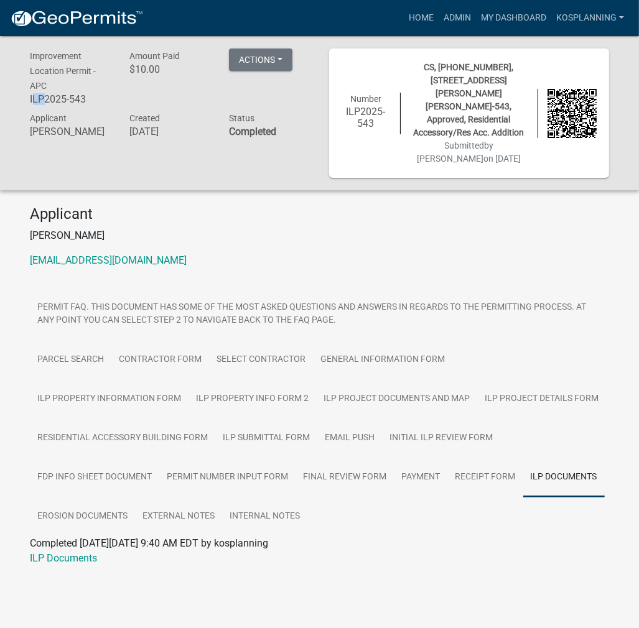
drag, startPoint x: 32, startPoint y: 98, endPoint x: 46, endPoint y: 98, distance: 13.7
click at [46, 98] on h6 "ILP2025-543" at bounding box center [70, 99] width 81 height 12
drag, startPoint x: 28, startPoint y: 99, endPoint x: 92, endPoint y: 100, distance: 64.1
click at [92, 100] on div "Improvement Location Permit - APC ILP2025-543" at bounding box center [71, 80] width 100 height 62
copy h6 "ILP2025-543"
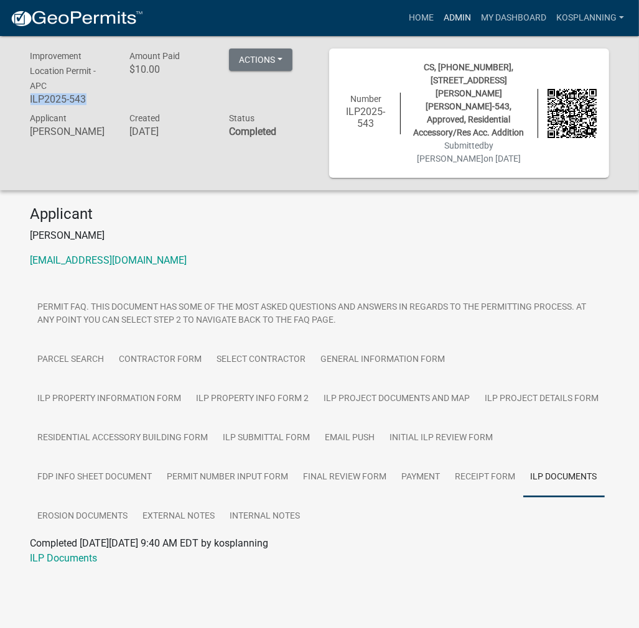
click at [463, 18] on link "Admin" at bounding box center [457, 18] width 37 height 24
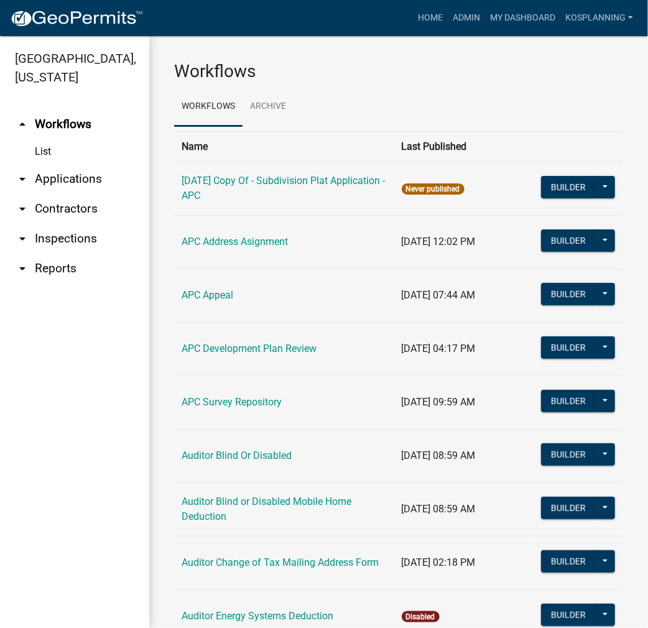
click at [65, 187] on link "arrow_drop_down Applications" at bounding box center [74, 179] width 149 height 30
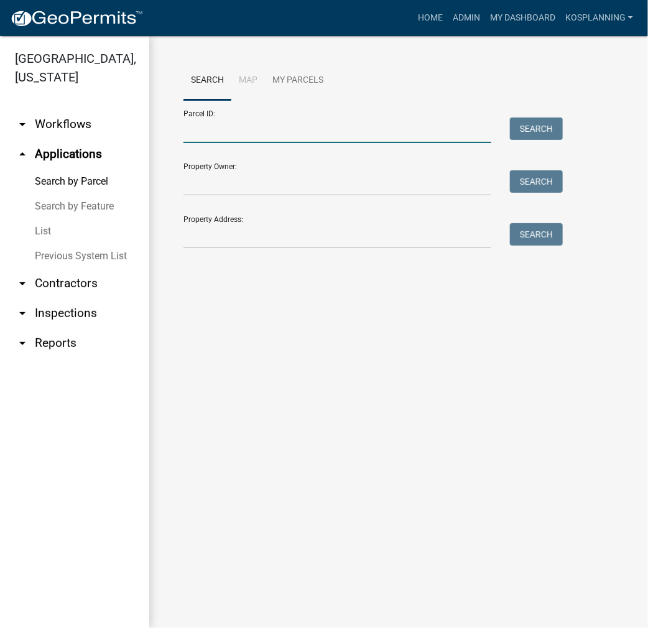
click at [199, 130] on input "Parcel ID:" at bounding box center [338, 131] width 308 height 26
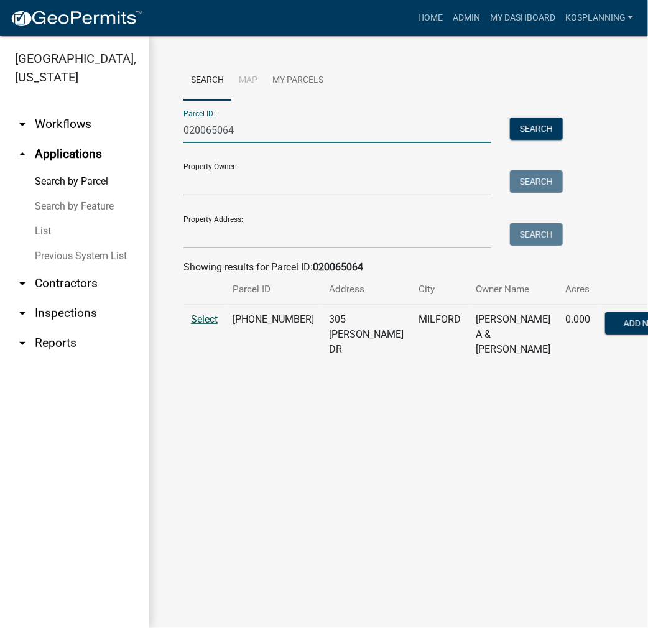
type input "020065064"
click at [203, 322] on span "Select" at bounding box center [204, 320] width 27 height 12
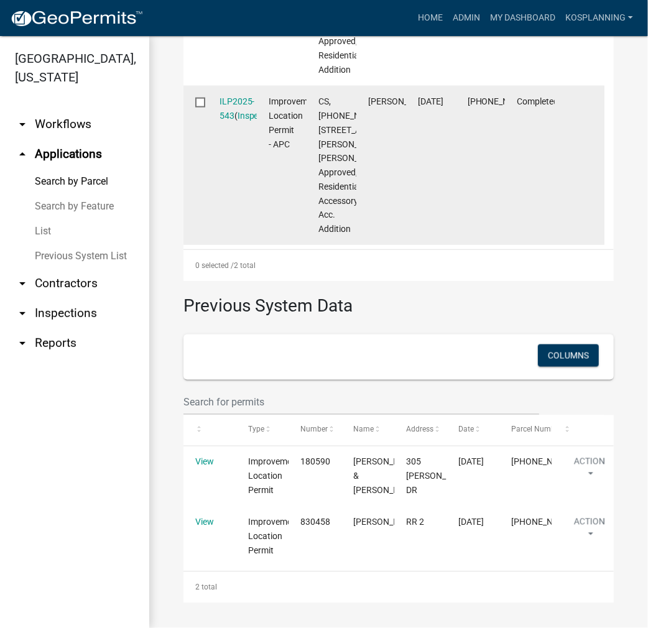
scroll to position [736, 0]
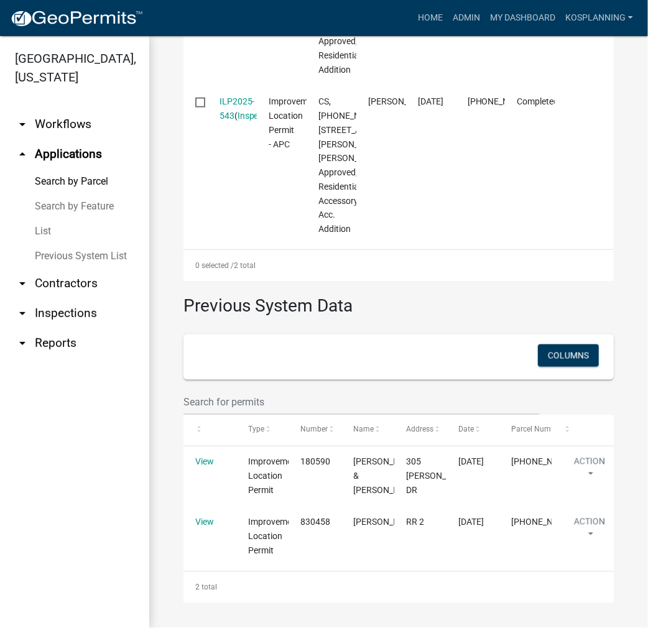
drag, startPoint x: 455, startPoint y: 288, endPoint x: 157, endPoint y: 534, distance: 386.8
click at [426, 294] on h3 "Previous System Data" at bounding box center [399, 300] width 431 height 39
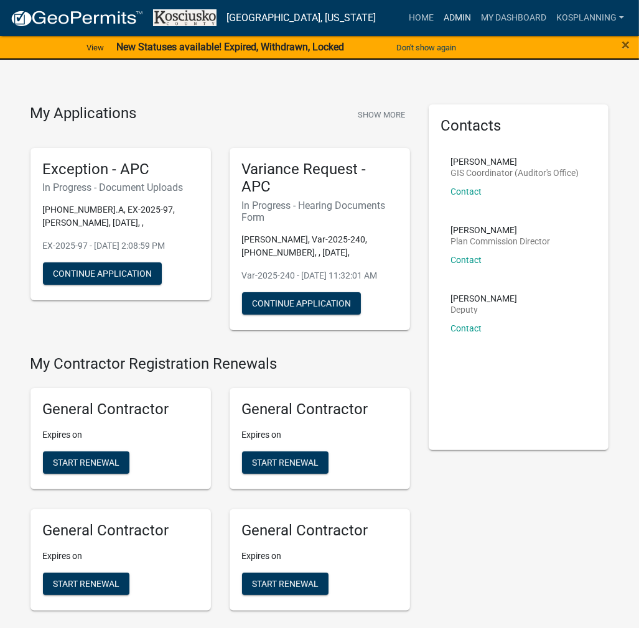
click at [455, 11] on link "Admin" at bounding box center [457, 18] width 37 height 24
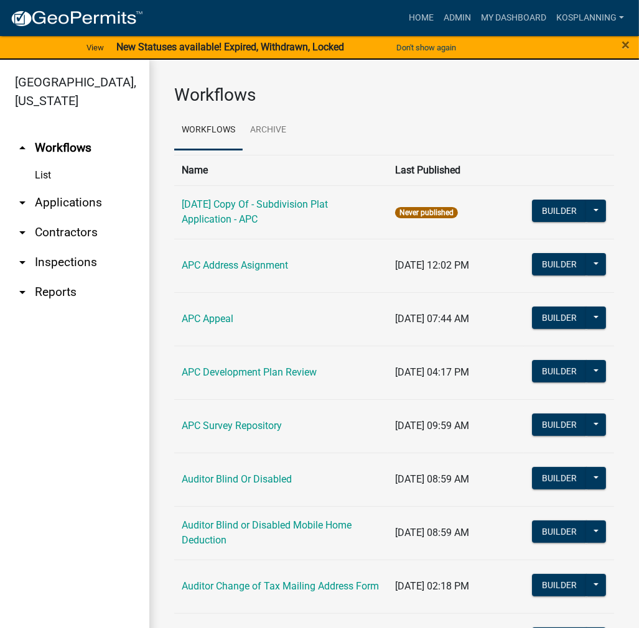
click at [94, 200] on link "arrow_drop_down Applications" at bounding box center [74, 203] width 149 height 30
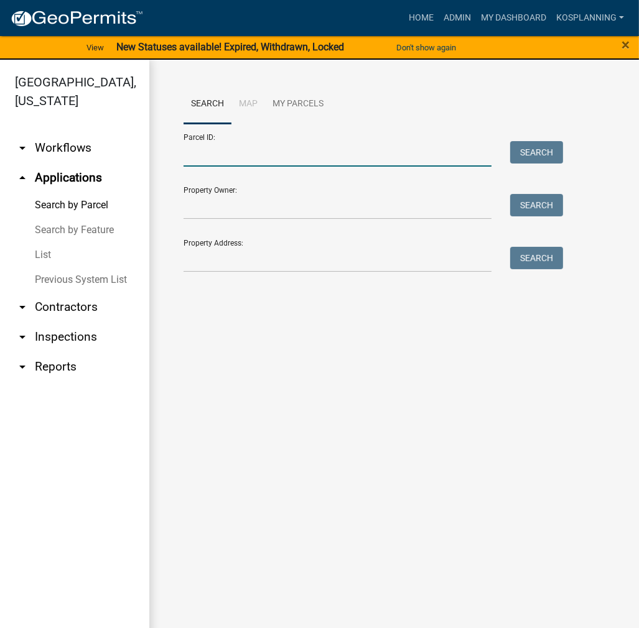
click at [202, 150] on input "Parcel ID:" at bounding box center [338, 154] width 308 height 26
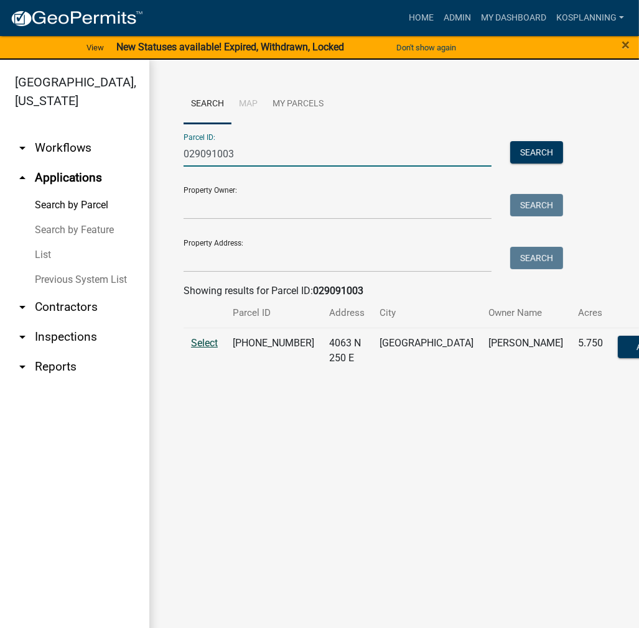
type input "029091003"
click at [204, 340] on span "Select" at bounding box center [204, 343] width 27 height 12
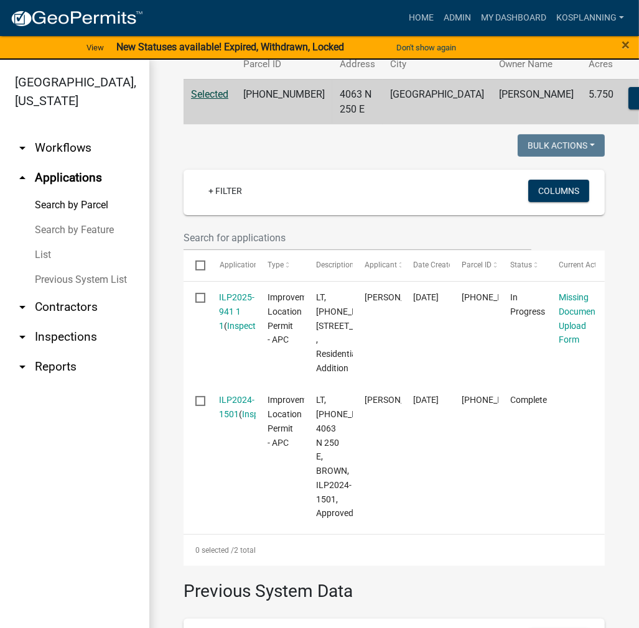
scroll to position [498, 0]
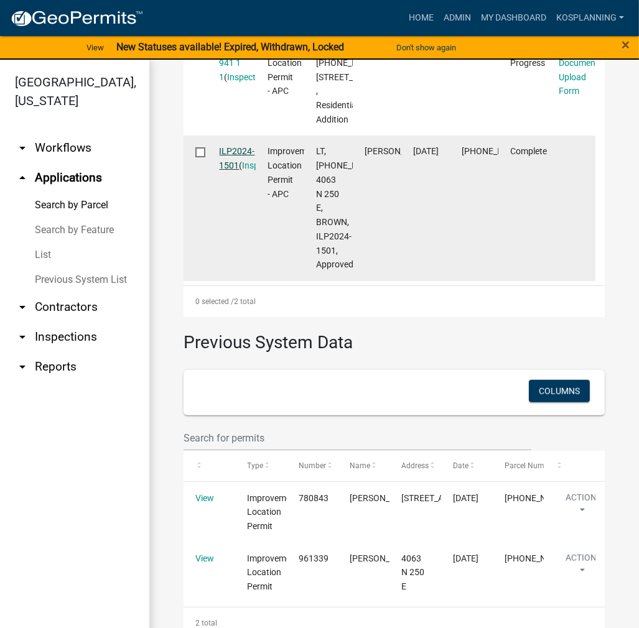
click at [237, 170] on link "ILP2024-1501" at bounding box center [237, 158] width 35 height 24
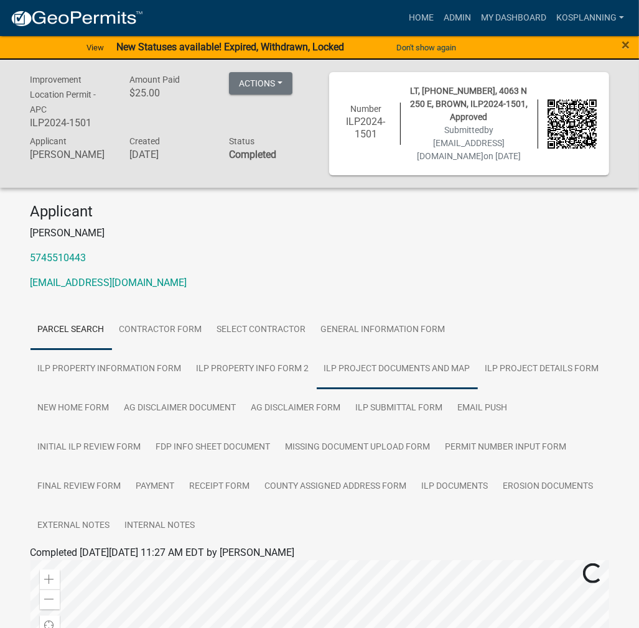
click at [317, 375] on link "ILP Project Documents and Map" at bounding box center [397, 370] width 161 height 40
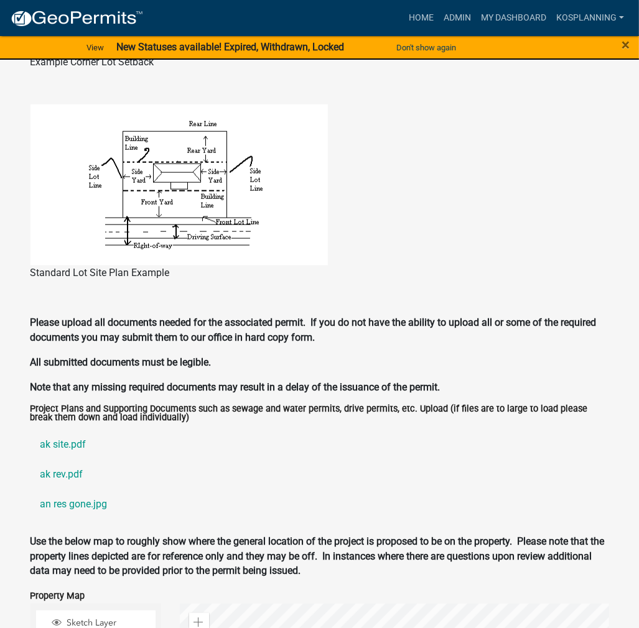
scroll to position [1120, 0]
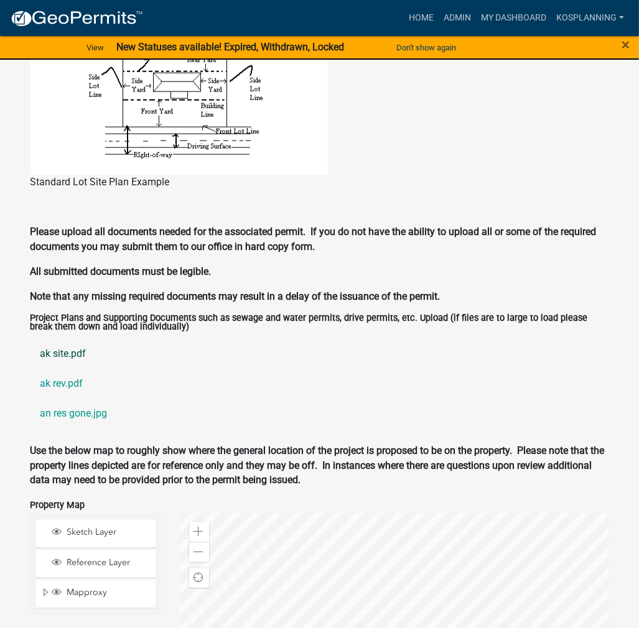
click at [75, 354] on link "ak site.pdf" at bounding box center [319, 354] width 579 height 30
click at [65, 385] on link "ak rev.pdf" at bounding box center [319, 384] width 579 height 30
click at [87, 419] on link "an res gone.jpg" at bounding box center [319, 414] width 579 height 30
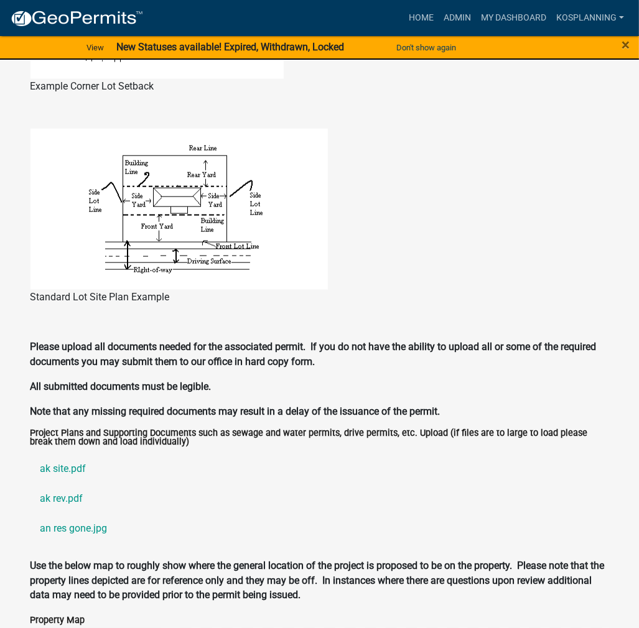
scroll to position [1058, 0]
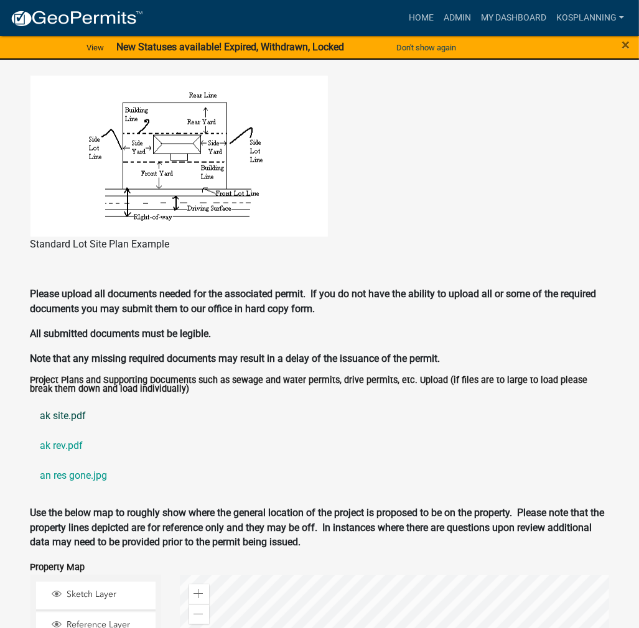
click at [60, 411] on link "ak site.pdf" at bounding box center [319, 416] width 579 height 30
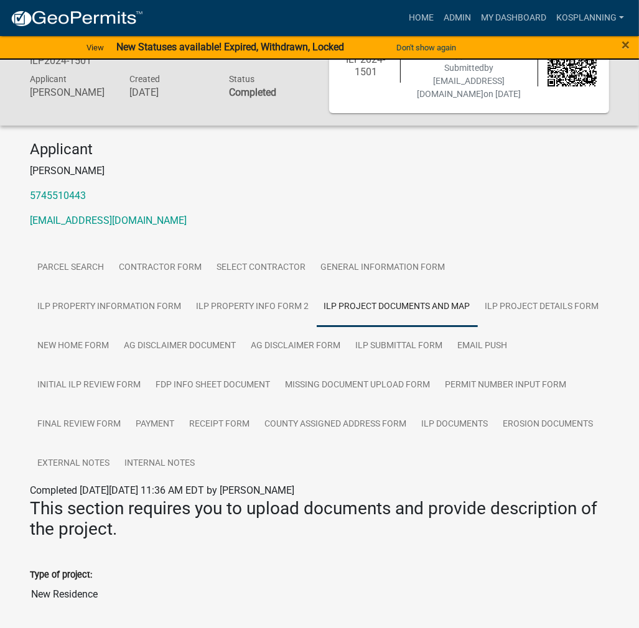
scroll to position [0, 0]
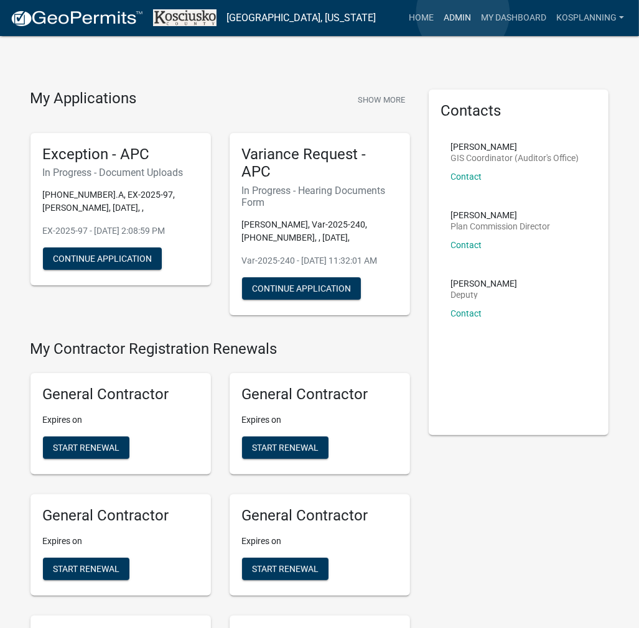
click at [463, 13] on link "Admin" at bounding box center [457, 18] width 37 height 24
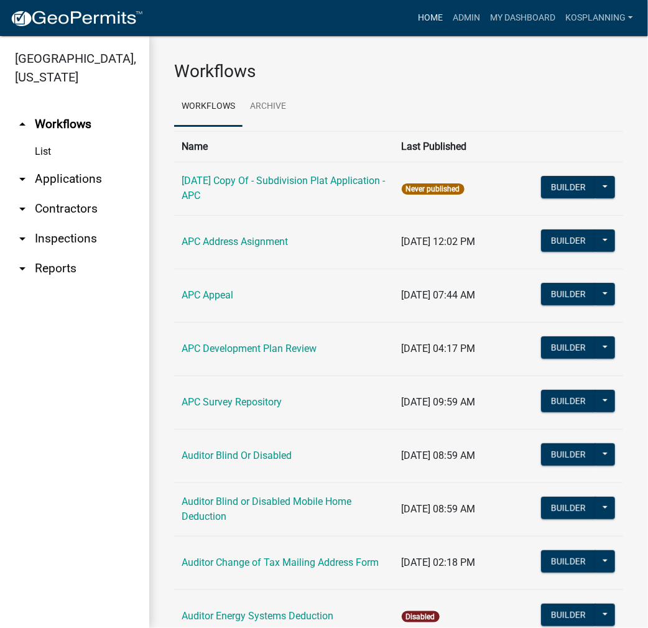
click at [444, 17] on link "Home" at bounding box center [430, 18] width 35 height 24
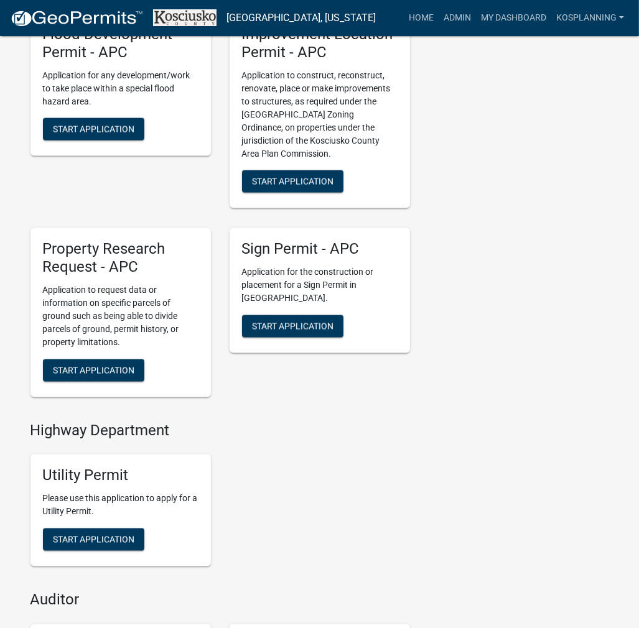
scroll to position [1369, 0]
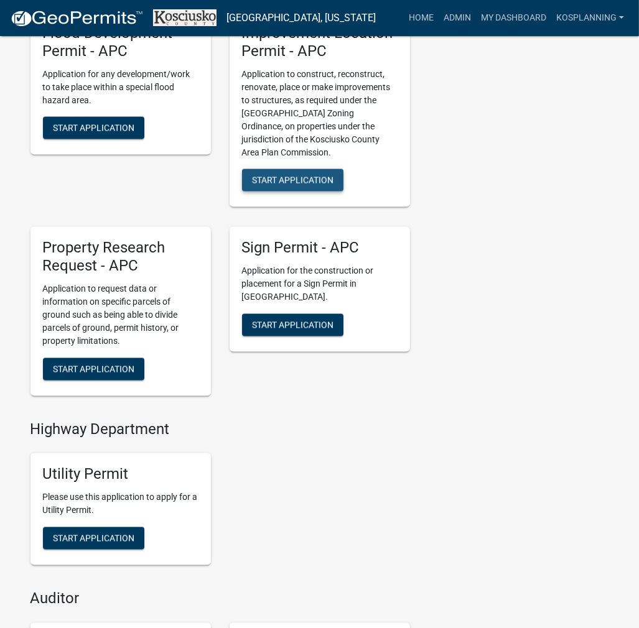
click at [329, 185] on span "Start Application" at bounding box center [293, 180] width 82 height 10
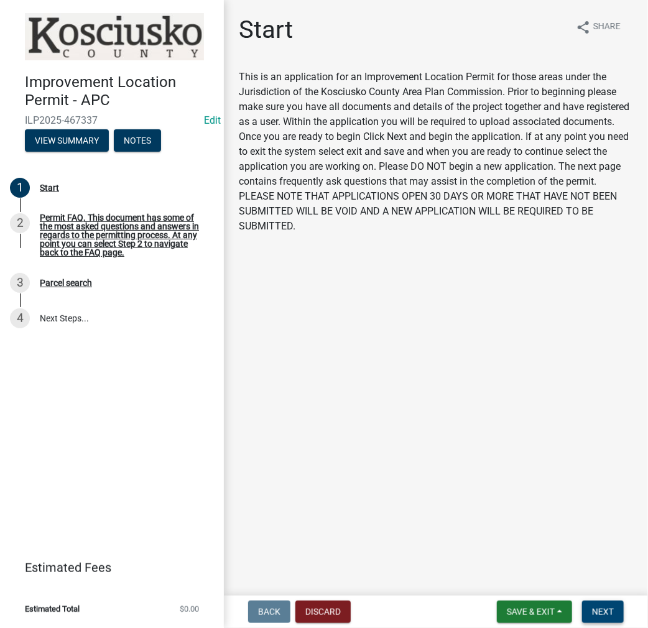
click at [600, 612] on span "Next" at bounding box center [603, 612] width 22 height 10
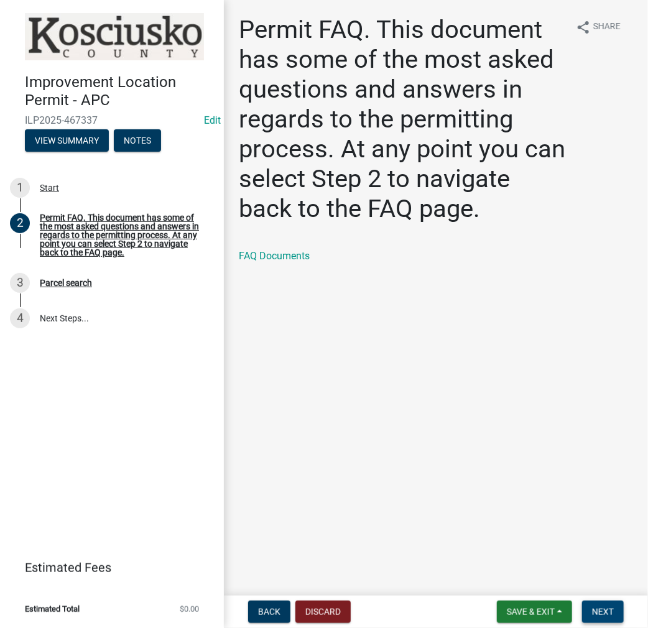
click at [610, 605] on button "Next" at bounding box center [603, 612] width 42 height 22
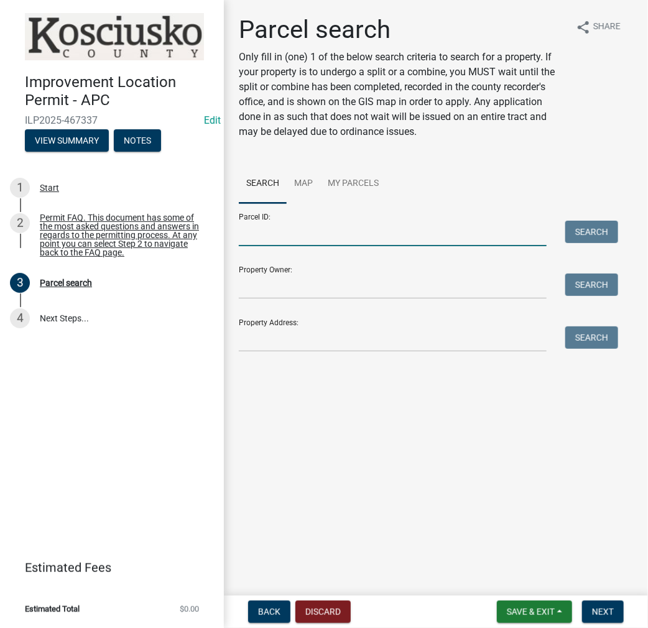
click at [283, 233] on input "Parcel ID:" at bounding box center [393, 234] width 308 height 26
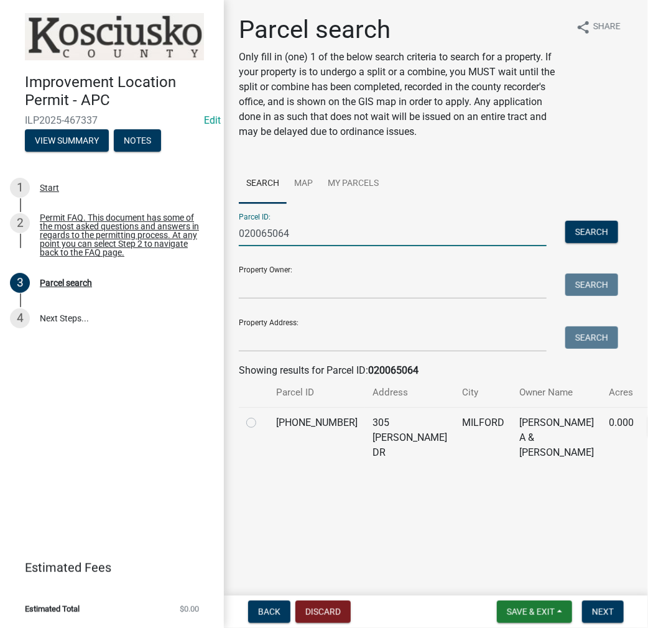
type input "020065064"
click at [261, 416] on label at bounding box center [261, 416] width 0 height 0
click at [261, 424] on input "radio" at bounding box center [265, 420] width 8 height 8
radio input "true"
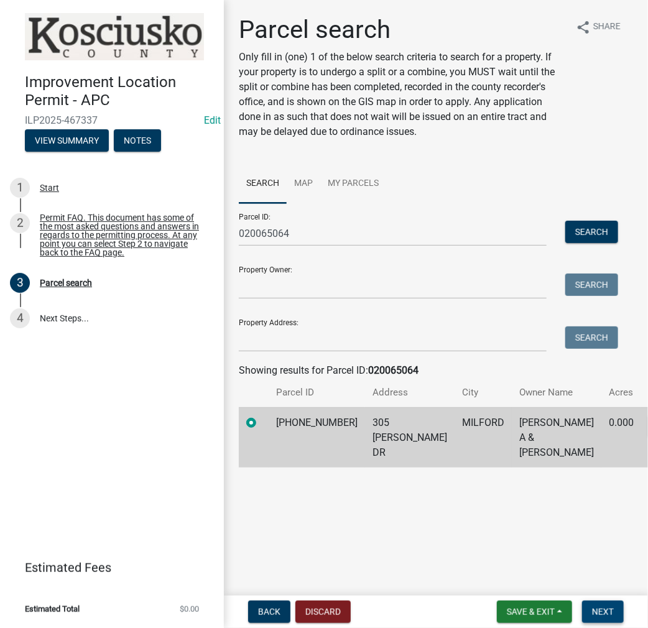
click at [603, 612] on span "Next" at bounding box center [603, 612] width 22 height 10
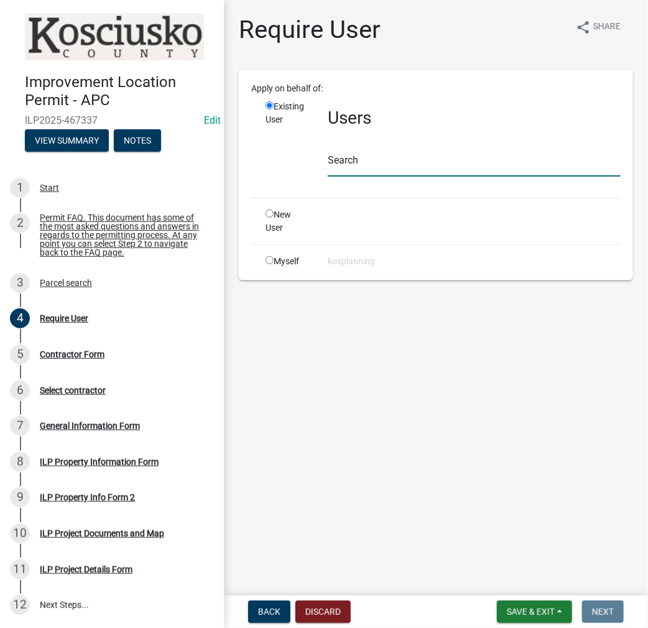
click at [358, 155] on input "text" at bounding box center [474, 164] width 293 height 26
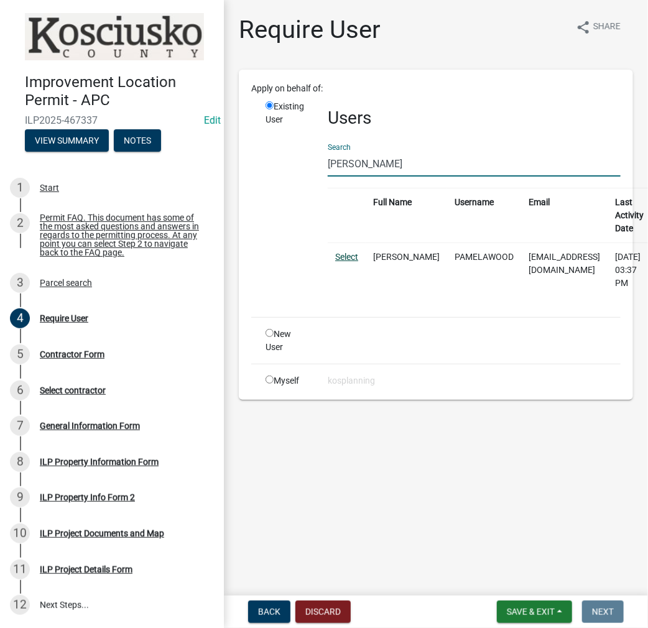
type input "[PERSON_NAME]"
click at [343, 255] on link "Select" at bounding box center [346, 257] width 23 height 10
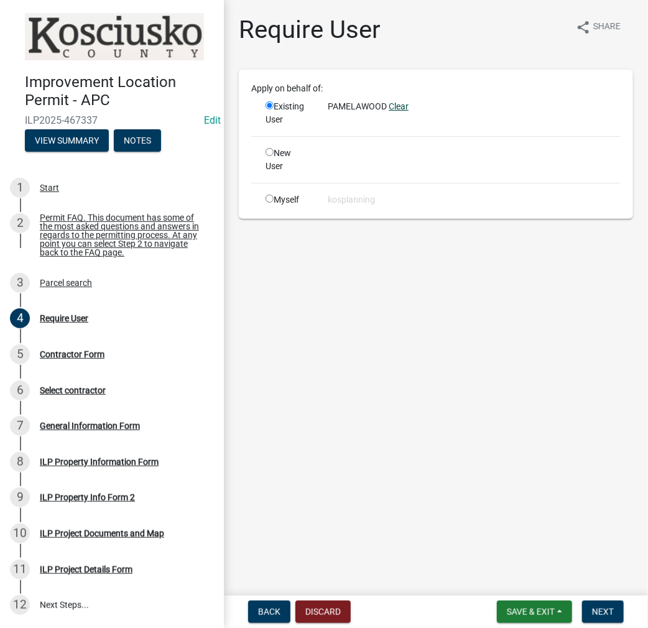
click at [403, 105] on link "Clear" at bounding box center [399, 106] width 20 height 10
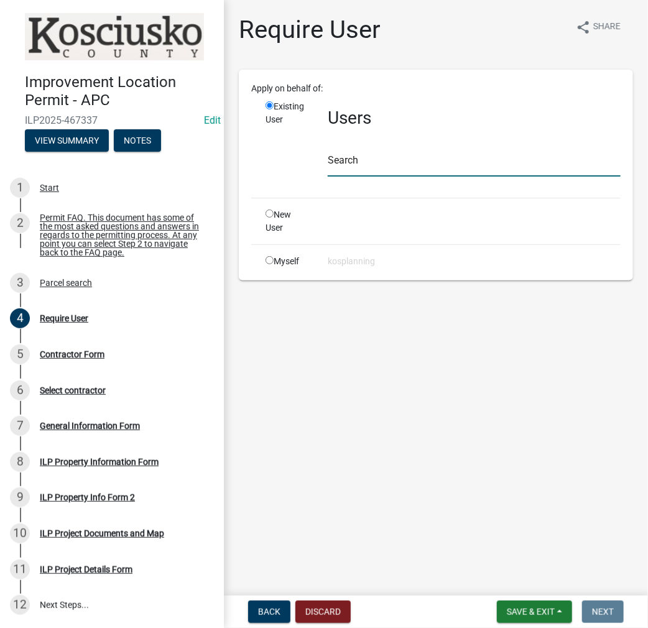
click at [342, 162] on input "text" at bounding box center [474, 164] width 293 height 26
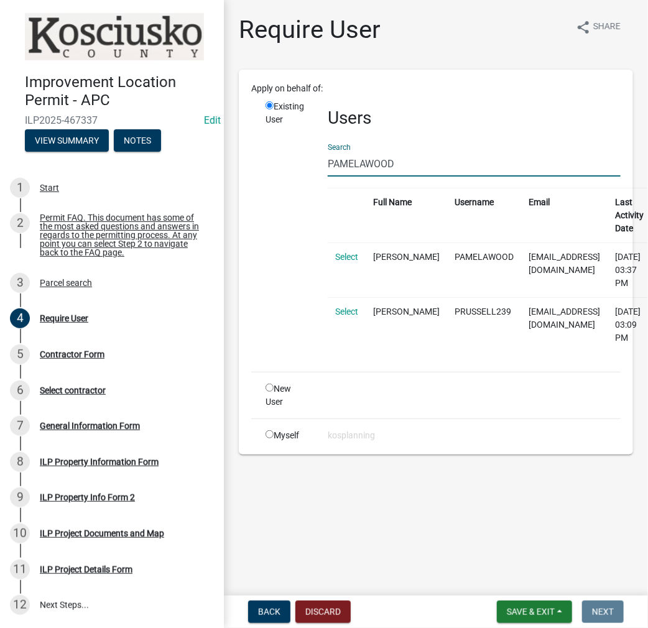
click at [366, 160] on input "PAMELAWOOD" at bounding box center [474, 164] width 293 height 26
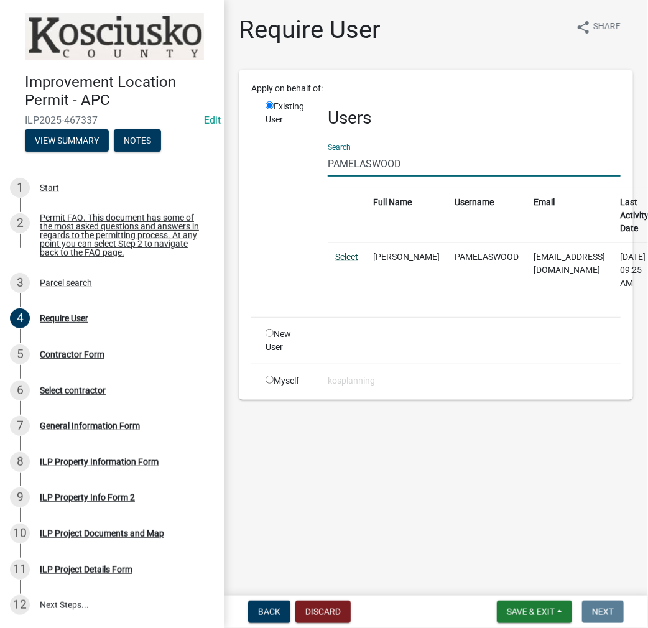
type input "PAMELASWOOD"
click at [358, 253] on link "Select" at bounding box center [346, 257] width 23 height 10
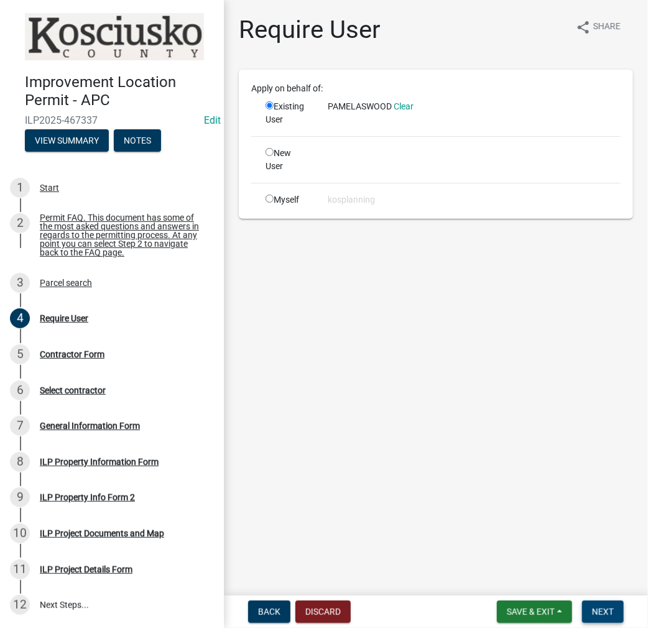
click at [604, 612] on span "Next" at bounding box center [603, 612] width 22 height 10
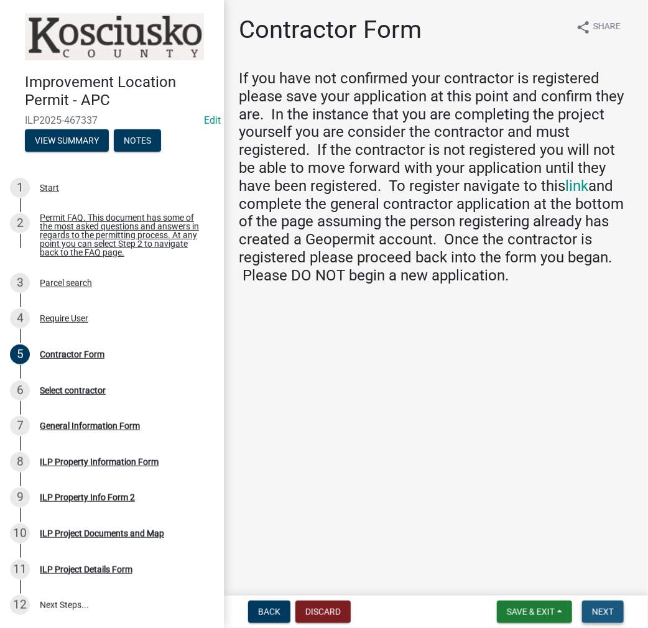
click at [606, 613] on span "Next" at bounding box center [603, 612] width 22 height 10
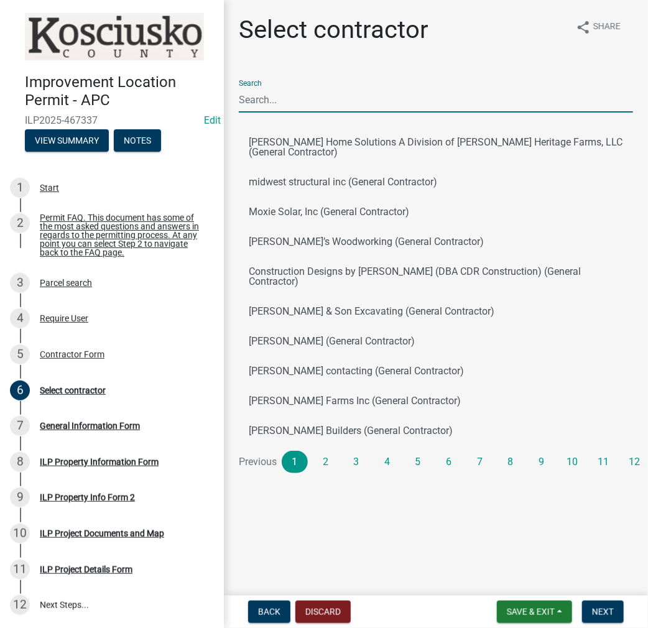
click at [278, 101] on input "Search" at bounding box center [436, 100] width 394 height 26
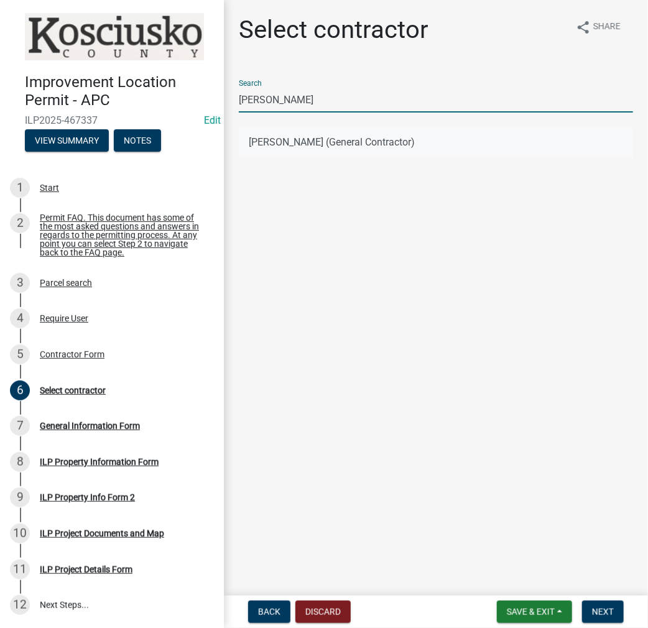
type input "[PERSON_NAME]"
click at [361, 148] on button "PAMELA S WOOD (General Contractor)" at bounding box center [436, 143] width 394 height 30
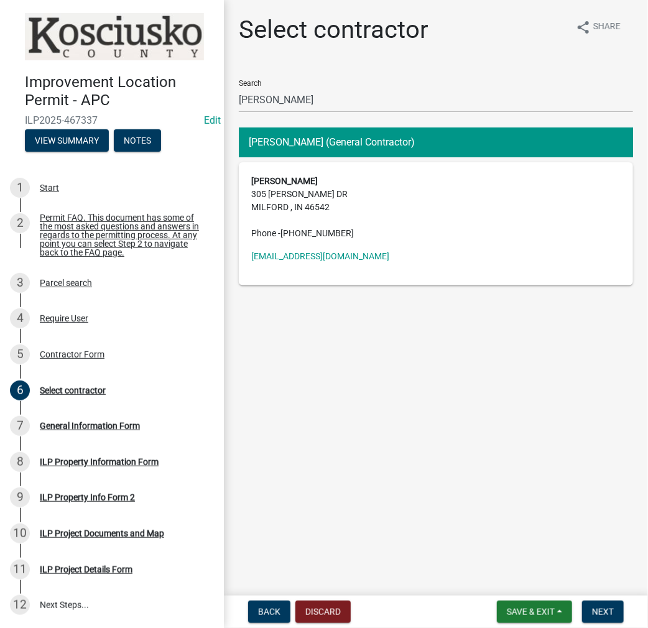
drag, startPoint x: 284, startPoint y: 231, endPoint x: 357, endPoint y: 232, distance: 72.8
click at [369, 230] on address "PAMELA S WOOD 305 ULRICH DR MILFORD , IN 46542 Phone - (574) 376-9541" at bounding box center [436, 207] width 370 height 65
copy span "[PHONE_NUMBER]"
click at [604, 609] on span "Next" at bounding box center [603, 612] width 22 height 10
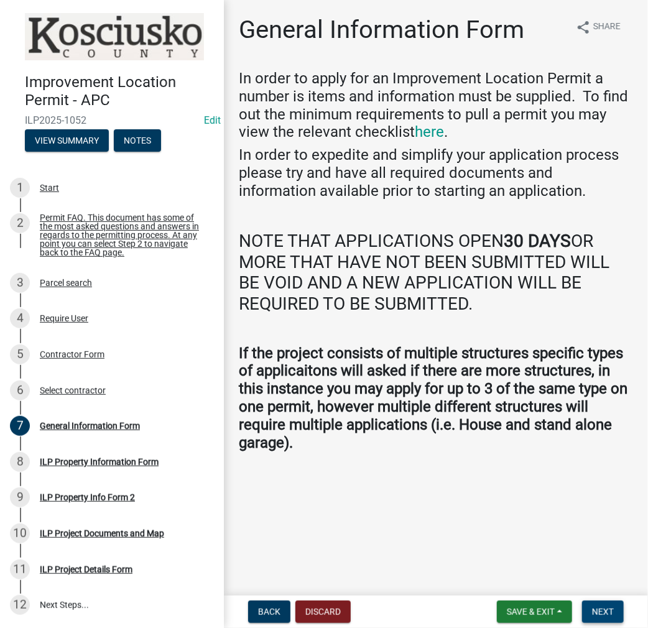
click at [600, 611] on span "Next" at bounding box center [603, 612] width 22 height 10
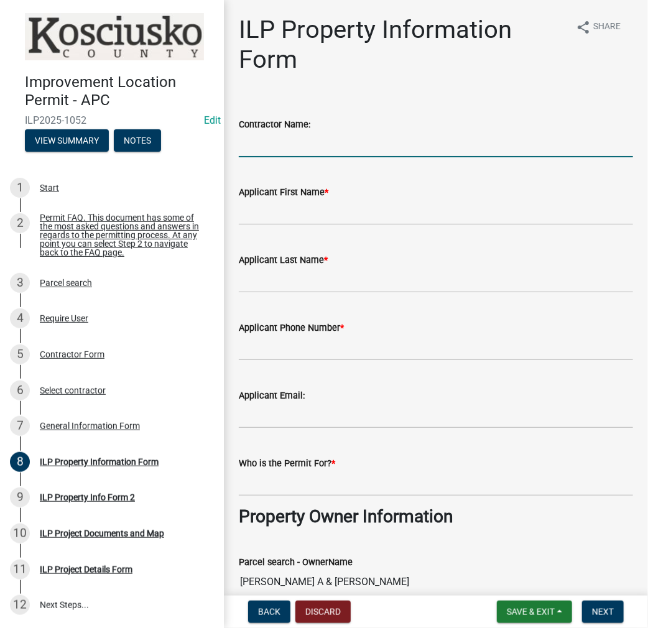
click at [268, 142] on input "Contractor Name:" at bounding box center [436, 145] width 394 height 26
click at [258, 220] on input "Applicant First Name *" at bounding box center [436, 213] width 394 height 26
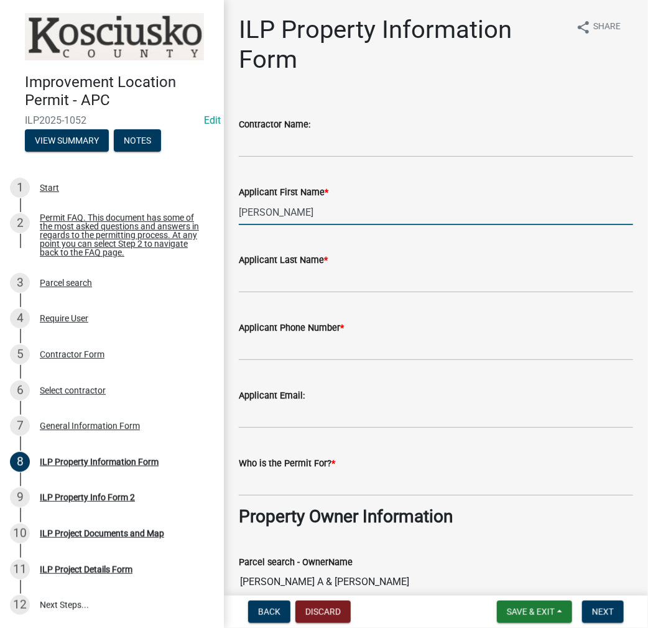
type input "MICHAEL"
type input "WOOD"
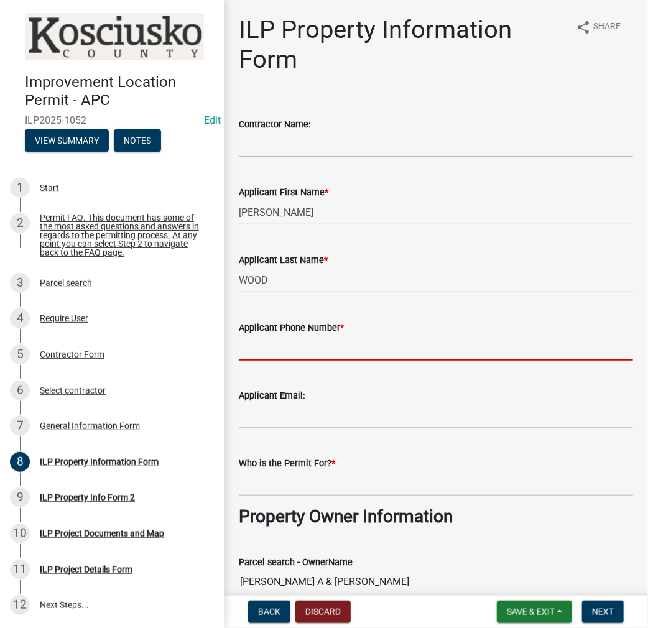
paste input "[PHONE_NUMBER]"
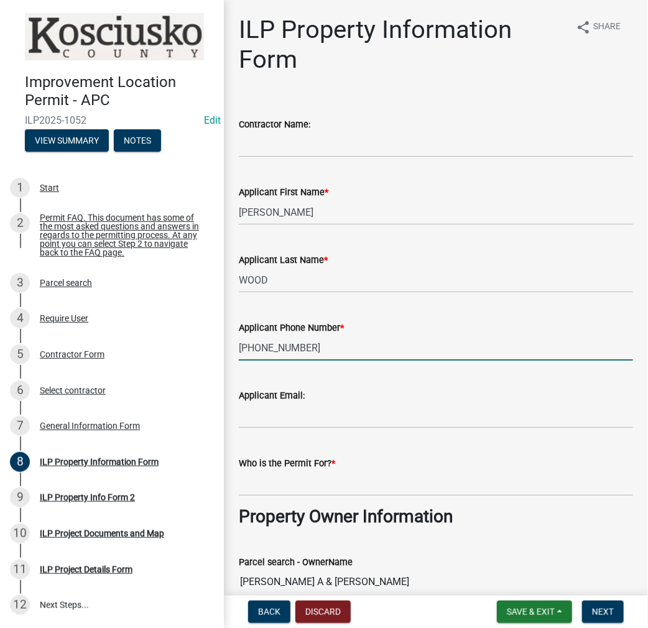
type input "[PHONE_NUMBER]"
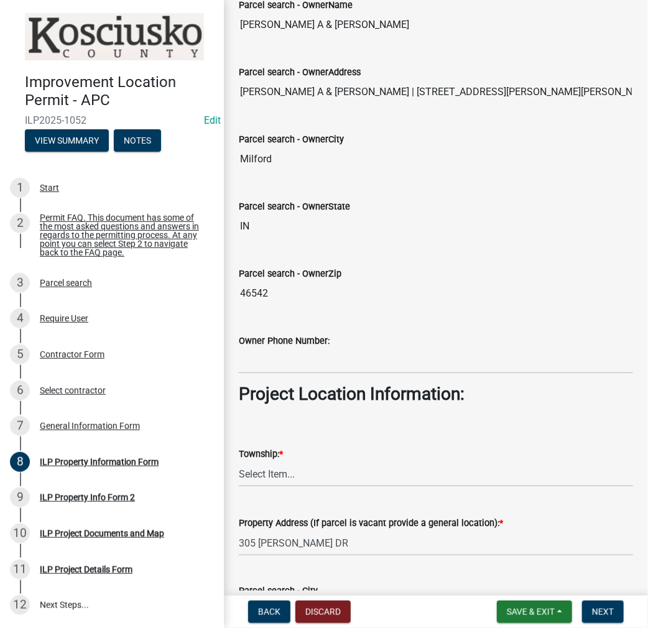
scroll to position [684, 0]
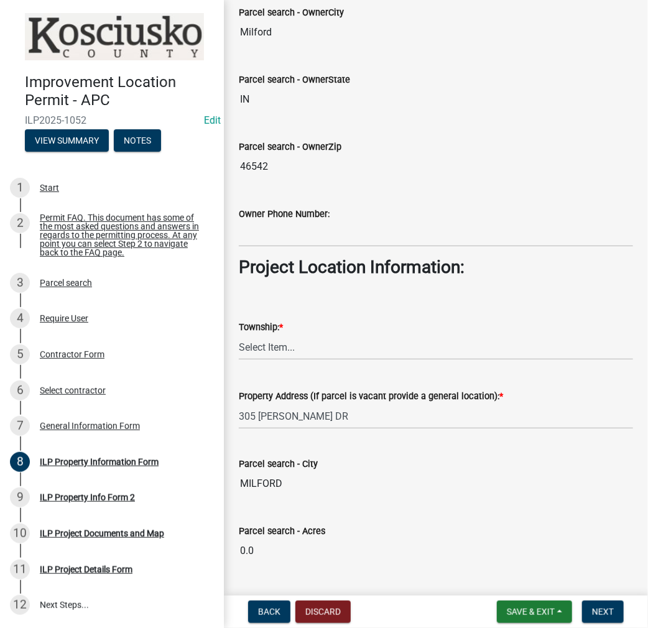
type input "PAMELA & MICHAEL WOOD"
click at [266, 340] on select "Select Item... [PERSON_NAME] - Elkhart Co Clay Etna [GEOGRAPHIC_DATA][PERSON_NA…" at bounding box center [436, 348] width 394 height 26
click at [239, 335] on select "Select Item... [PERSON_NAME] - Elkhart Co Clay Etna [GEOGRAPHIC_DATA][PERSON_NA…" at bounding box center [436, 348] width 394 height 26
select select "43c67e15-aa71-4662-a612-5084d59379d6"
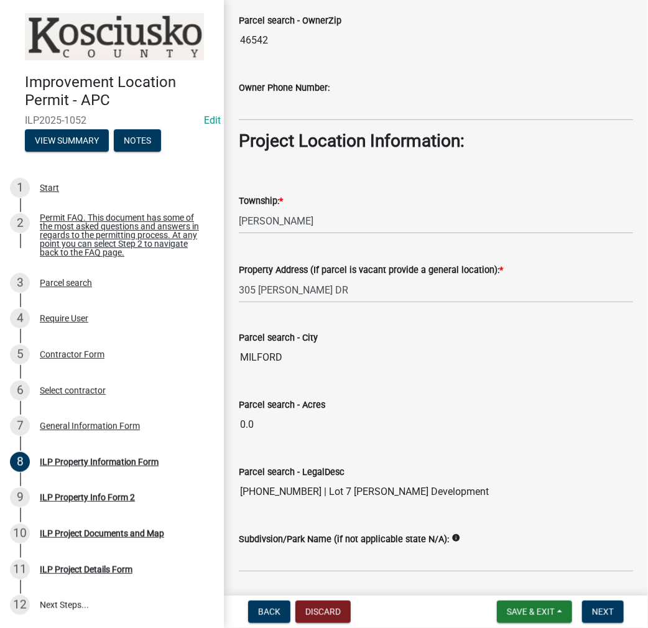
scroll to position [916, 0]
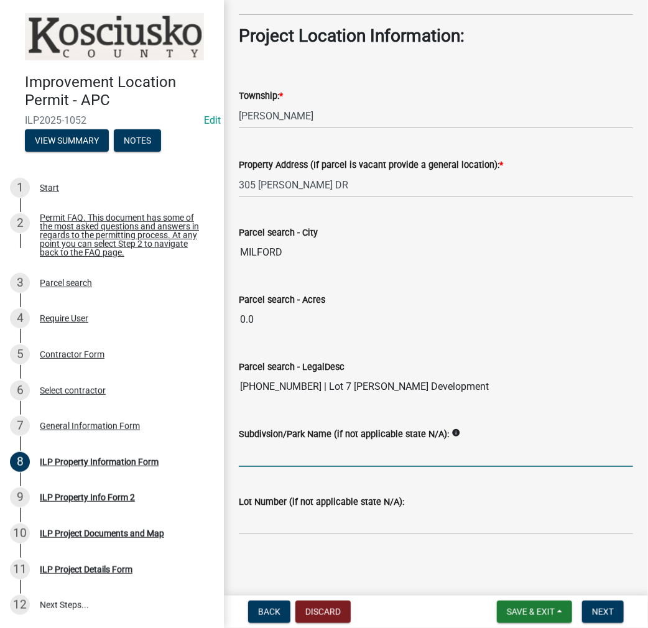
click at [271, 449] on input "Subdivsion/Park Name (if not applicable state N/A):" at bounding box center [436, 455] width 394 height 26
type input "[PERSON_NAME] DEVELOPMENT"
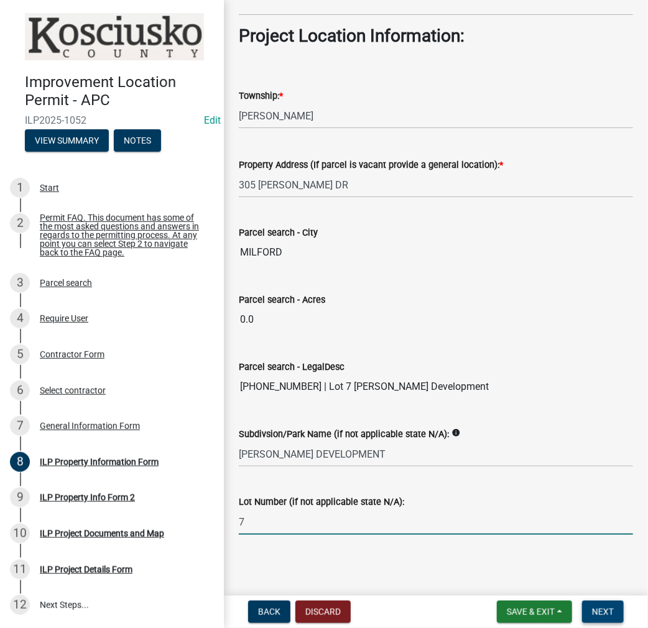
type input "7"
click at [602, 605] on button "Next" at bounding box center [603, 612] width 42 height 22
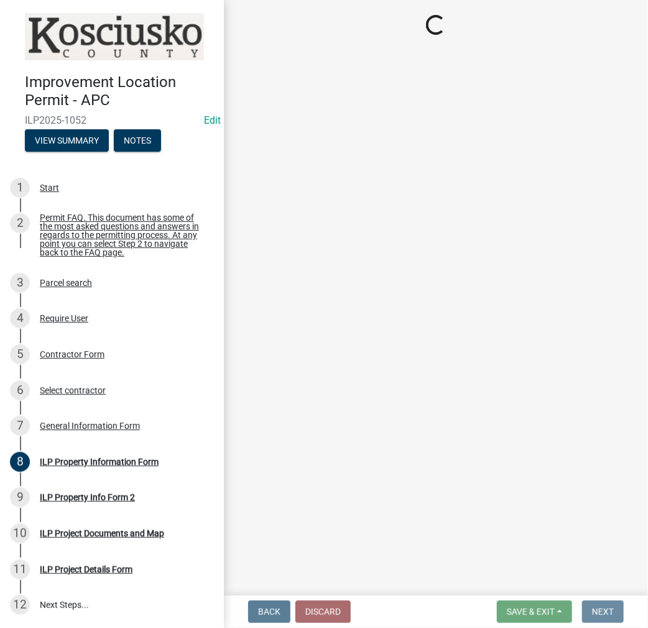
scroll to position [0, 0]
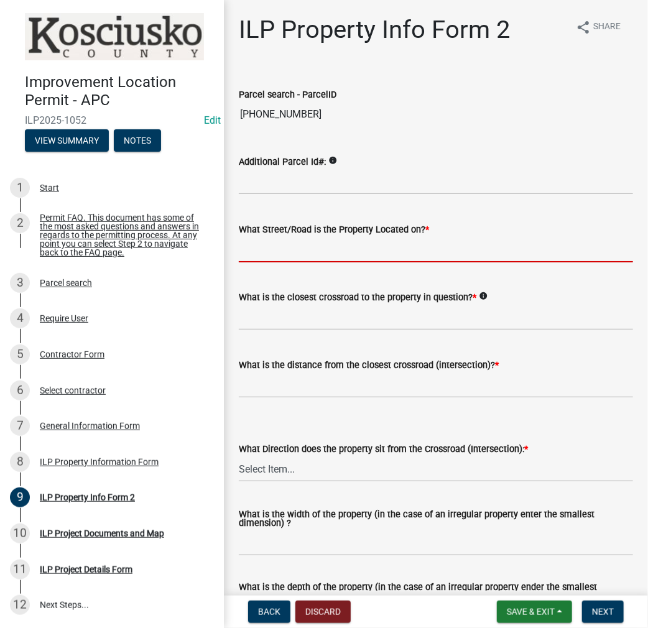
click at [265, 247] on input "What Street/Road is the Property Located on? *" at bounding box center [436, 250] width 394 height 26
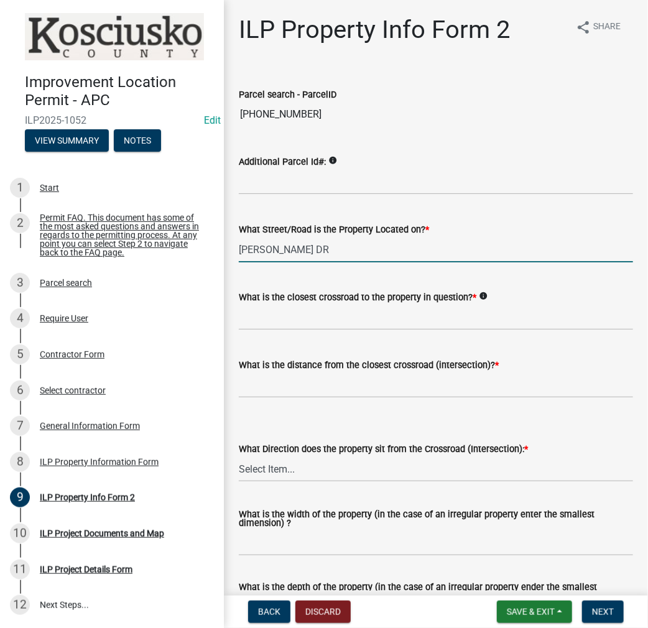
type input "[PERSON_NAME] DR"
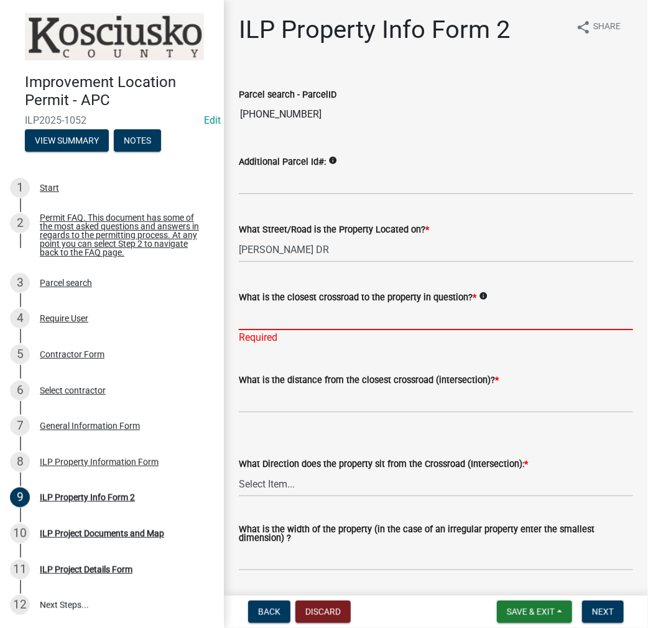
click at [291, 317] on input "What is the closest crossroad to the property in question? *" at bounding box center [436, 318] width 394 height 26
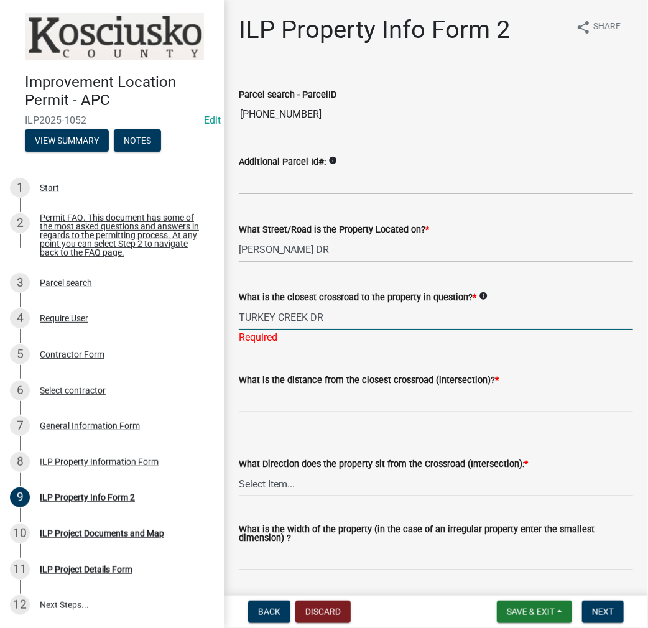
type input "TURKEY CREEK DR"
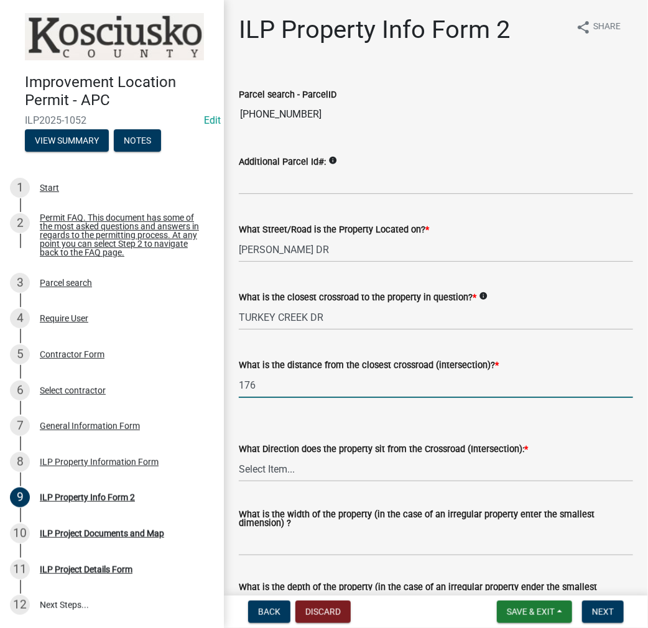
type input "176"
select select "0609af41-fe40-4fa2-880d-6f54f567ae8e"
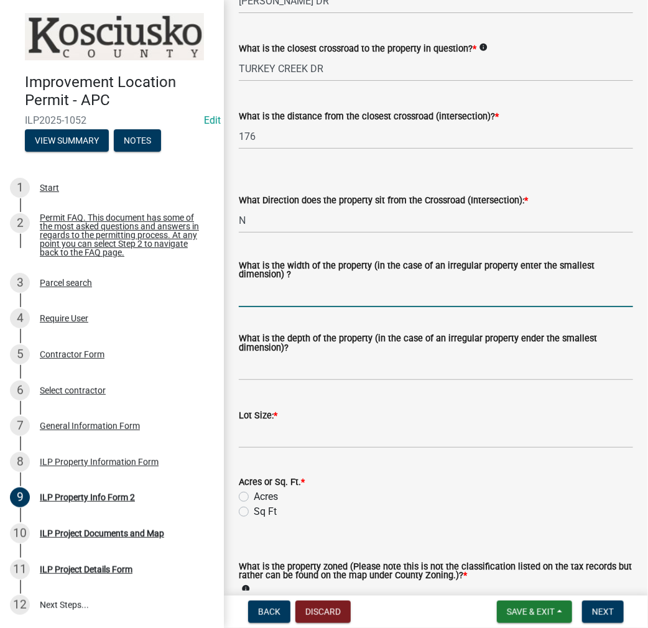
scroll to position [442, 0]
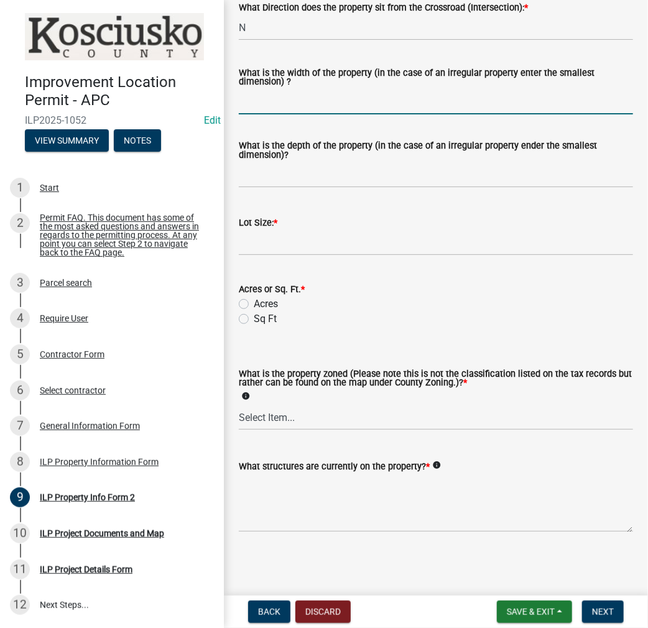
click at [280, 100] on input "What is the width of the property (in the case of an irregular property enter t…" at bounding box center [436, 102] width 394 height 26
type input "100"
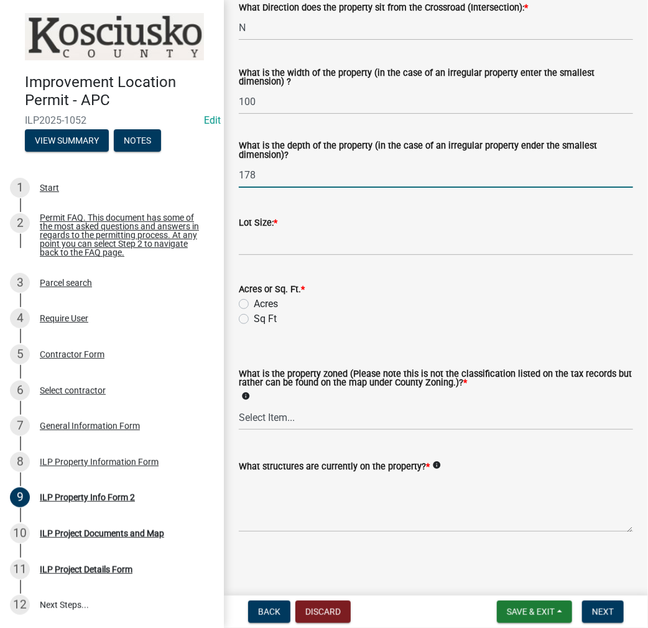
type input "178"
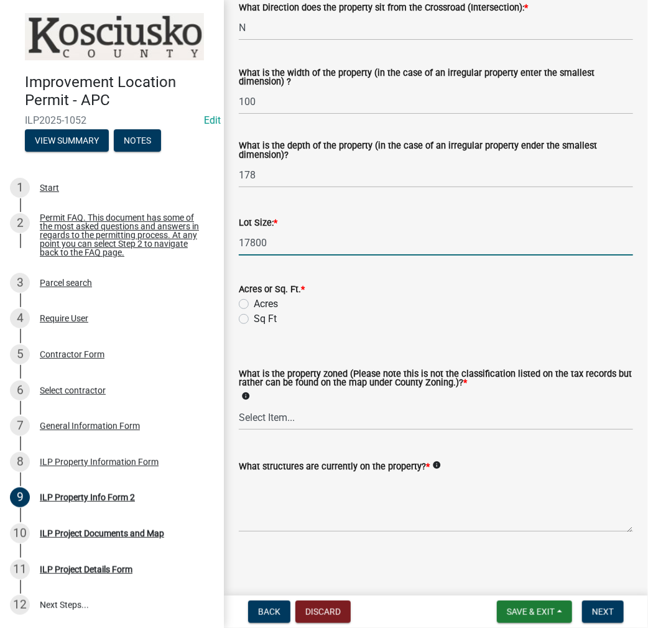
type input "17800"
click at [254, 314] on label "Sq Ft" at bounding box center [265, 319] width 23 height 15
click at [254, 314] on input "Sq Ft" at bounding box center [258, 316] width 8 height 8
radio input "true"
click at [266, 419] on select "Select Item... Agricultural Agricultural 2 Commercial Environmental Industrial …" at bounding box center [436, 418] width 394 height 26
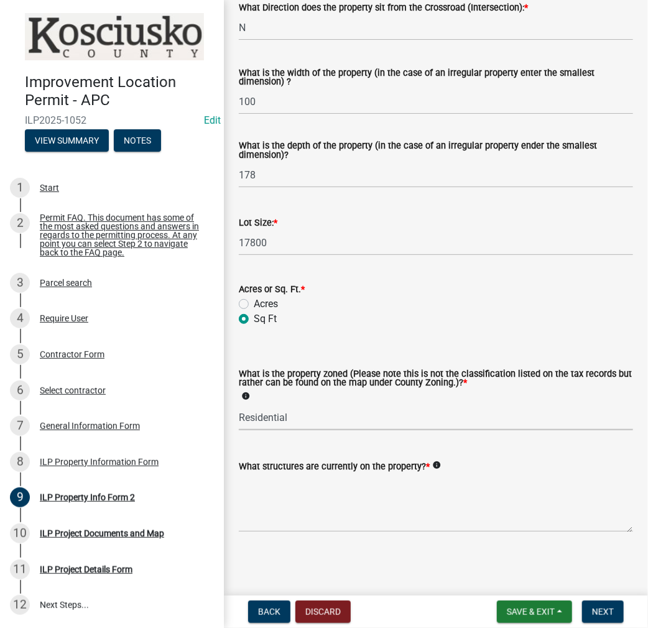
click at [239, 405] on select "Select Item... Agricultural Agricultural 2 Commercial Environmental Industrial …" at bounding box center [436, 418] width 394 height 26
select select "1146270b-2111-4e23-bf7f-74ce85cf7041"
click at [263, 497] on textarea "What structures are currently on the property? *" at bounding box center [436, 503] width 394 height 58
type textarea "RESIDENCE"
click at [307, 487] on textarea "RESIDENCE" at bounding box center [436, 503] width 394 height 58
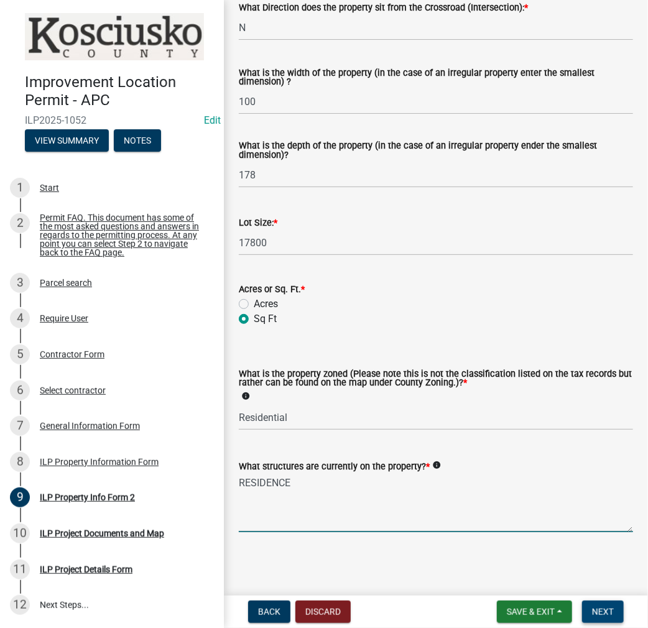
click at [614, 615] on button "Next" at bounding box center [603, 612] width 42 height 22
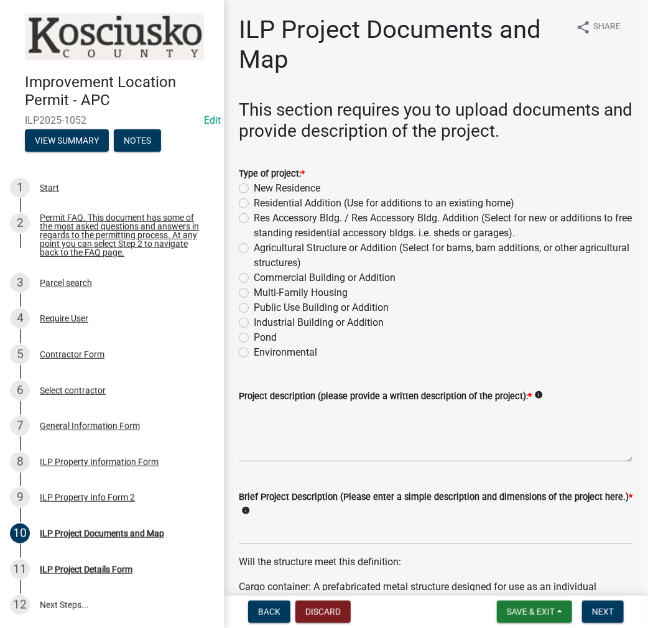
click at [254, 202] on label "Residential Addition (Use for additions to an existing home)" at bounding box center [384, 203] width 261 height 15
click at [254, 202] on input "Residential Addition (Use for additions to an existing home)" at bounding box center [258, 200] width 8 height 8
radio input "true"
click at [296, 421] on textarea "Project description (please provide a written description of the project): *" at bounding box center [436, 433] width 394 height 58
type textarea "12.3X19.2 OPEN DECK"
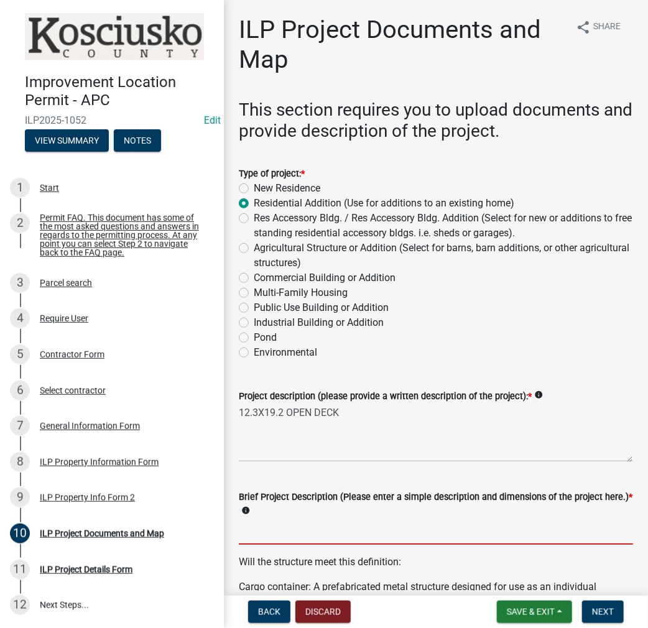
click at [251, 536] on input "Brief Project Description (Please enter a simple description and dimensions of …" at bounding box center [436, 533] width 394 height 26
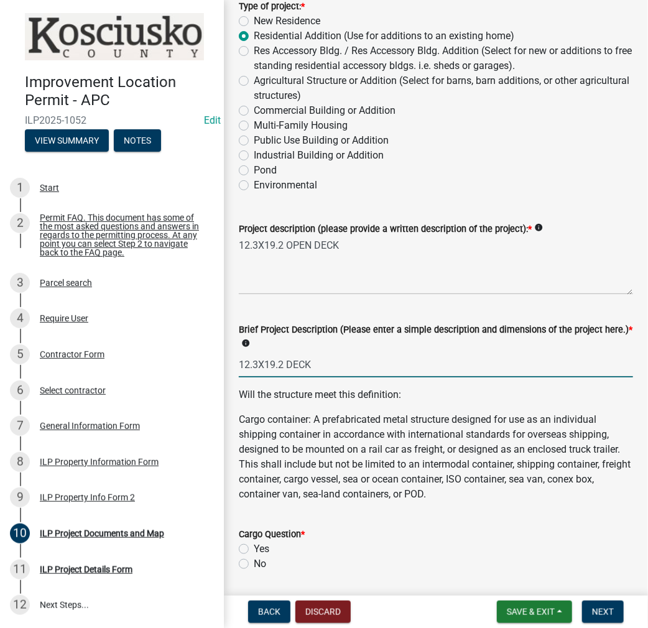
type input "12.3X19.2 DECK"
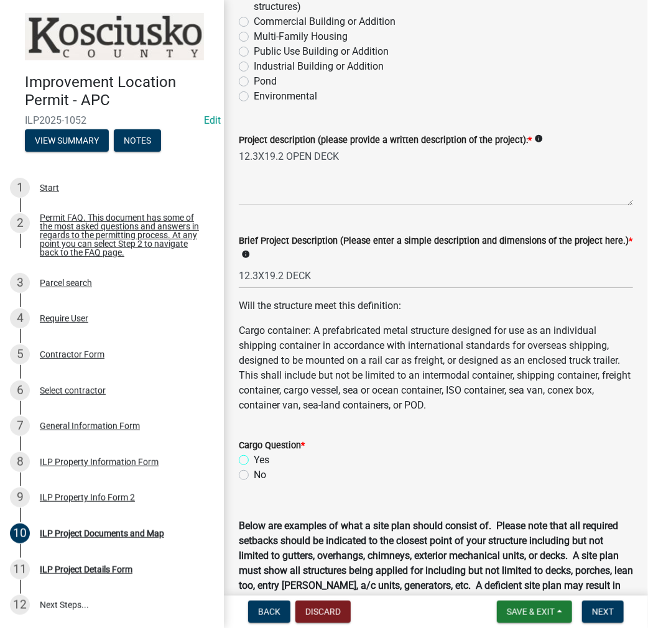
scroll to position [436, 0]
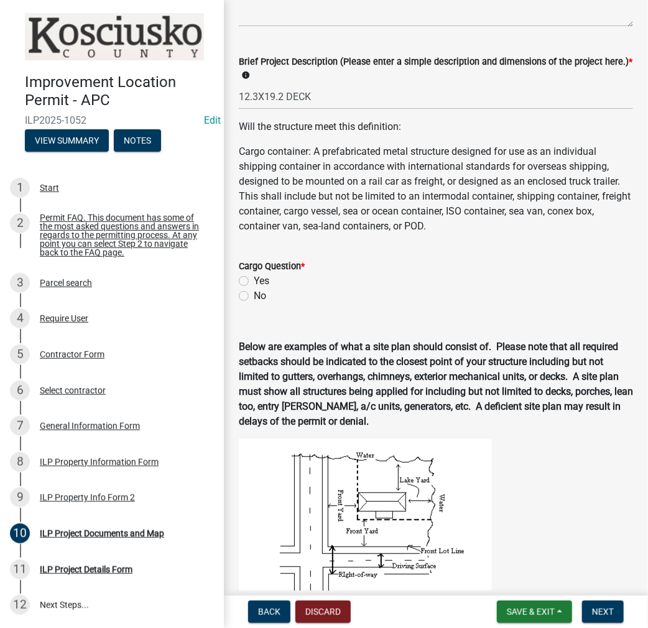
click at [254, 301] on label "No" at bounding box center [260, 296] width 12 height 15
click at [254, 297] on input "No" at bounding box center [258, 293] width 8 height 8
radio input "true"
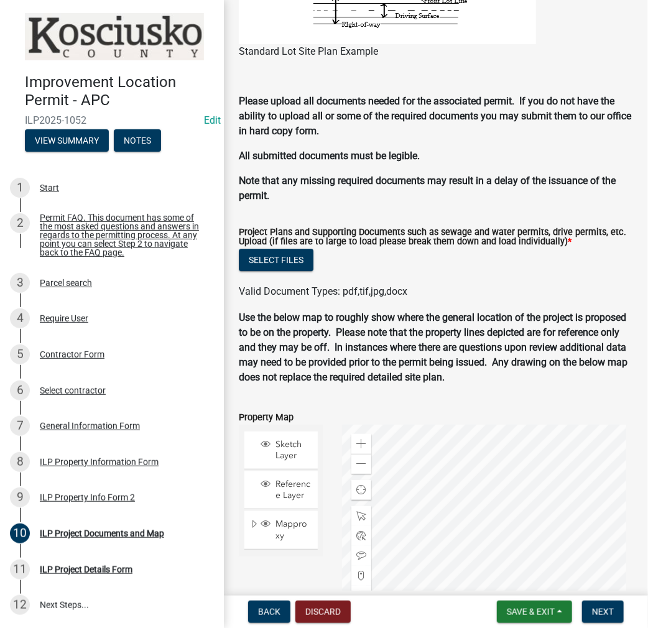
scroll to position [1244, 0]
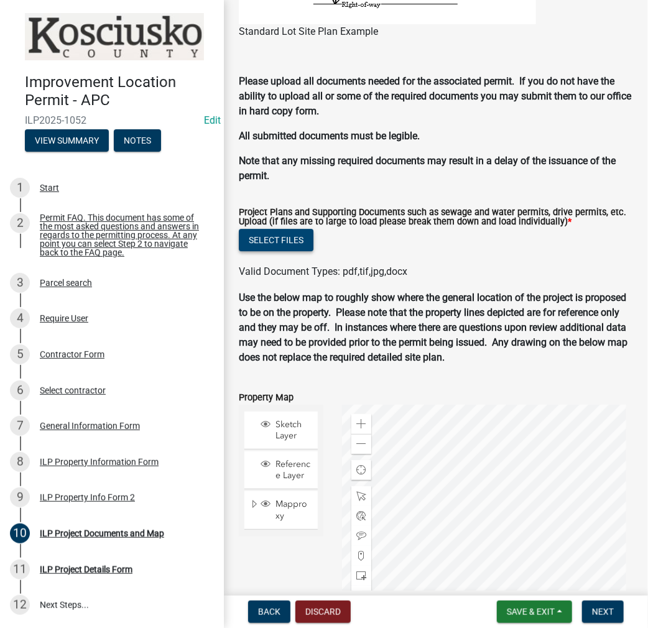
click at [296, 247] on button "Select files" at bounding box center [276, 240] width 75 height 22
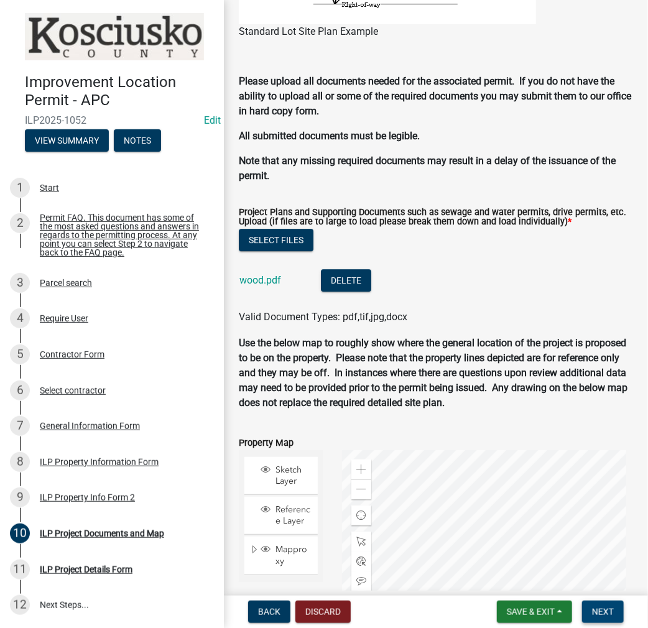
click at [597, 612] on span "Next" at bounding box center [603, 612] width 22 height 10
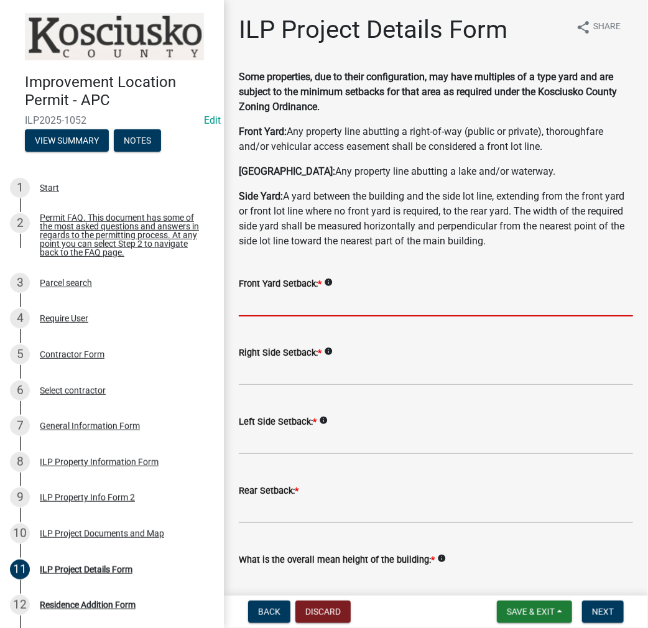
click at [269, 304] on input "text" at bounding box center [436, 304] width 394 height 26
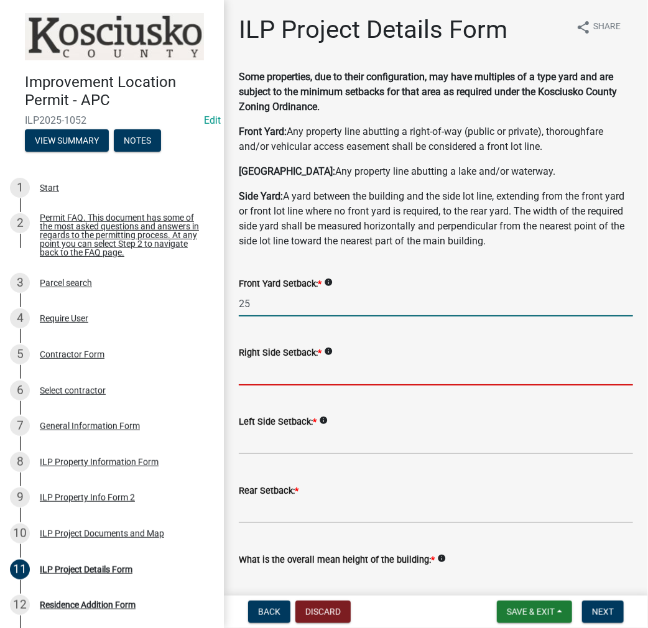
type input "25.0"
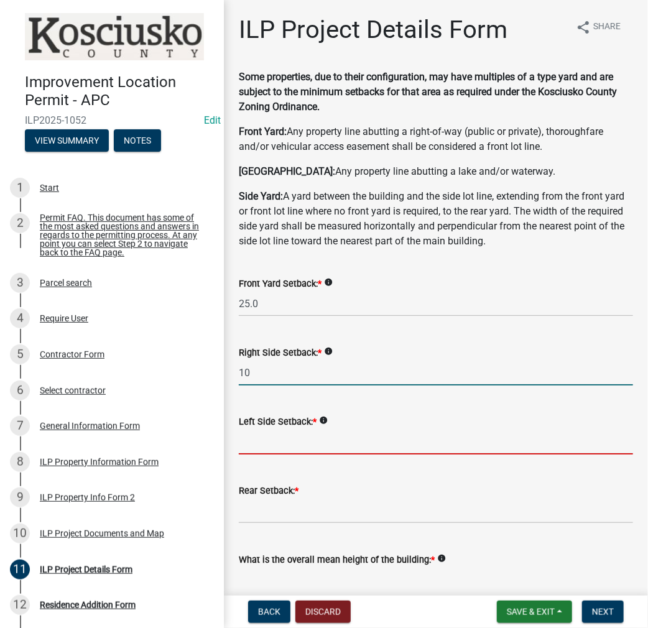
type input "10.0"
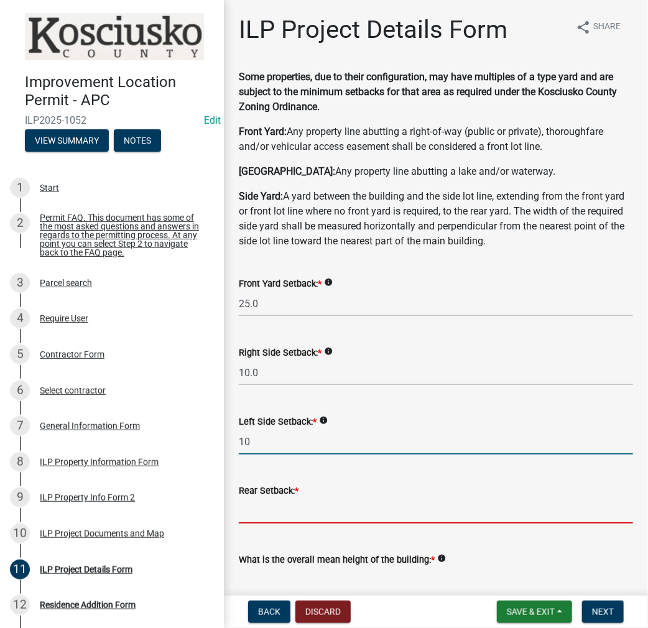
type input "10.0"
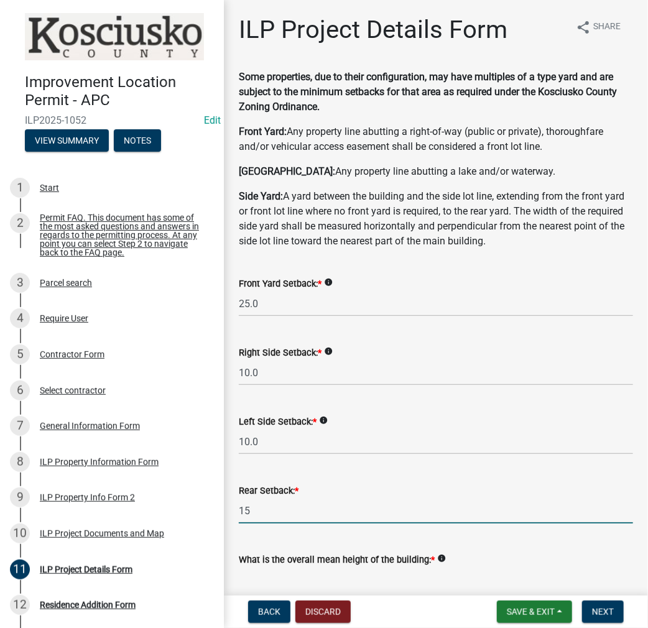
type input "15.0"
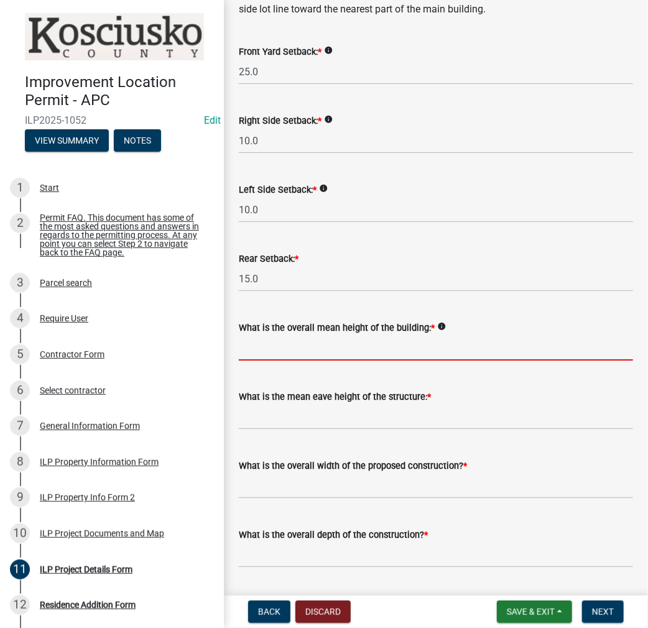
scroll to position [250, 0]
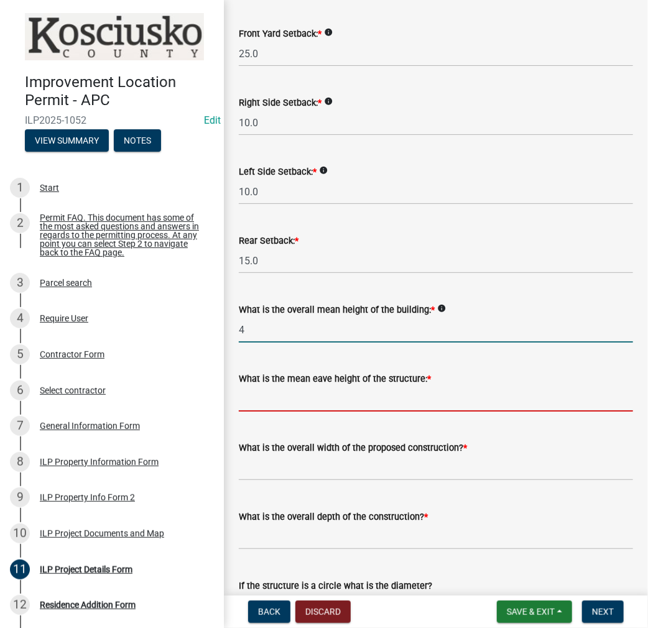
type input "4.0"
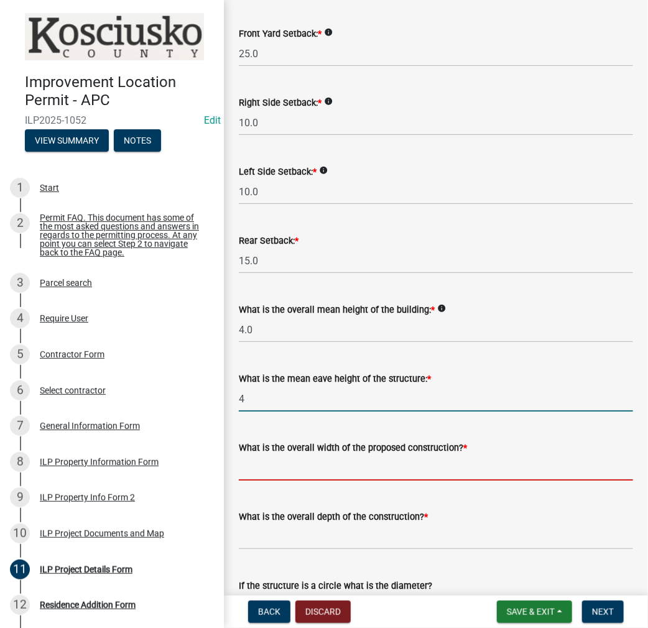
type input "4.0"
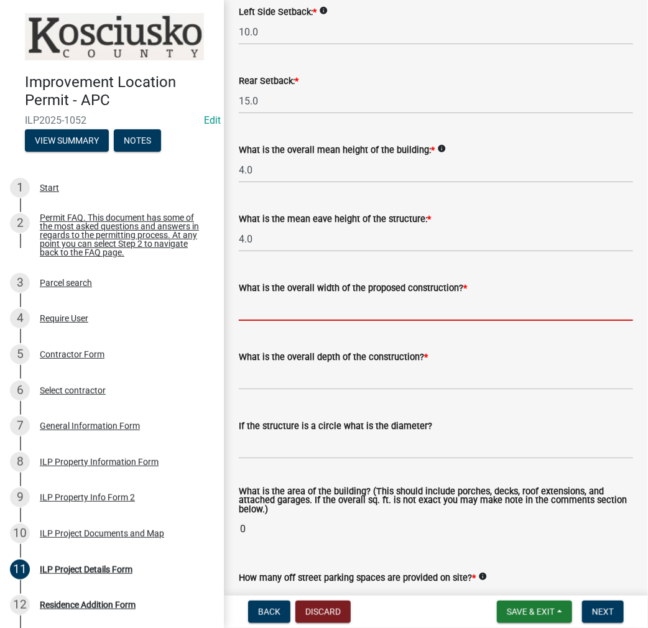
scroll to position [437, 0]
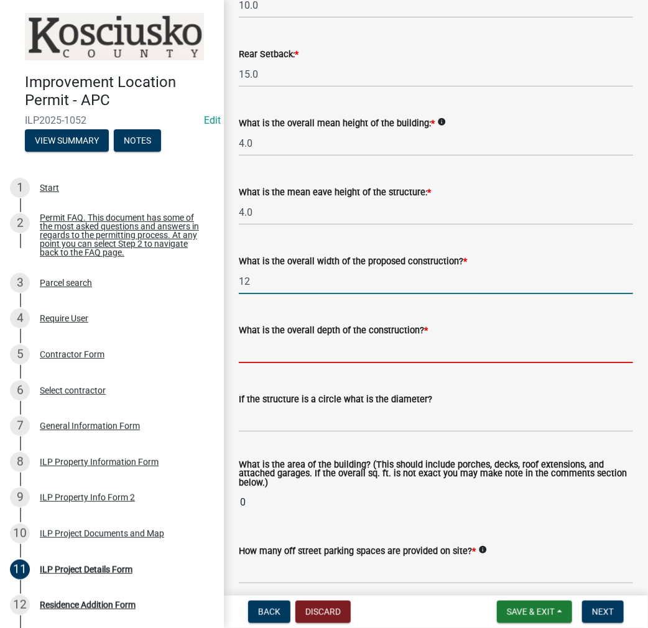
type input "12.00"
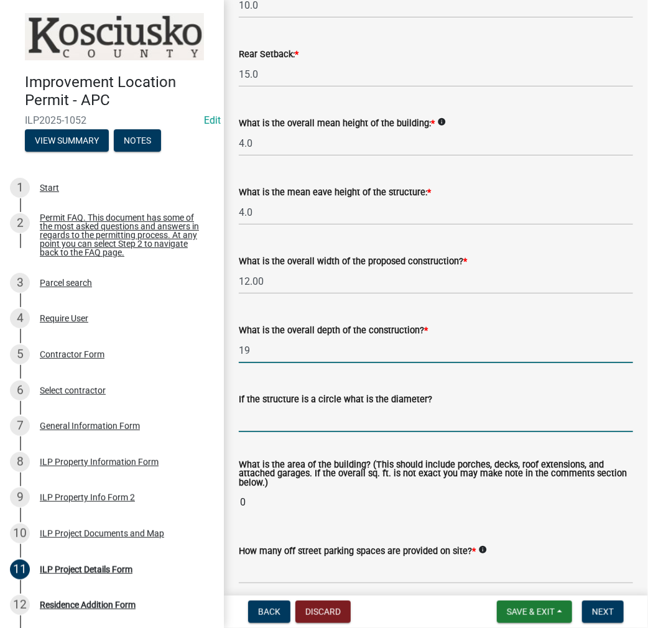
type input "19.00"
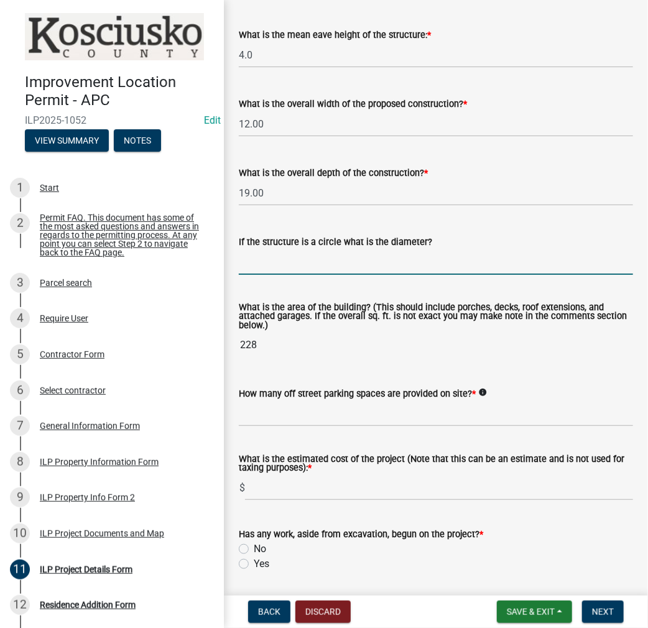
scroll to position [623, 0]
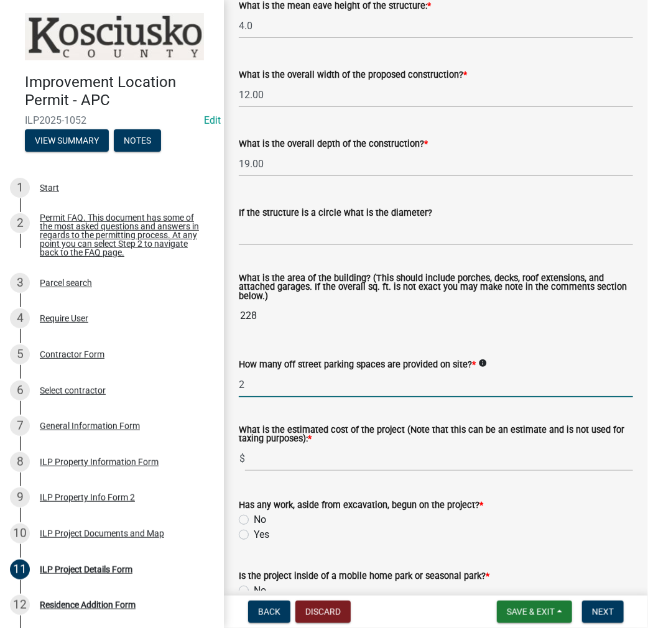
type input "2"
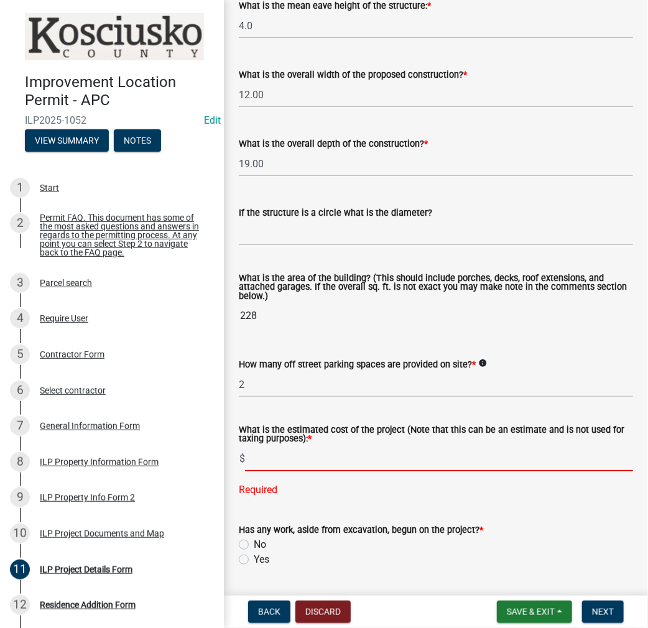
scroll to position [748, 0]
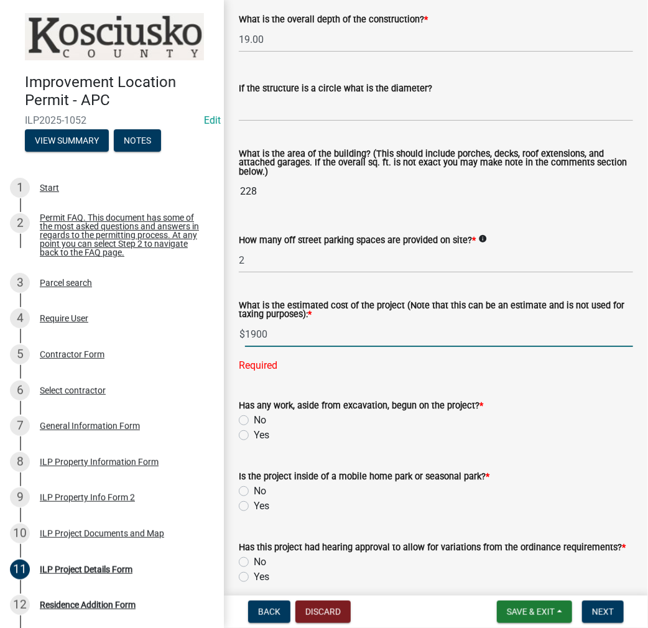
type input "1900"
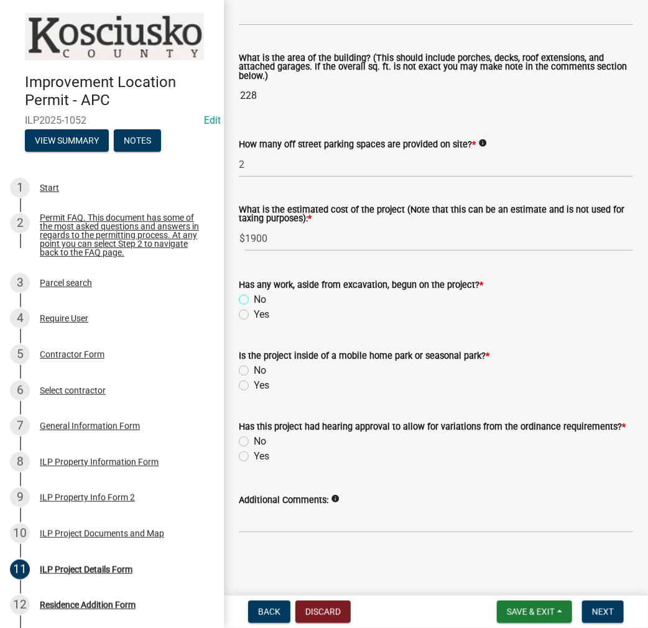
scroll to position [844, 0]
click at [254, 298] on label "No" at bounding box center [260, 299] width 12 height 15
click at [254, 298] on input "No" at bounding box center [258, 296] width 8 height 8
radio input "true"
click at [254, 371] on label "No" at bounding box center [260, 370] width 12 height 15
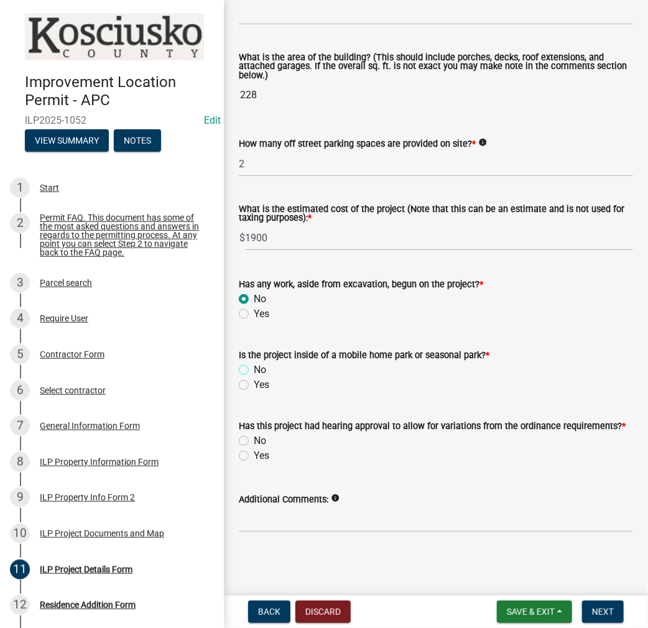
click at [254, 371] on input "No" at bounding box center [258, 367] width 8 height 8
radio input "true"
click at [254, 439] on label "No" at bounding box center [260, 441] width 12 height 15
click at [254, 439] on input "No" at bounding box center [258, 438] width 8 height 8
radio input "true"
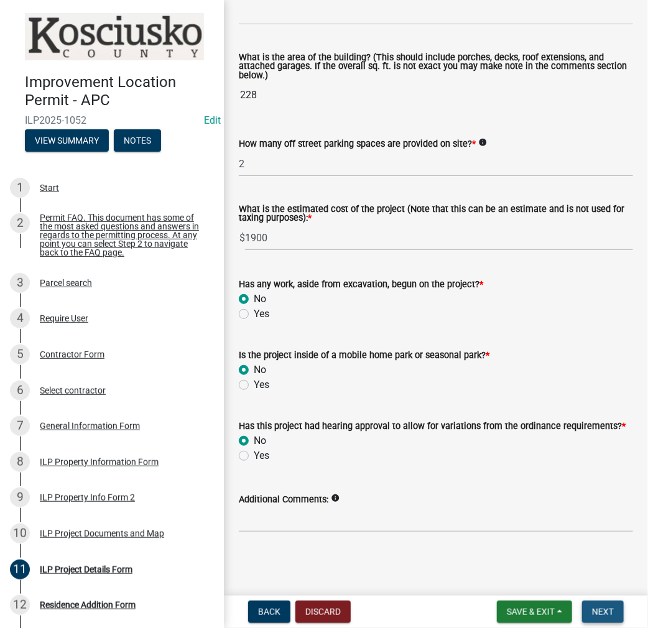
click at [597, 614] on span "Next" at bounding box center [603, 612] width 22 height 10
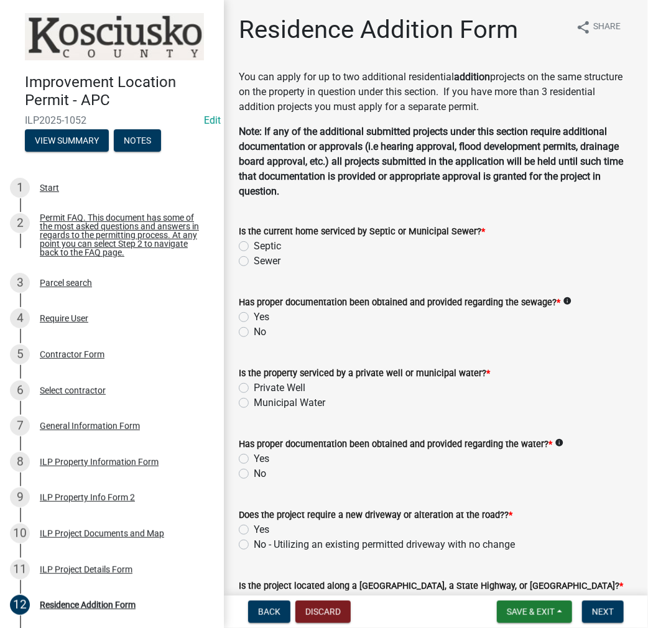
click at [254, 259] on label "Sewer" at bounding box center [267, 261] width 27 height 15
click at [254, 259] on input "Sewer" at bounding box center [258, 258] width 8 height 8
radio input "true"
click at [254, 315] on label "Yes" at bounding box center [262, 317] width 16 height 15
click at [254, 315] on input "Yes" at bounding box center [258, 314] width 8 height 8
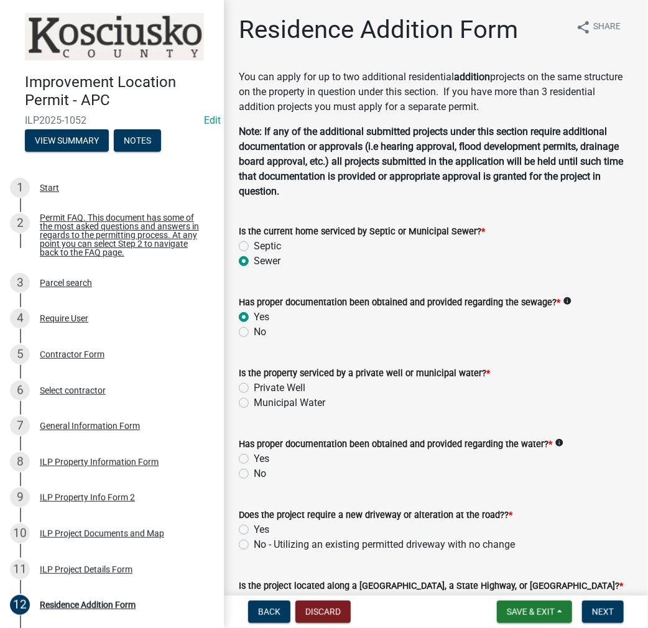
radio input "true"
click at [254, 388] on label "Private Well" at bounding box center [280, 388] width 52 height 15
click at [254, 388] on input "Private Well" at bounding box center [258, 385] width 8 height 8
radio input "true"
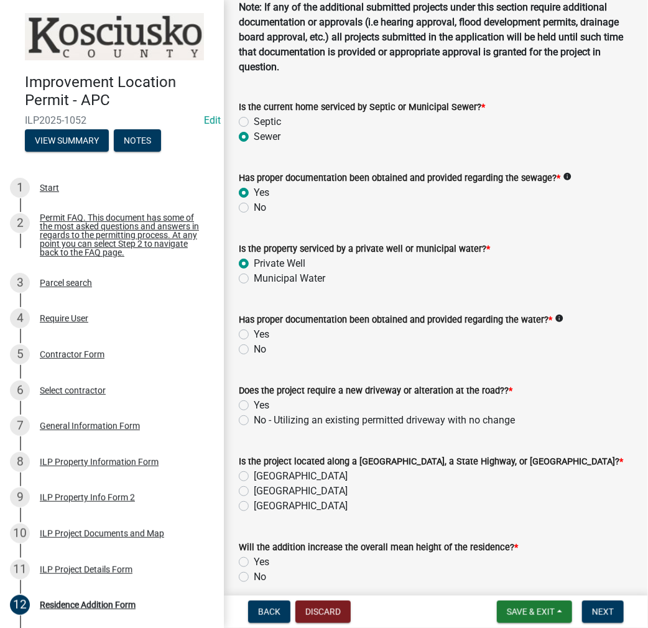
click at [254, 278] on label "Municipal Water" at bounding box center [290, 278] width 72 height 15
click at [254, 278] on input "Municipal Water" at bounding box center [258, 275] width 8 height 8
radio input "true"
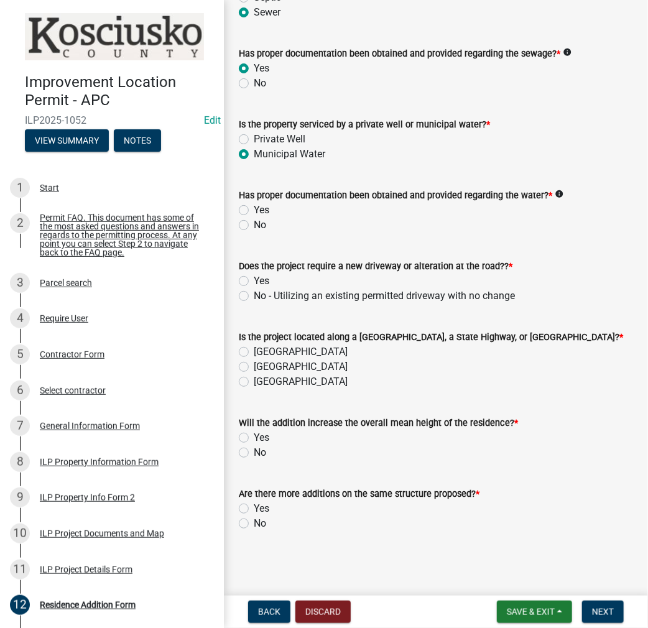
click at [254, 210] on label "Yes" at bounding box center [262, 210] width 16 height 15
click at [254, 210] on input "Yes" at bounding box center [258, 207] width 8 height 8
radio input "true"
click at [254, 293] on label "No - Utilizing an existing permitted driveway with no change" at bounding box center [384, 296] width 261 height 15
click at [254, 293] on input "No - Utilizing an existing permitted driveway with no change" at bounding box center [258, 293] width 8 height 8
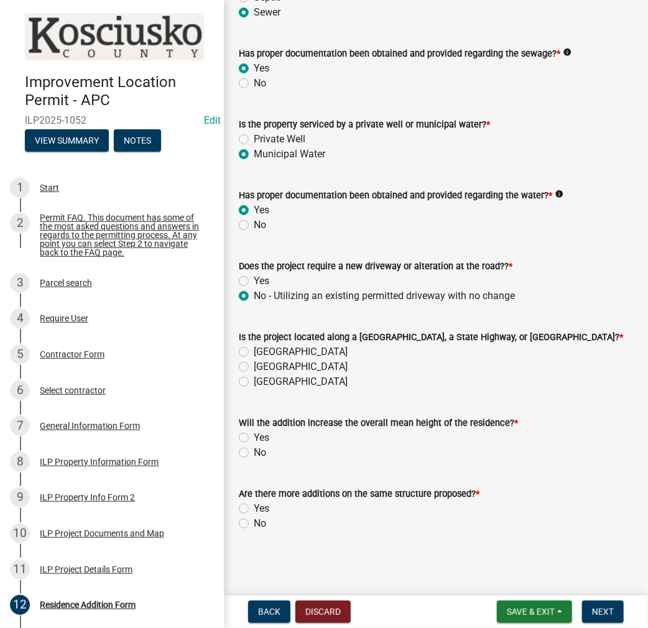
radio input "true"
click at [254, 369] on label "[GEOGRAPHIC_DATA]" at bounding box center [301, 367] width 94 height 15
click at [254, 368] on input "[GEOGRAPHIC_DATA]" at bounding box center [258, 364] width 8 height 8
radio input "true"
click at [254, 449] on label "No" at bounding box center [260, 452] width 12 height 15
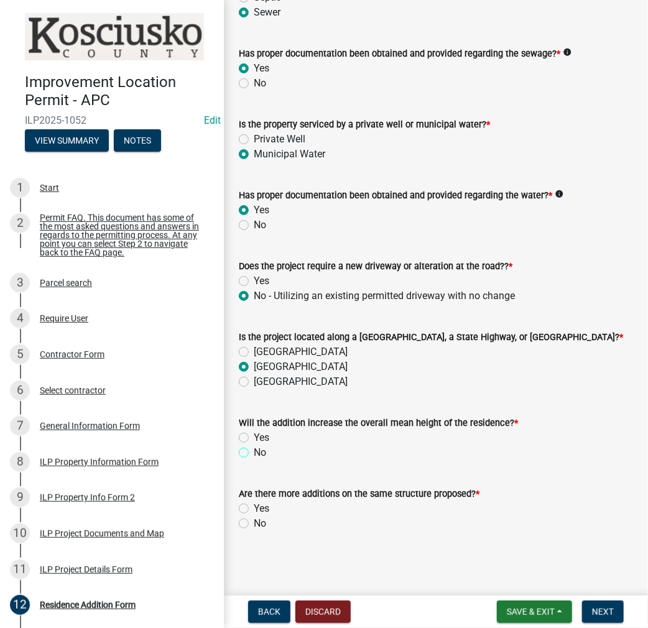
click at [254, 449] on input "No" at bounding box center [258, 449] width 8 height 8
radio input "true"
click at [254, 524] on label "No" at bounding box center [260, 523] width 12 height 15
click at [254, 524] on input "No" at bounding box center [258, 520] width 8 height 8
radio input "true"
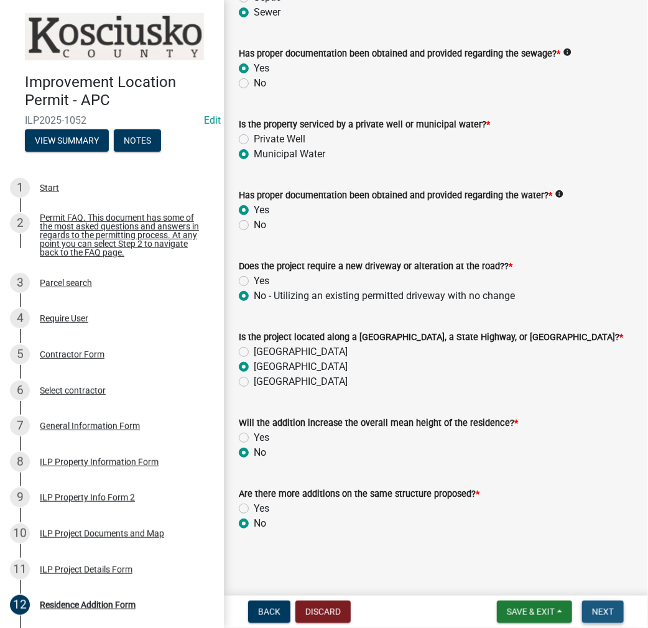
click at [596, 608] on span "Next" at bounding box center [603, 612] width 22 height 10
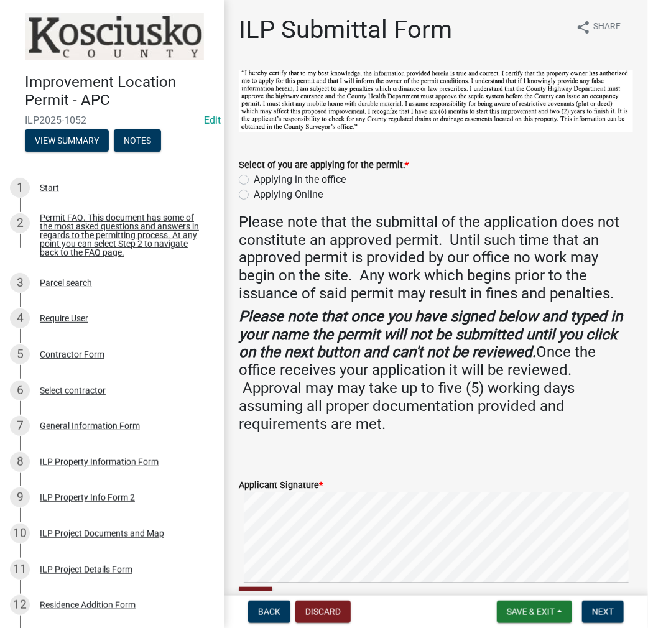
click at [254, 175] on label "Applying in the office" at bounding box center [300, 179] width 92 height 15
click at [254, 175] on input "Applying in the office" at bounding box center [258, 176] width 8 height 8
radio input "true"
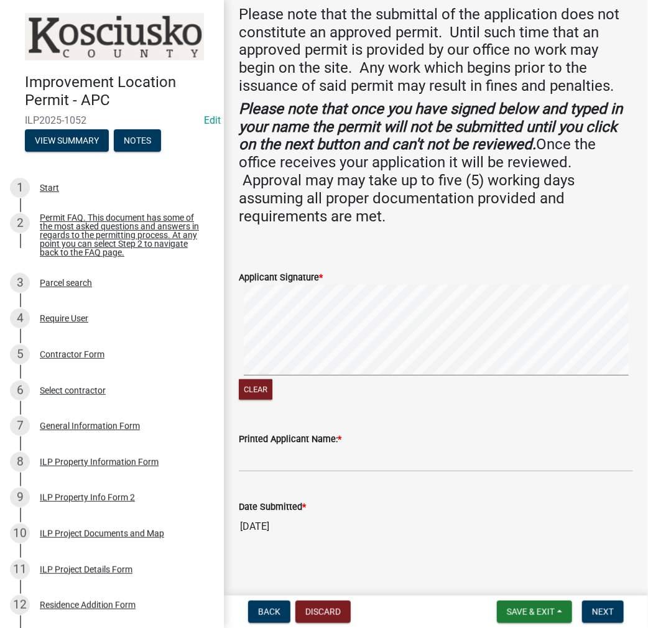
scroll to position [212, 0]
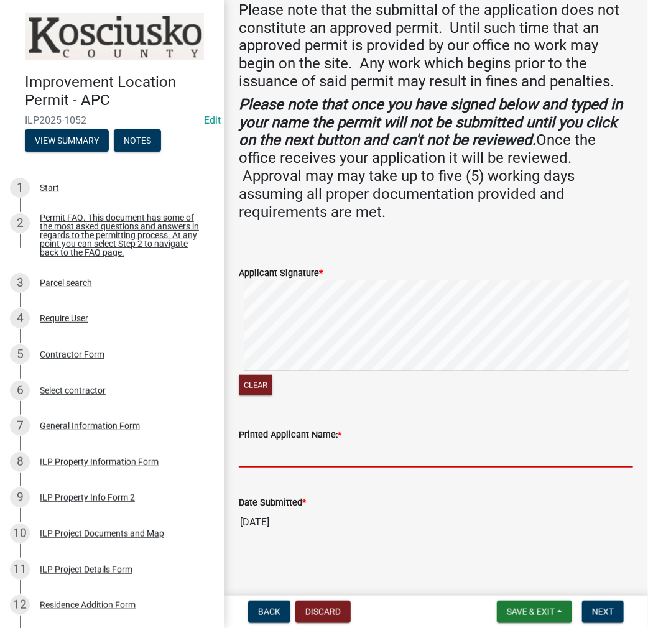
click at [260, 455] on input "Printed Applicant Name: *" at bounding box center [436, 455] width 394 height 26
type input "MICHAEL WOOD"
click at [601, 608] on span "Next" at bounding box center [603, 612] width 22 height 10
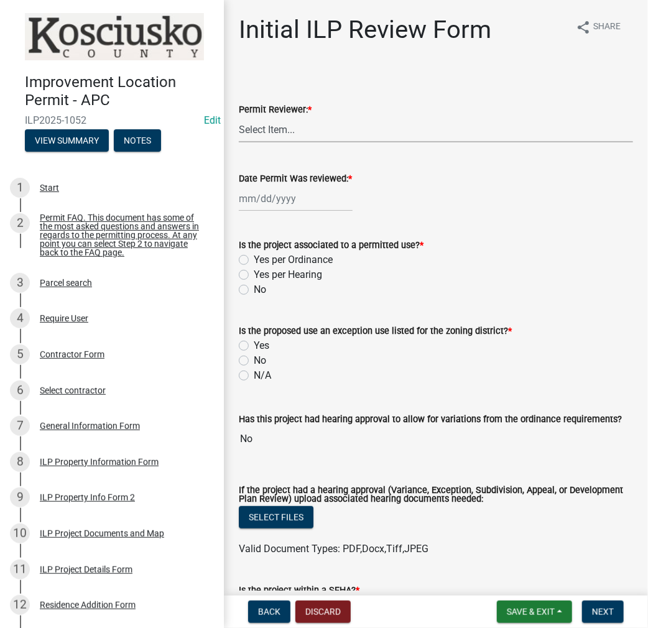
drag, startPoint x: 291, startPoint y: 122, endPoint x: 285, endPoint y: 130, distance: 10.2
click at [291, 122] on select "Select Item... MMS LT AT CS [PERSON_NAME]" at bounding box center [436, 130] width 394 height 26
click at [239, 117] on select "Select Item... MMS LT AT CS [PERSON_NAME]" at bounding box center [436, 130] width 394 height 26
select select "c872cdc8-ca01-49f1-a213-e4b05fa58cd2"
click at [259, 202] on div at bounding box center [296, 199] width 114 height 26
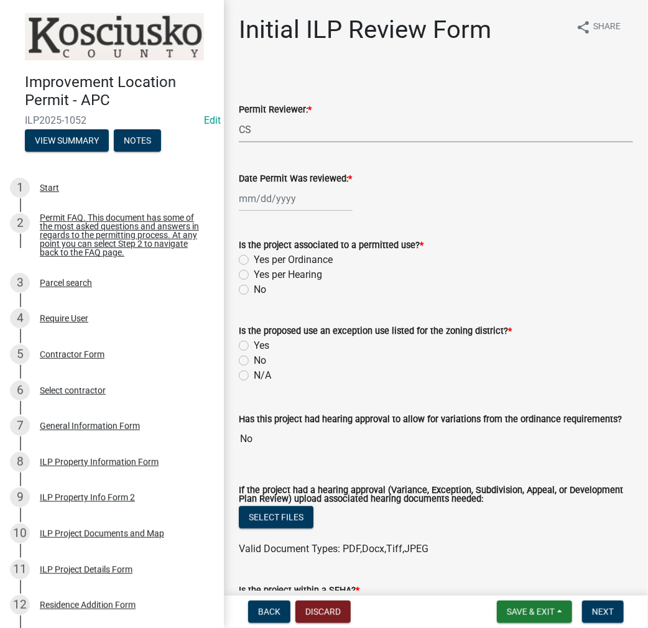
select select "8"
select select "2025"
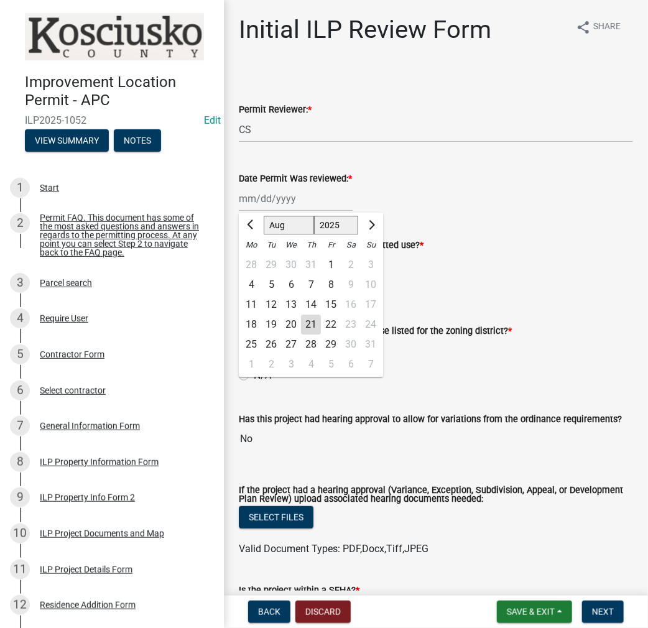
click at [308, 322] on div "21" at bounding box center [311, 325] width 20 height 20
type input "[DATE]"
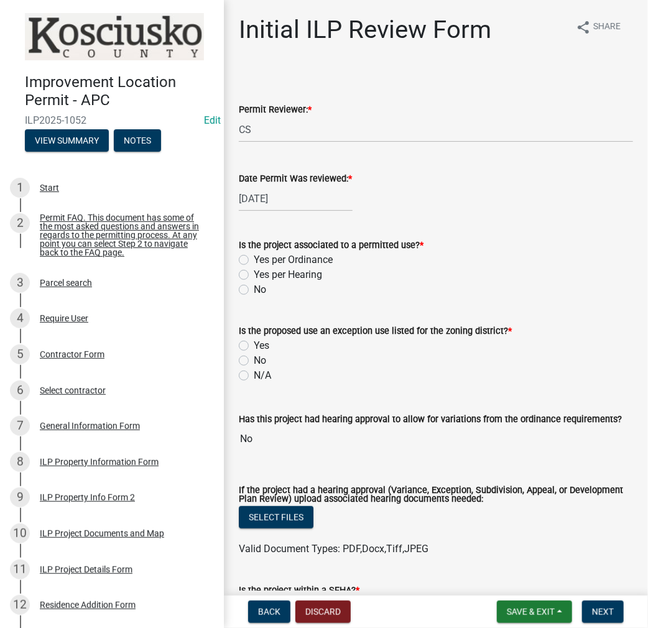
drag, startPoint x: 240, startPoint y: 258, endPoint x: 243, endPoint y: 306, distance: 48.6
click at [254, 258] on label "Yes per Ordinance" at bounding box center [293, 260] width 79 height 15
click at [254, 258] on input "Yes per Ordinance" at bounding box center [258, 257] width 8 height 8
radio input "true"
click at [254, 364] on label "No" at bounding box center [260, 360] width 12 height 15
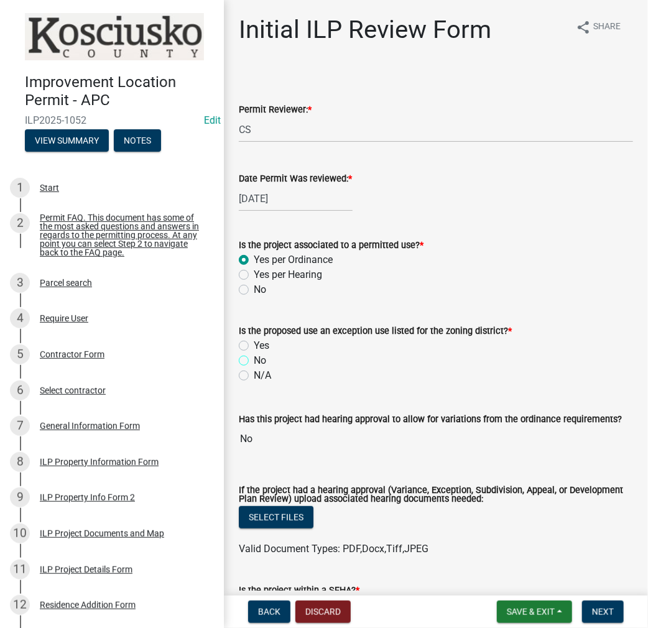
click at [254, 361] on input "No" at bounding box center [258, 357] width 8 height 8
radio input "true"
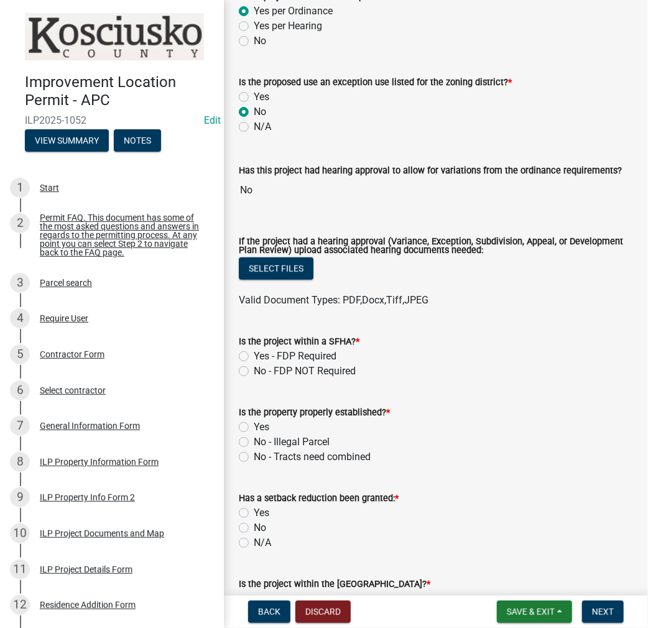
scroll to position [436, 0]
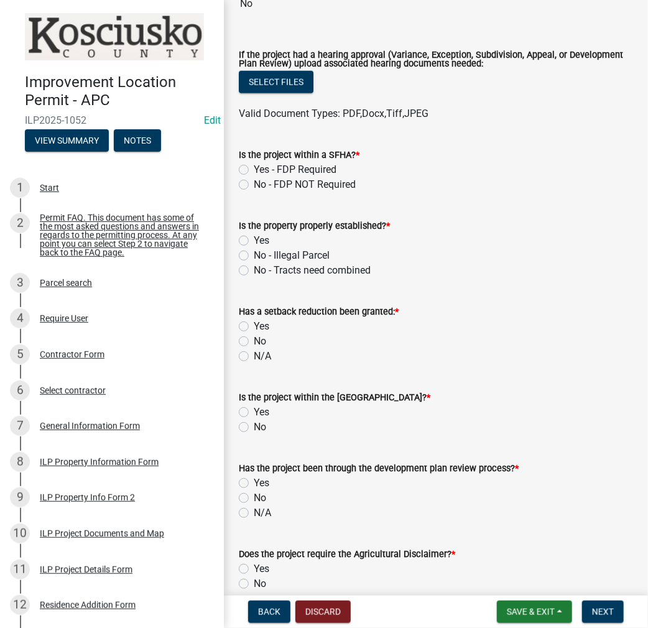
click at [254, 183] on label "No - FDP NOT Required" at bounding box center [305, 184] width 102 height 15
click at [254, 183] on input "No - FDP NOT Required" at bounding box center [258, 181] width 8 height 8
radio input "true"
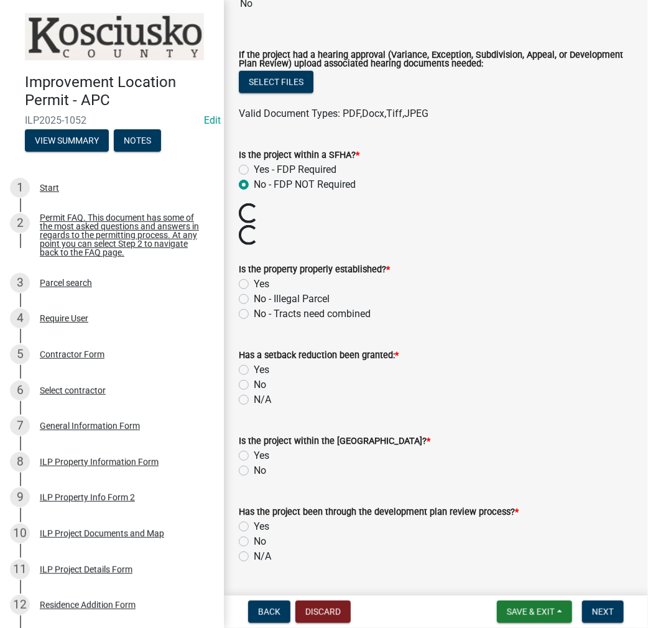
click at [254, 281] on label "Yes" at bounding box center [262, 284] width 16 height 15
click at [254, 281] on input "Yes" at bounding box center [258, 281] width 8 height 8
radio input "true"
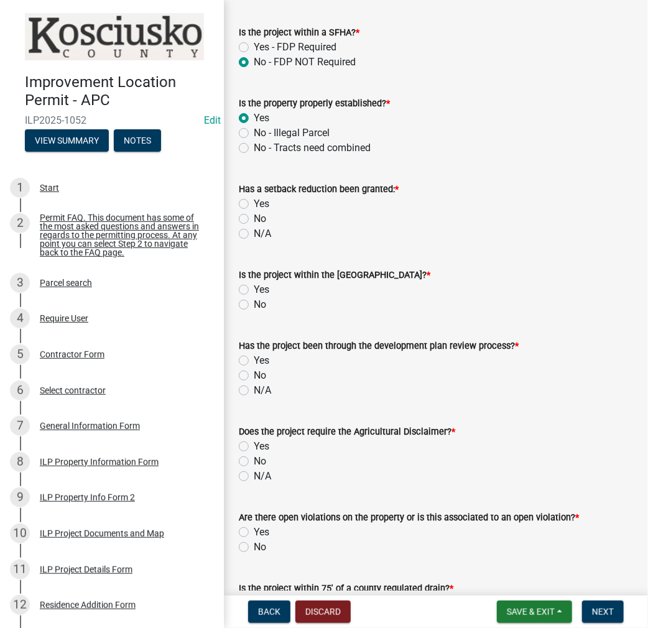
scroll to position [560, 0]
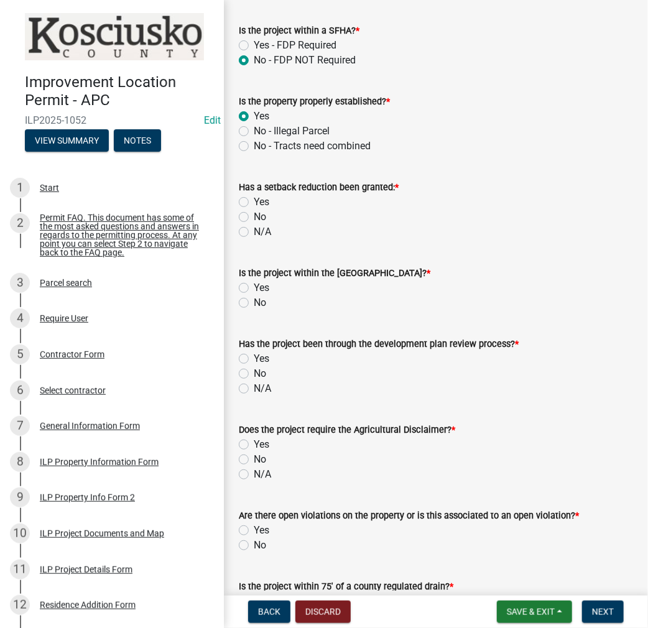
click at [254, 214] on label "No" at bounding box center [260, 217] width 12 height 15
click at [254, 214] on input "No" at bounding box center [258, 214] width 8 height 8
radio input "true"
click at [249, 304] on div "No" at bounding box center [436, 303] width 394 height 15
click at [240, 281] on div "Yes" at bounding box center [436, 288] width 394 height 15
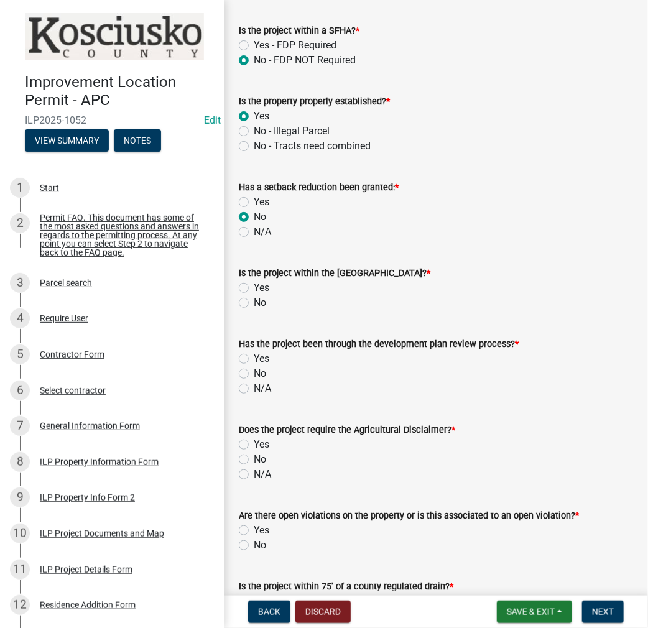
click at [254, 285] on label "Yes" at bounding box center [262, 288] width 16 height 15
click at [254, 285] on input "Yes" at bounding box center [258, 285] width 8 height 8
radio input "true"
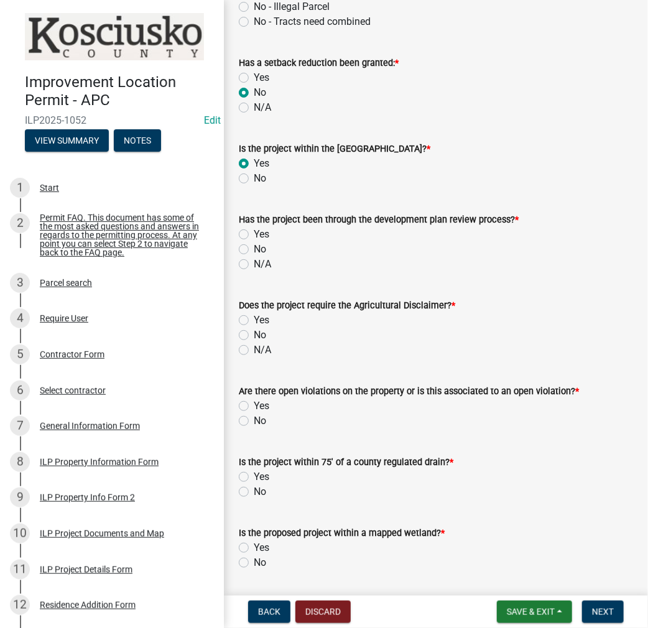
click at [254, 248] on label "No" at bounding box center [260, 249] width 12 height 15
click at [254, 248] on input "No" at bounding box center [258, 246] width 8 height 8
radio input "true"
click at [254, 333] on label "No" at bounding box center [260, 335] width 12 height 15
click at [254, 333] on input "No" at bounding box center [258, 332] width 8 height 8
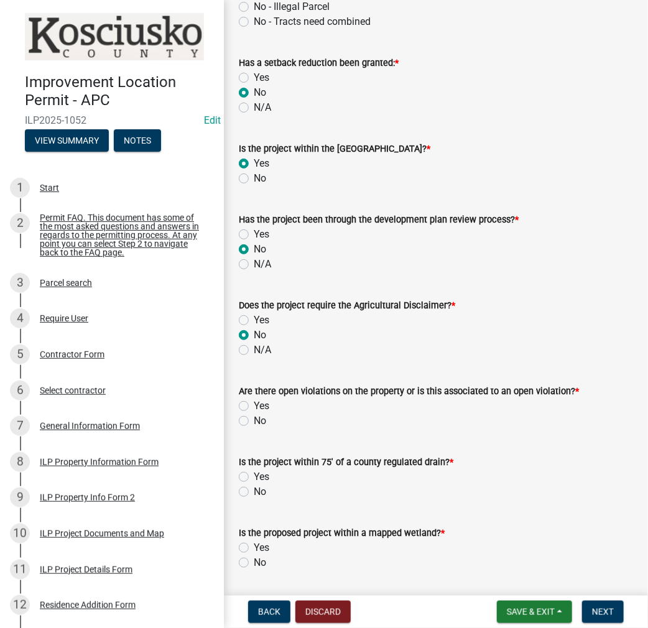
radio input "true"
click at [254, 420] on label "No" at bounding box center [260, 421] width 12 height 15
click at [254, 420] on input "No" at bounding box center [258, 418] width 8 height 8
radio input "true"
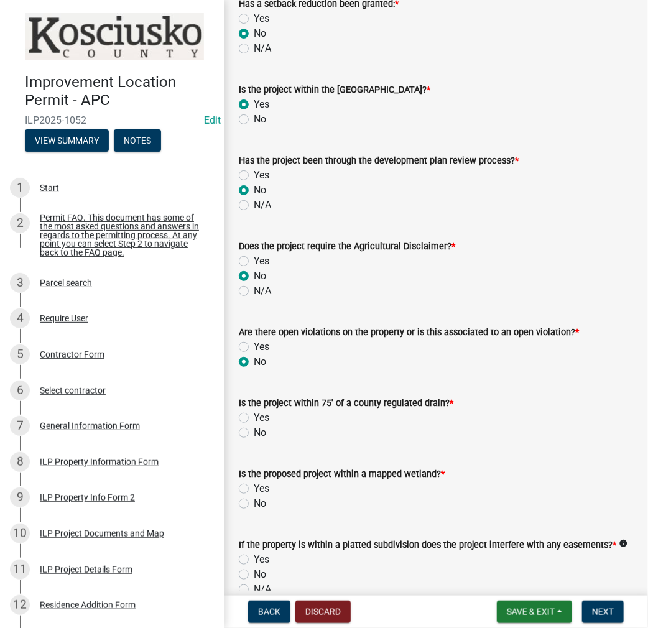
scroll to position [871, 0]
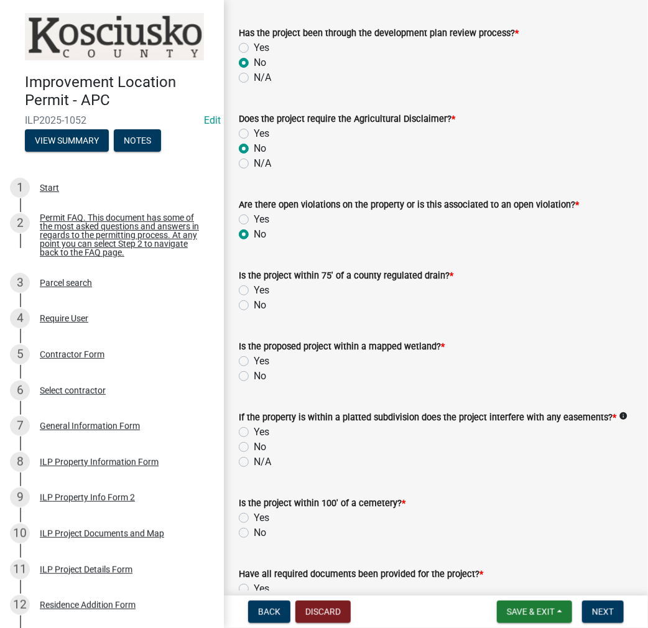
click at [254, 304] on label "No" at bounding box center [260, 305] width 12 height 15
click at [254, 304] on input "No" at bounding box center [258, 302] width 8 height 8
radio input "true"
click at [254, 375] on label "No" at bounding box center [260, 376] width 12 height 15
click at [254, 375] on input "No" at bounding box center [258, 373] width 8 height 8
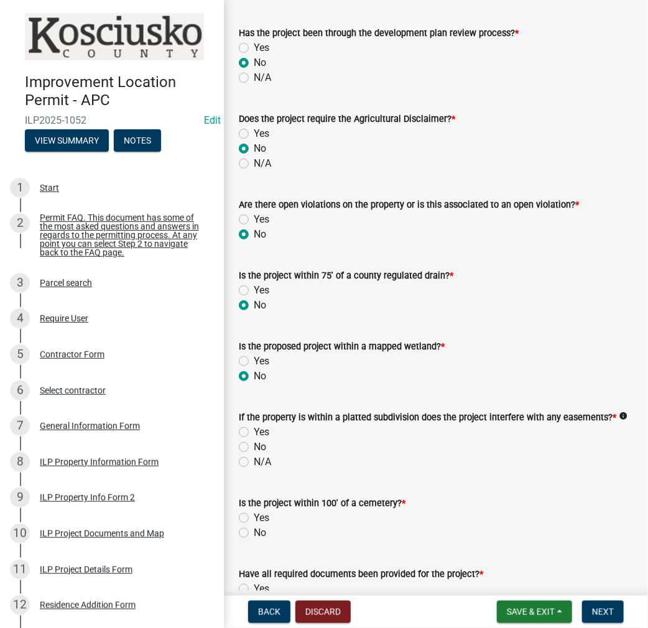
radio input "true"
click at [254, 449] on label "No" at bounding box center [260, 447] width 12 height 15
click at [254, 448] on input "No" at bounding box center [258, 444] width 8 height 8
radio input "true"
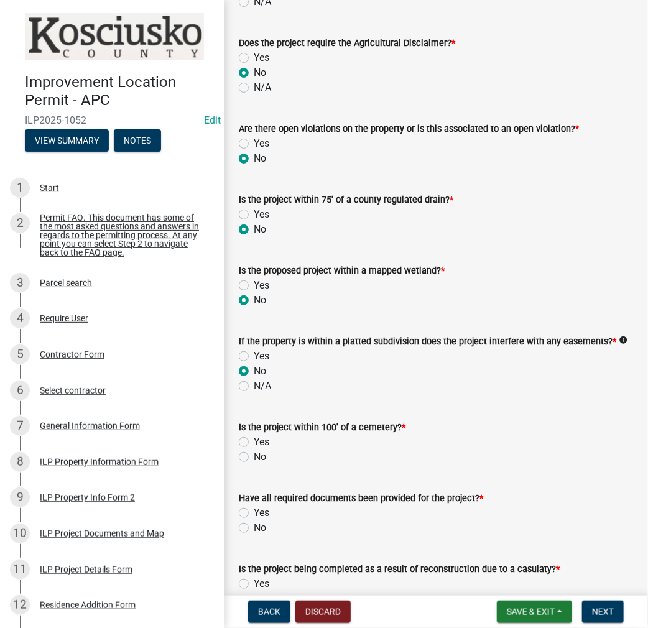
scroll to position [1058, 0]
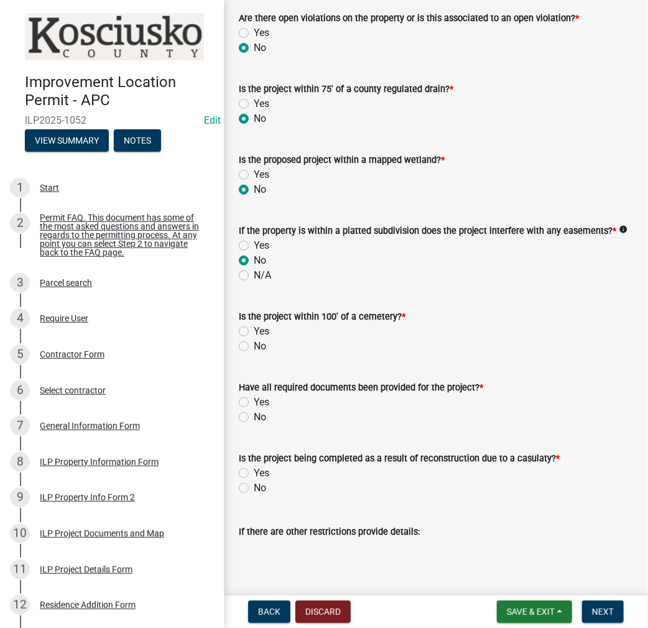
click at [254, 345] on label "No" at bounding box center [260, 346] width 12 height 15
click at [254, 345] on input "No" at bounding box center [258, 343] width 8 height 8
radio input "true"
click at [254, 401] on label "Yes" at bounding box center [262, 402] width 16 height 15
click at [254, 401] on input "Yes" at bounding box center [258, 399] width 8 height 8
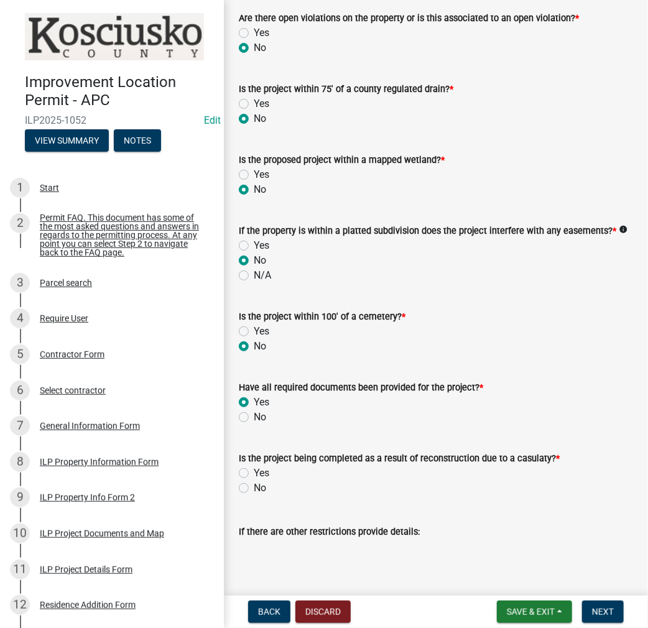
radio input "true"
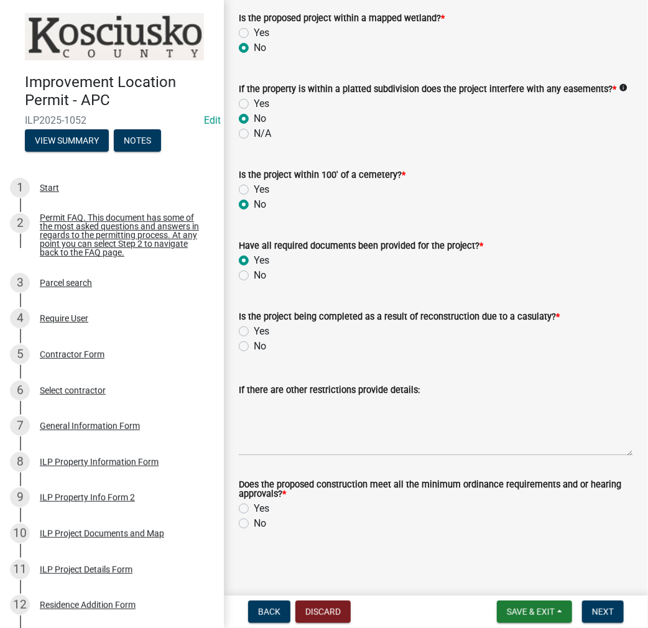
scroll to position [1200, 0]
click at [254, 348] on label "No" at bounding box center [260, 346] width 12 height 15
click at [254, 347] on input "No" at bounding box center [258, 343] width 8 height 8
radio input "true"
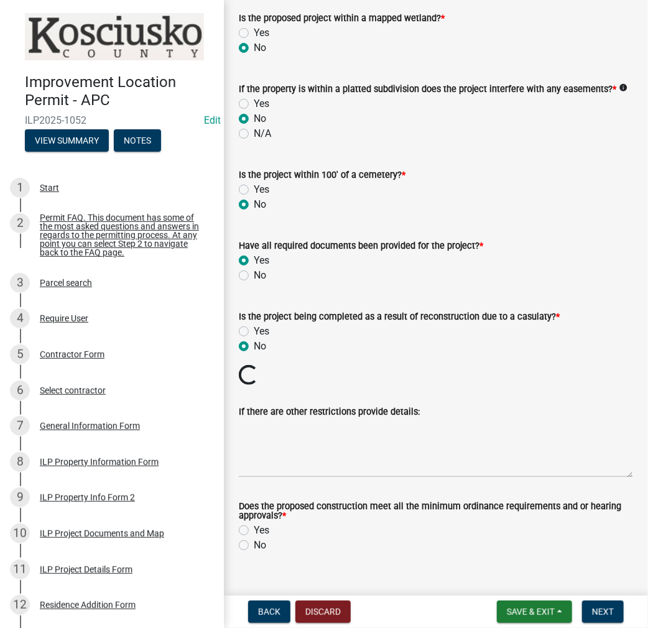
click at [254, 526] on label "Yes" at bounding box center [262, 530] width 16 height 15
click at [254, 526] on input "Yes" at bounding box center [258, 527] width 8 height 8
radio input "true"
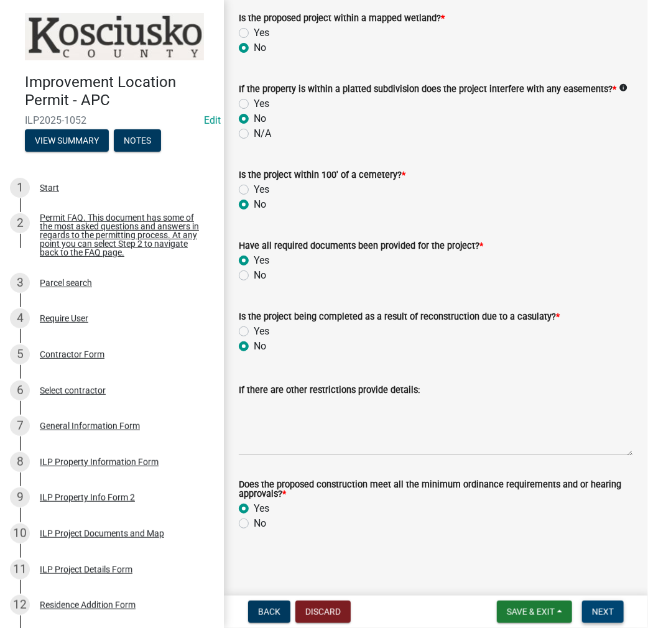
click at [603, 613] on span "Next" at bounding box center [603, 612] width 22 height 10
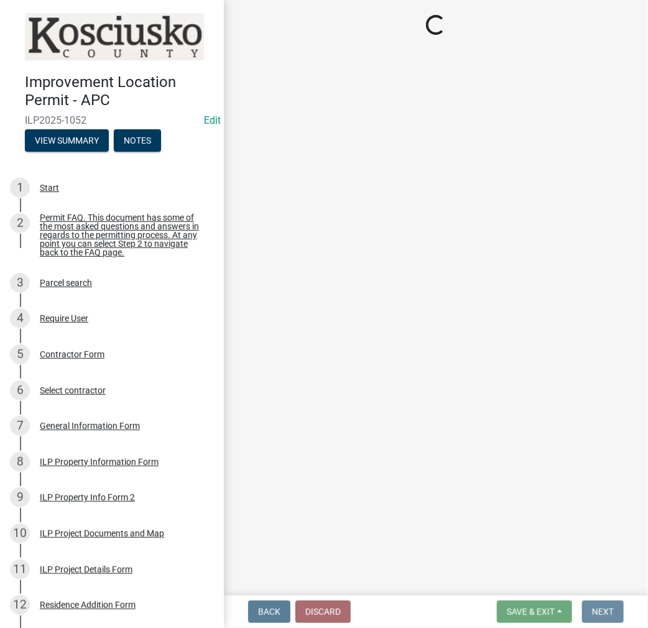
scroll to position [0, 0]
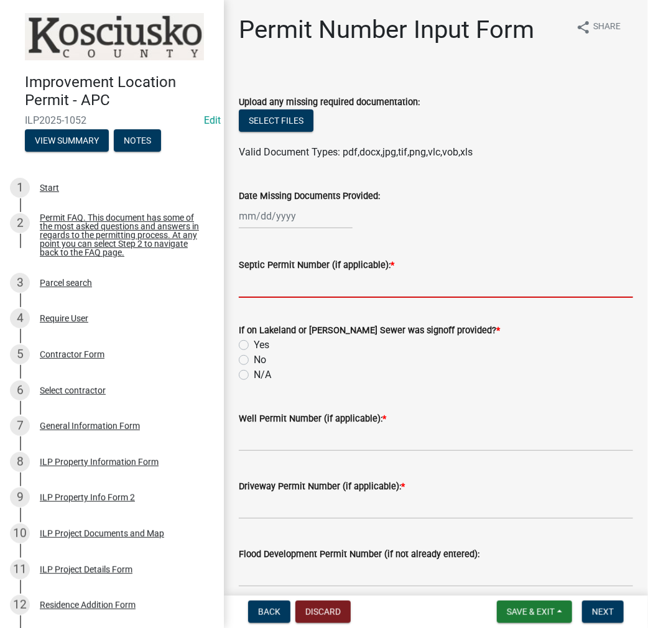
click at [276, 281] on input "Septic Permit Number (if applicable): *" at bounding box center [436, 286] width 394 height 26
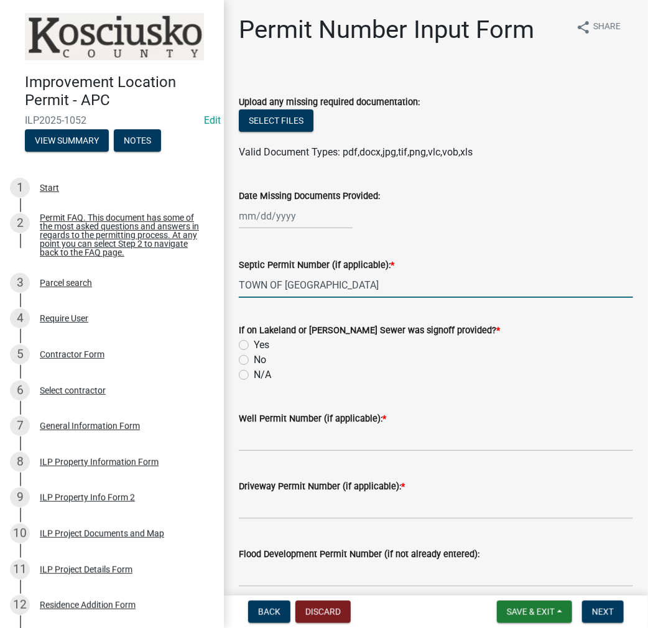
type input "TOWN OF MILFORD"
click at [254, 377] on label "N/A" at bounding box center [262, 375] width 17 height 15
click at [254, 376] on input "N/A" at bounding box center [258, 372] width 8 height 8
radio input "true"
click at [254, 424] on label "Well Permit Number (if applicable): *" at bounding box center [312, 419] width 147 height 9
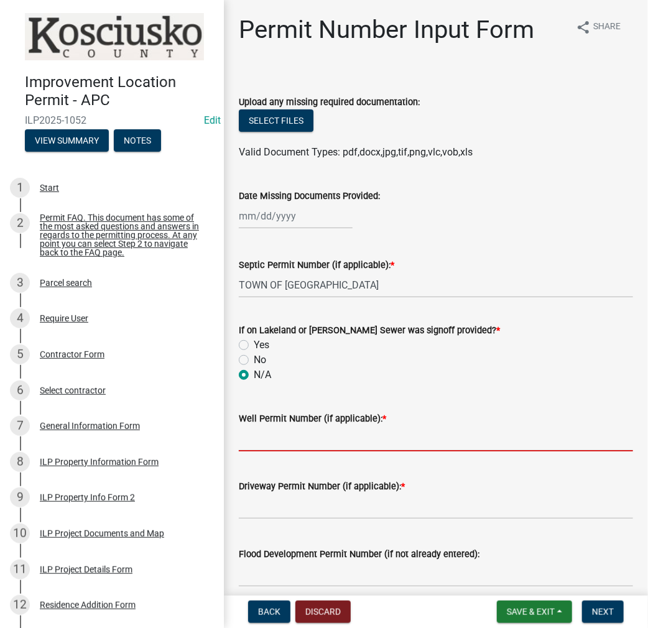
click at [254, 426] on input "Well Permit Number (if applicable): *" at bounding box center [436, 439] width 394 height 26
click at [250, 432] on input "Well Permit Number (if applicable): *" at bounding box center [436, 439] width 394 height 26
type input "TOWN OF MILFORD"
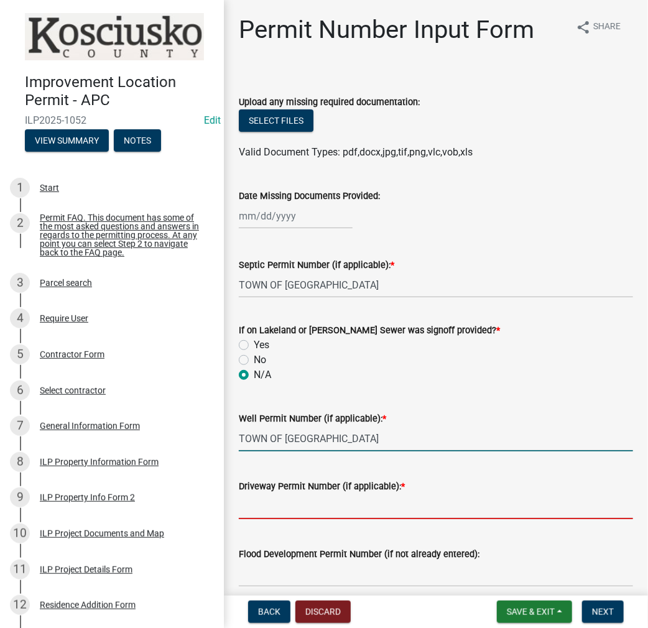
click at [263, 510] on input "Driveway Permit Number (if applicable): *" at bounding box center [436, 507] width 394 height 26
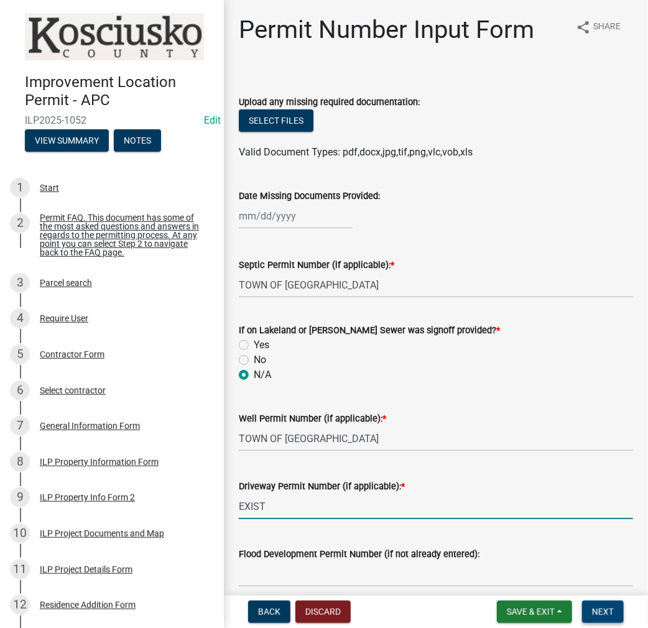
type input "EXIST"
click at [612, 609] on span "Next" at bounding box center [603, 612] width 22 height 10
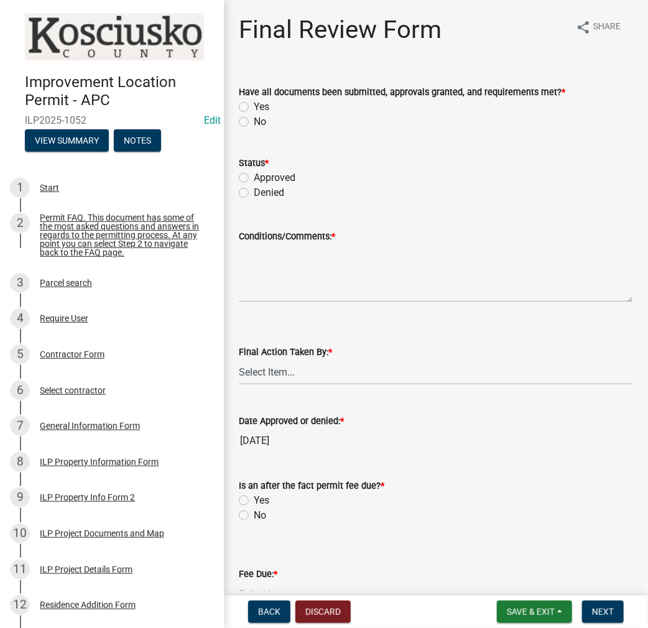
click at [254, 108] on label "Yes" at bounding box center [262, 107] width 16 height 15
click at [254, 108] on input "Yes" at bounding box center [258, 104] width 8 height 8
radio input "true"
click at [254, 174] on label "Approved" at bounding box center [275, 177] width 42 height 15
click at [254, 174] on input "Approved" at bounding box center [258, 174] width 8 height 8
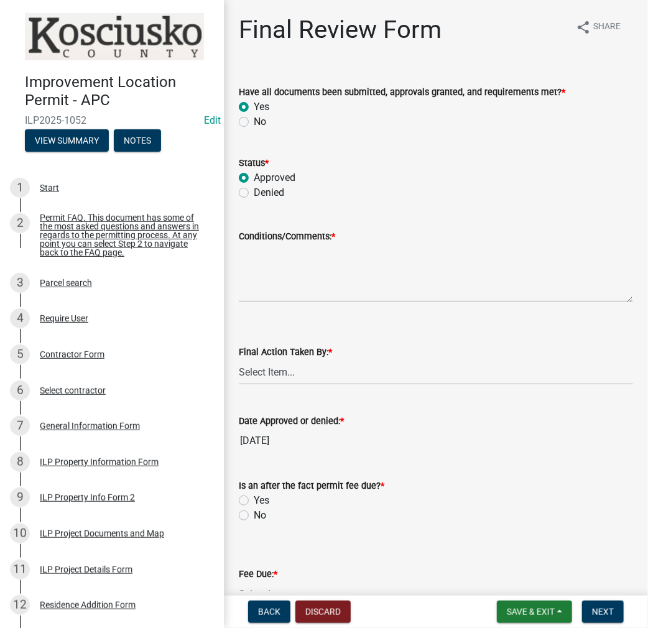
radio input "true"
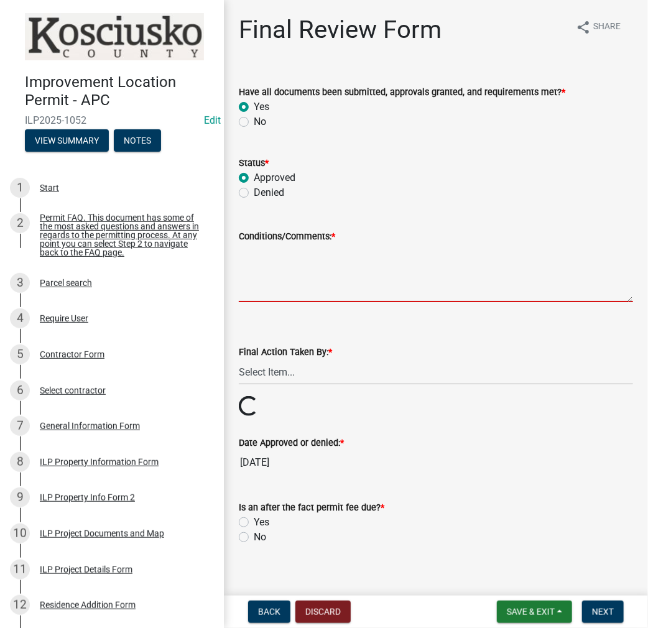
click at [269, 275] on textarea "Conditions/Comments: *" at bounding box center [436, 273] width 394 height 58
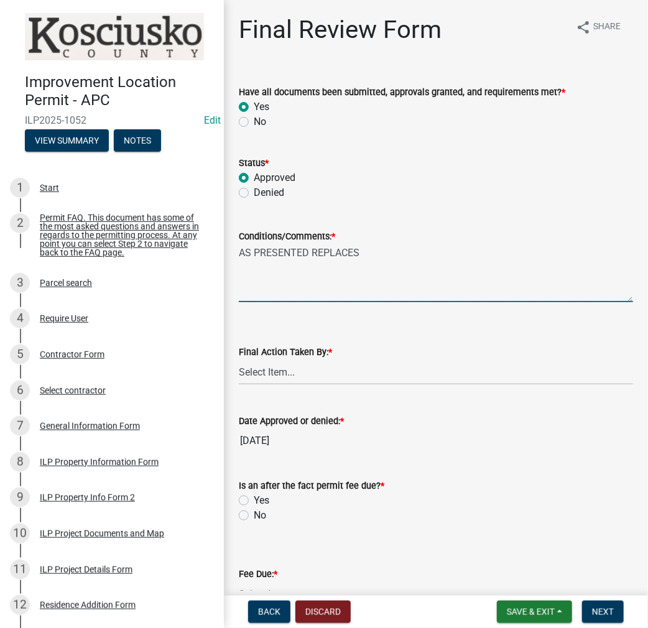
paste textarea "ILP2025-543"
type textarea "AS PRESENTED REPLACES ILP2025-543"
click at [265, 371] on select "Select Item... MMS LT AT CS [PERSON_NAME]" at bounding box center [436, 373] width 394 height 26
click at [239, 360] on select "Select Item... MMS LT AT CS [PERSON_NAME]" at bounding box center [436, 373] width 394 height 26
select select "c872cdc8-ca01-49f1-a213-e4b05fa58cd2"
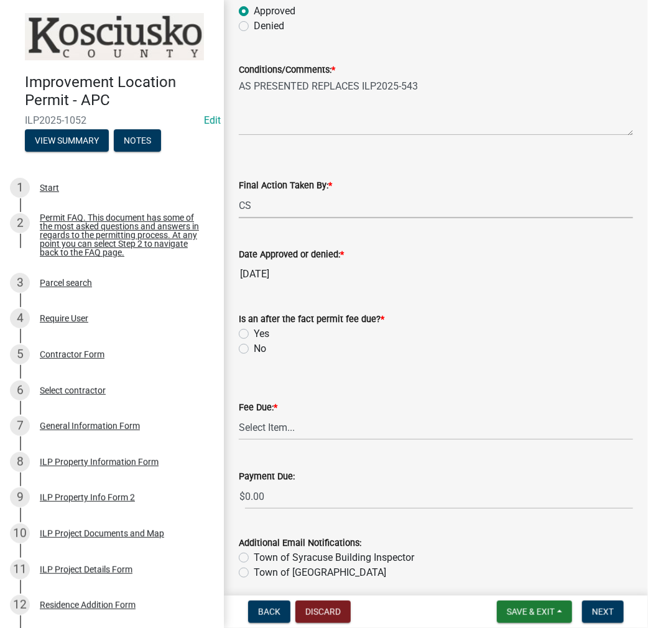
scroll to position [215, 0]
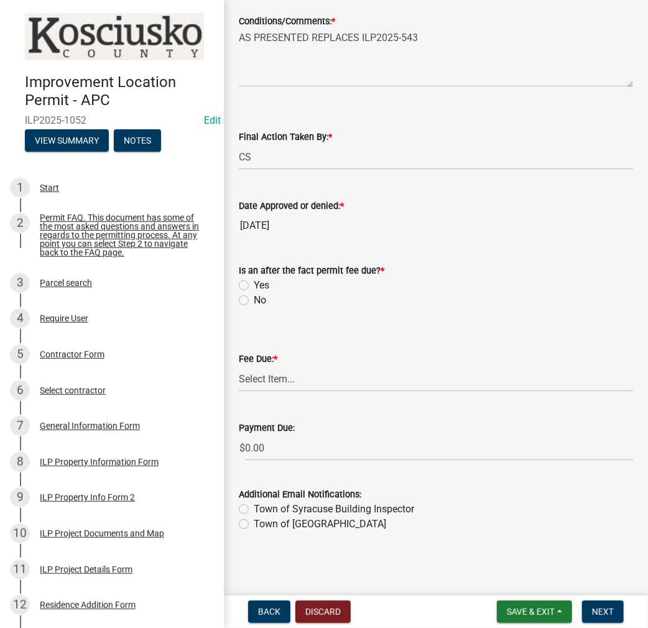
click at [254, 302] on label "No" at bounding box center [260, 300] width 12 height 15
click at [254, 301] on input "No" at bounding box center [258, 297] width 8 height 8
radio input "true"
drag, startPoint x: 275, startPoint y: 370, endPoint x: 279, endPoint y: 387, distance: 17.2
click at [275, 370] on select "Select Item... N/A $10.00 $25.00 $125.00 $250 $500 $500 + $10.00 for every 10 s…" at bounding box center [436, 379] width 394 height 26
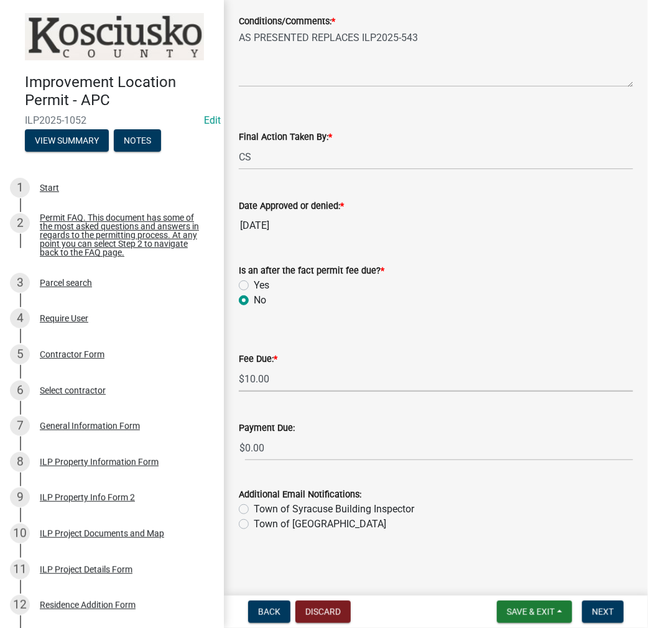
click at [239, 392] on select "Select Item... N/A $10.00 $25.00 $125.00 $250 $500 $500 + $10.00 for every 10 s…" at bounding box center [436, 379] width 394 height 26
select select "6f482d1d-eb35-47e6-92b0-143404755581"
click at [612, 611] on span "Next" at bounding box center [603, 612] width 22 height 10
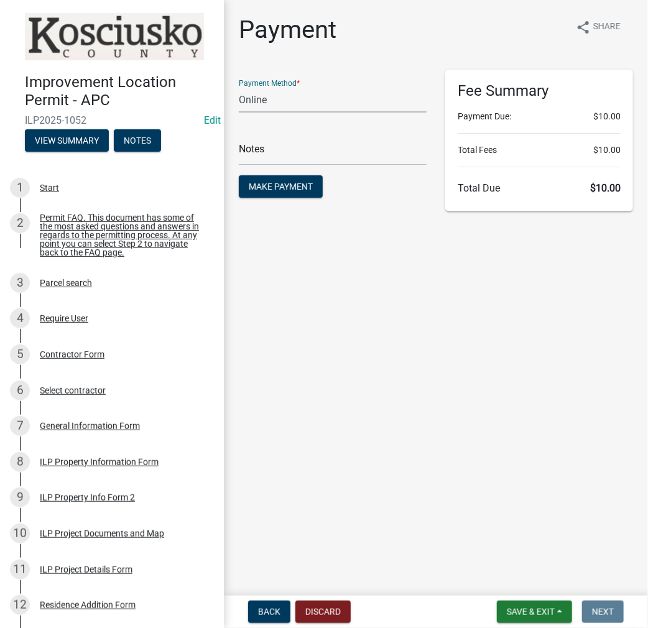
click at [271, 96] on select "Credit Card POS Check Cash Online" at bounding box center [333, 100] width 188 height 26
select select "0: 2"
click at [239, 87] on select "Credit Card POS Check Cash Online" at bounding box center [333, 100] width 188 height 26
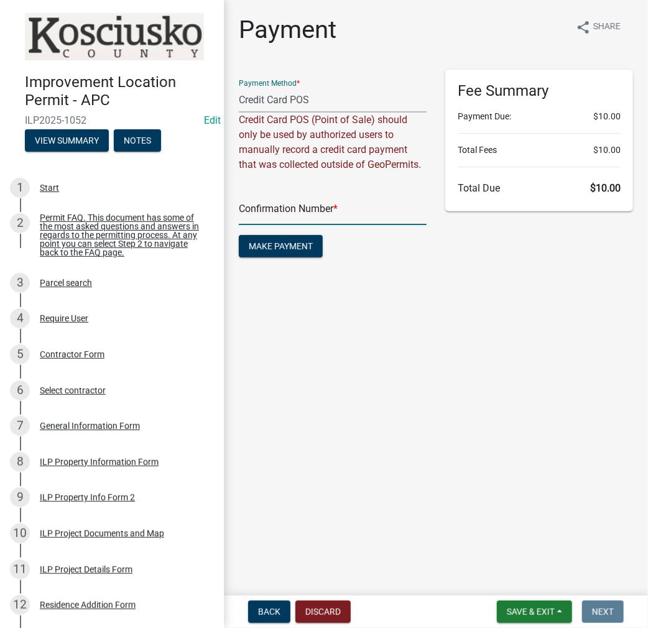
click at [280, 215] on input "text" at bounding box center [333, 213] width 188 height 26
paste input "14855988"
type input "14855988"
click at [279, 237] on button "Make Payment" at bounding box center [281, 246] width 84 height 22
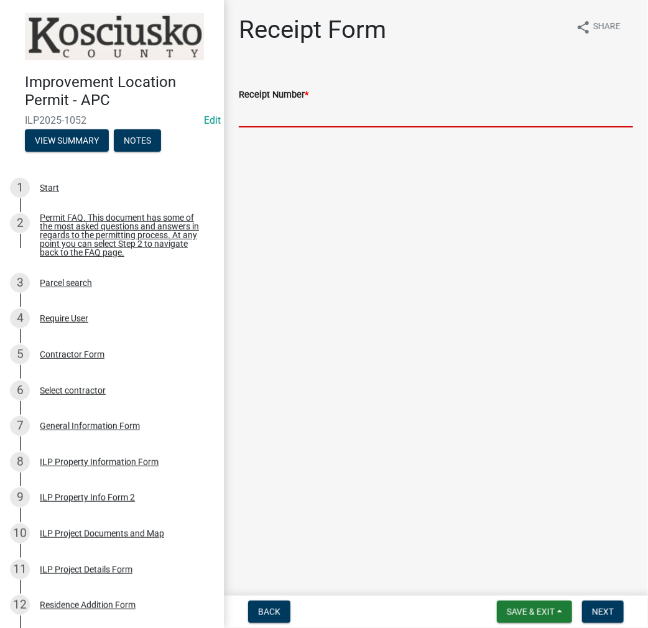
click at [284, 118] on input "Receipt Number *" at bounding box center [436, 115] width 394 height 26
paste input "14855988"
type input "14855988"
click at [614, 607] on button "Next" at bounding box center [603, 612] width 42 height 22
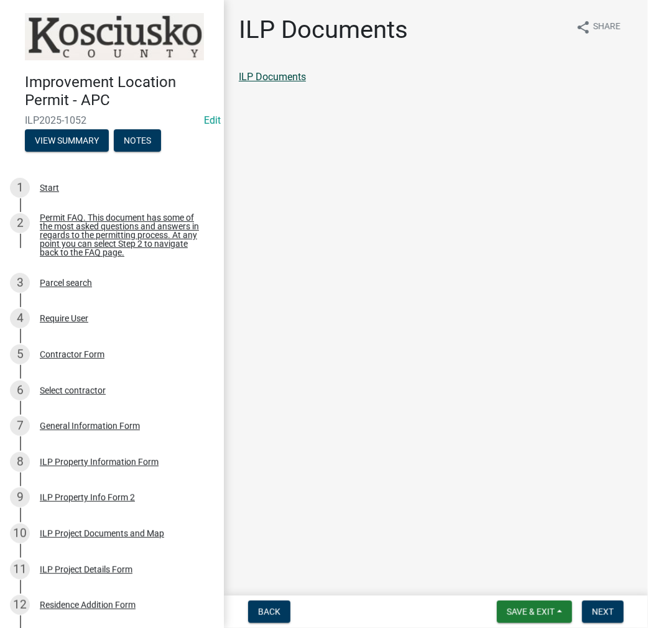
click at [291, 74] on link "ILP Documents" at bounding box center [272, 77] width 67 height 12
click at [595, 613] on span "Next" at bounding box center [603, 612] width 22 height 10
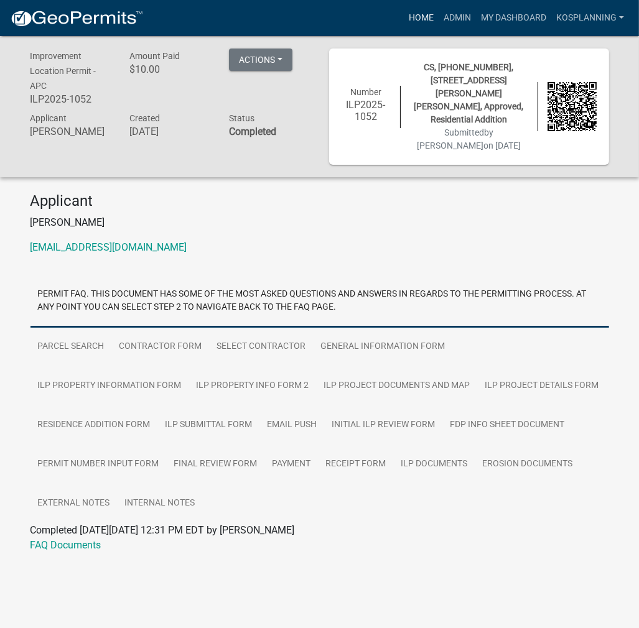
click at [421, 18] on link "Home" at bounding box center [421, 18] width 35 height 24
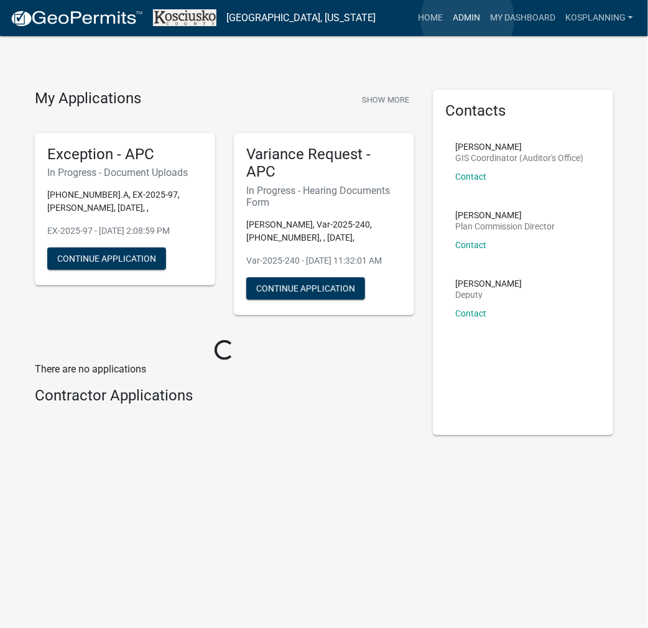
click at [468, 19] on link "Admin" at bounding box center [466, 18] width 37 height 24
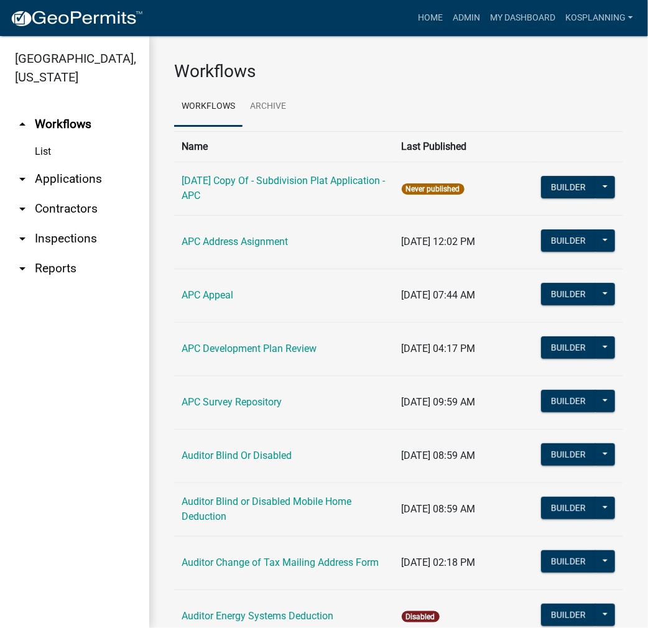
click at [82, 172] on link "arrow_drop_down Applications" at bounding box center [74, 179] width 149 height 30
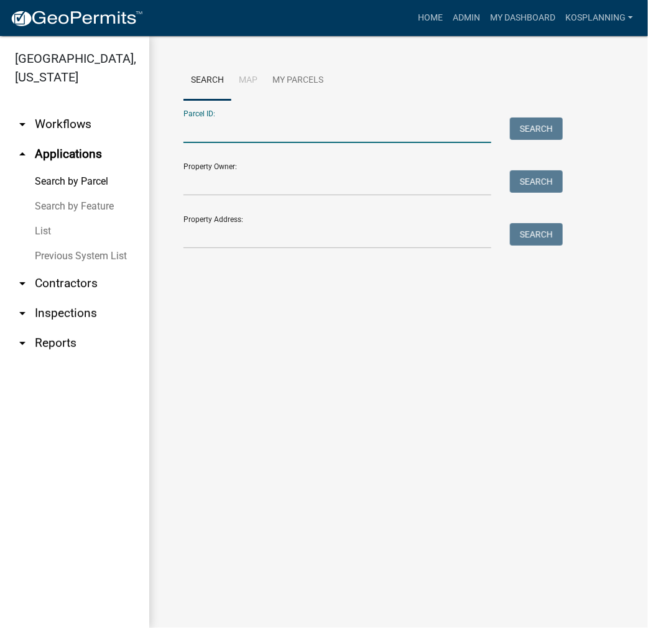
click at [212, 130] on input "Parcel ID:" at bounding box center [338, 131] width 308 height 26
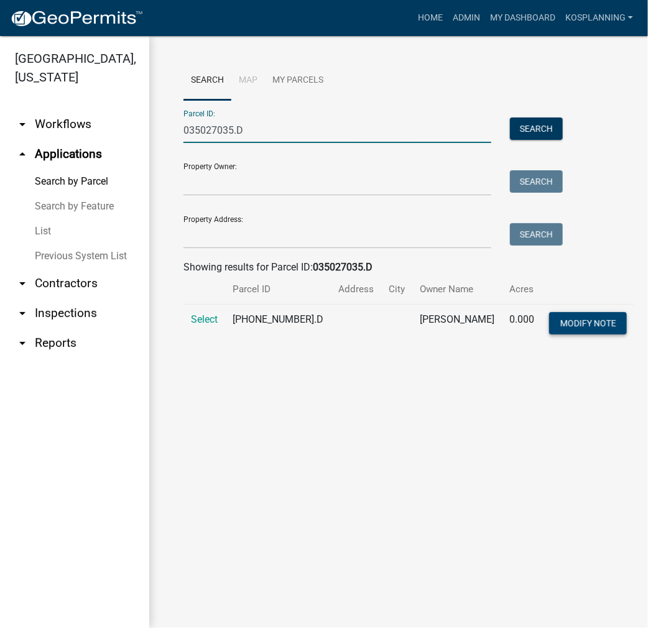
type input "035027035.D"
click at [562, 322] on span "Modify Note" at bounding box center [589, 324] width 56 height 10
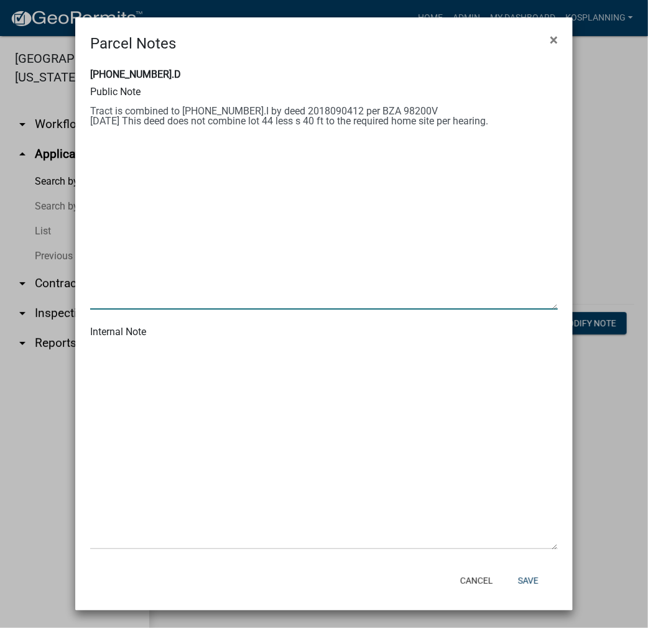
click at [532, 128] on textarea at bounding box center [324, 206] width 468 height 208
type textarea "Tract is combined to 035-027-035.I by deed 2018090412 per BZA 98200V 8/21/25 Th…"
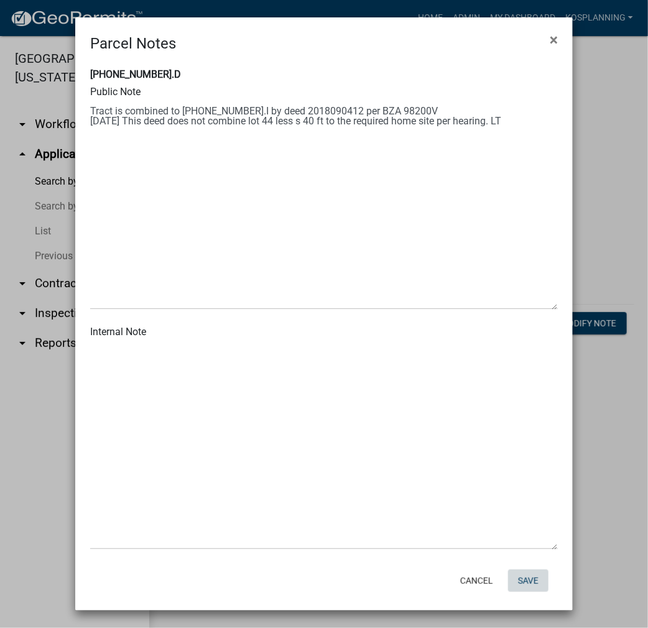
click at [540, 580] on button "Save" at bounding box center [528, 581] width 40 height 22
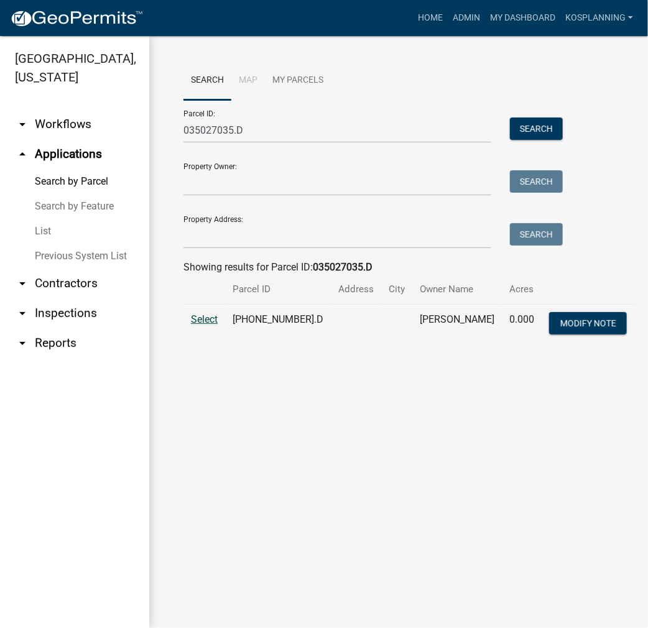
click at [199, 322] on span "Select" at bounding box center [204, 320] width 27 height 12
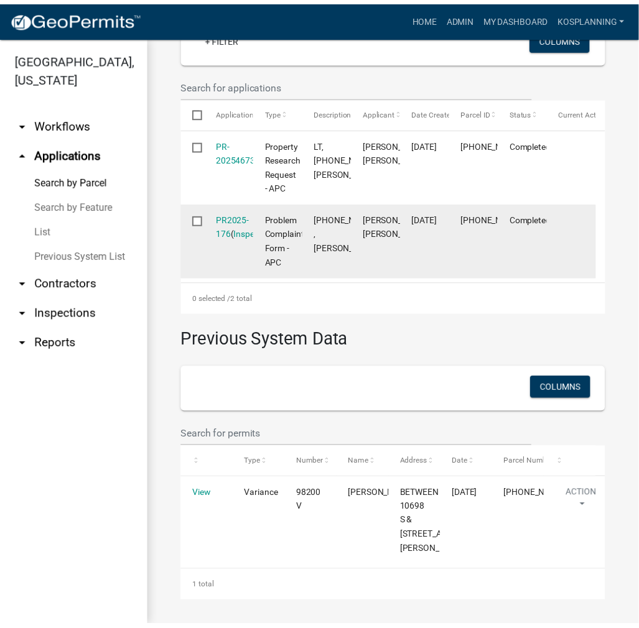
scroll to position [319, 0]
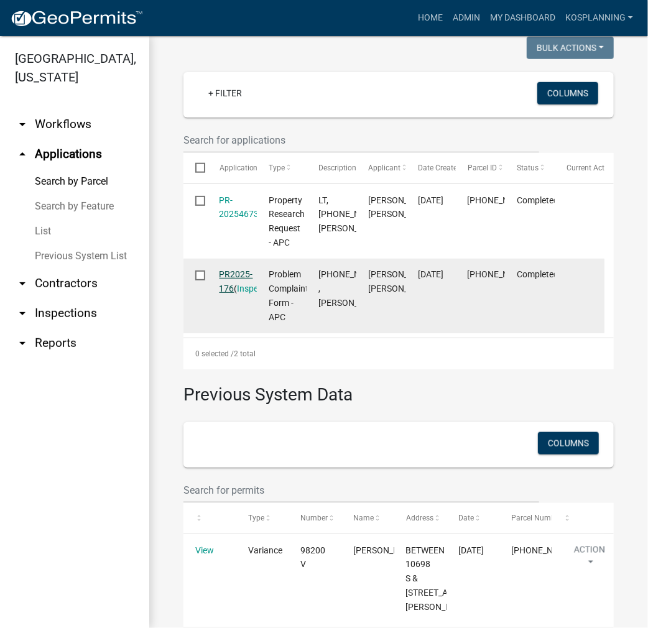
click at [233, 294] on link "PR2025-176" at bounding box center [237, 281] width 34 height 24
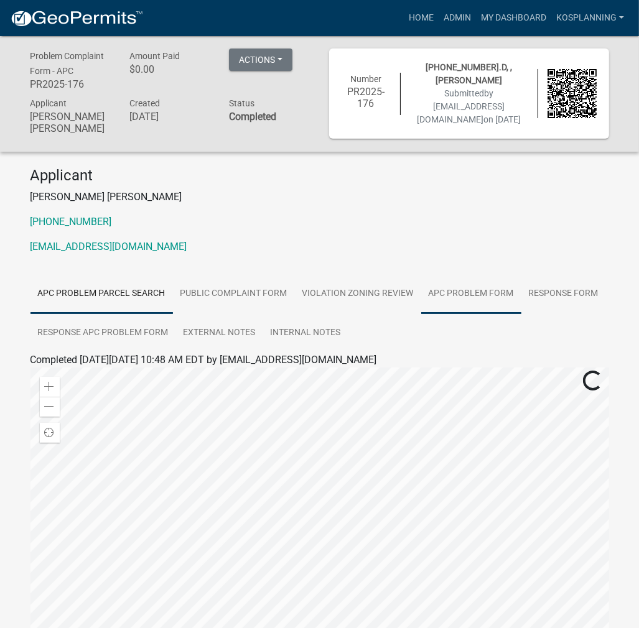
click at [463, 281] on link "APC Problem Form" at bounding box center [471, 294] width 100 height 40
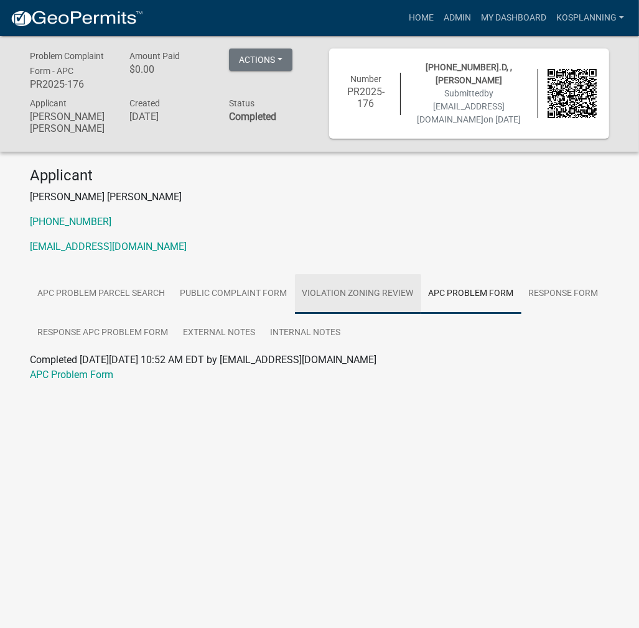
click at [386, 284] on link "Violation Zoning Review" at bounding box center [358, 294] width 126 height 40
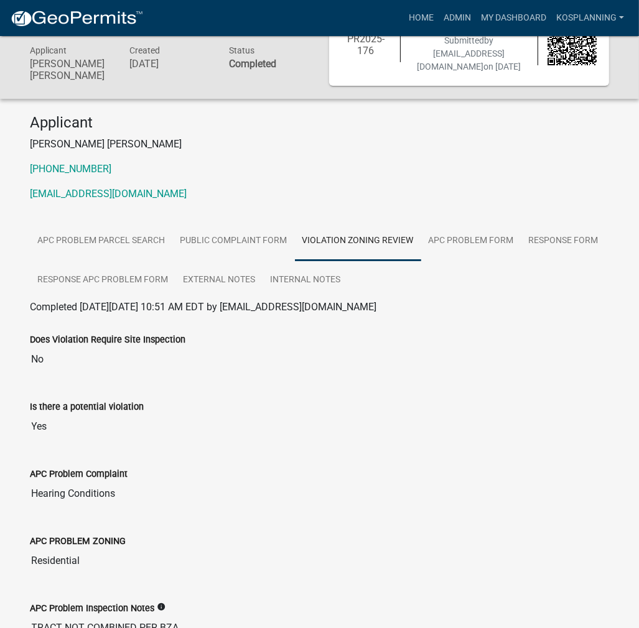
scroll to position [8, 0]
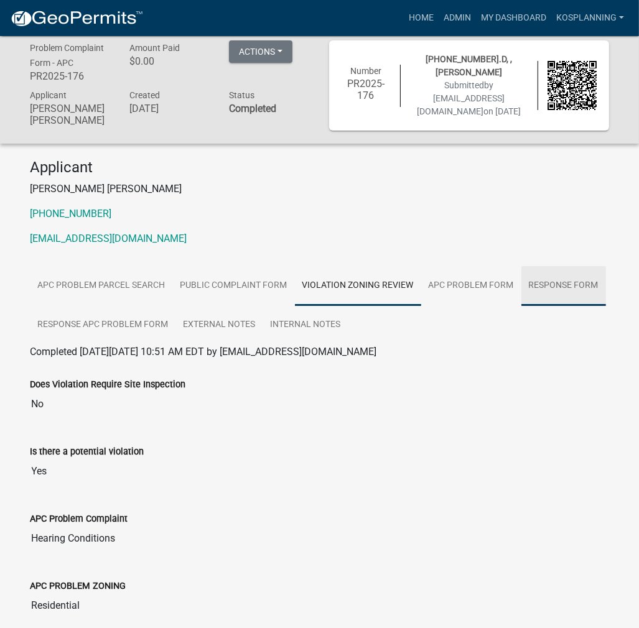
click at [523, 283] on link "RESPONSE FORM" at bounding box center [563, 286] width 85 height 40
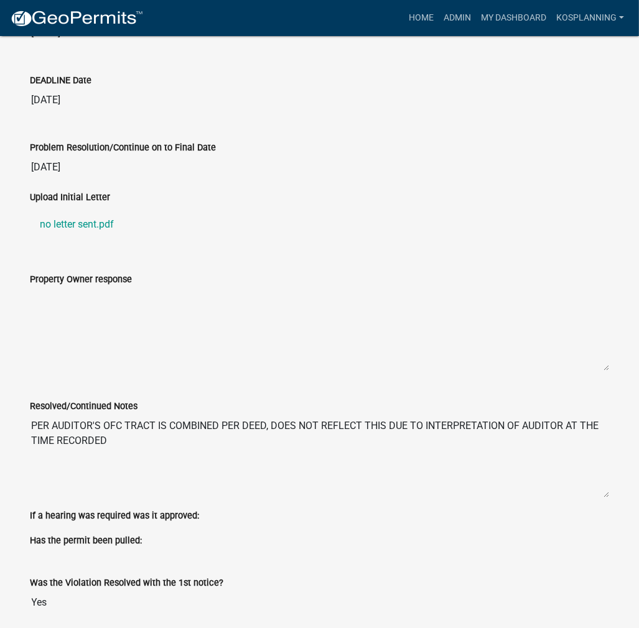
scroll to position [381, 0]
